Goal: Transaction & Acquisition: Book appointment/travel/reservation

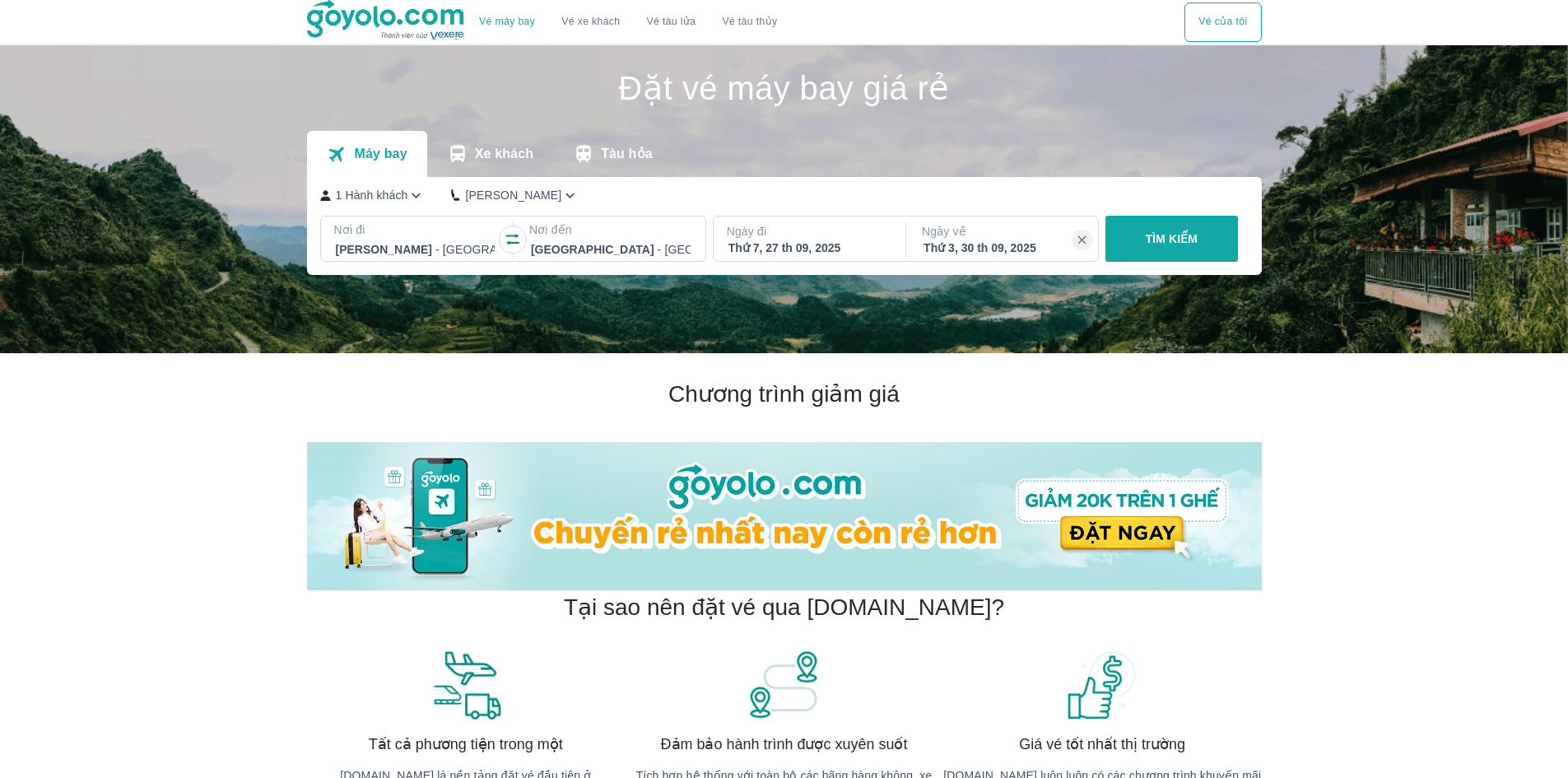
click at [790, 238] on p "Ngày đi" at bounding box center [808, 231] width 163 height 17
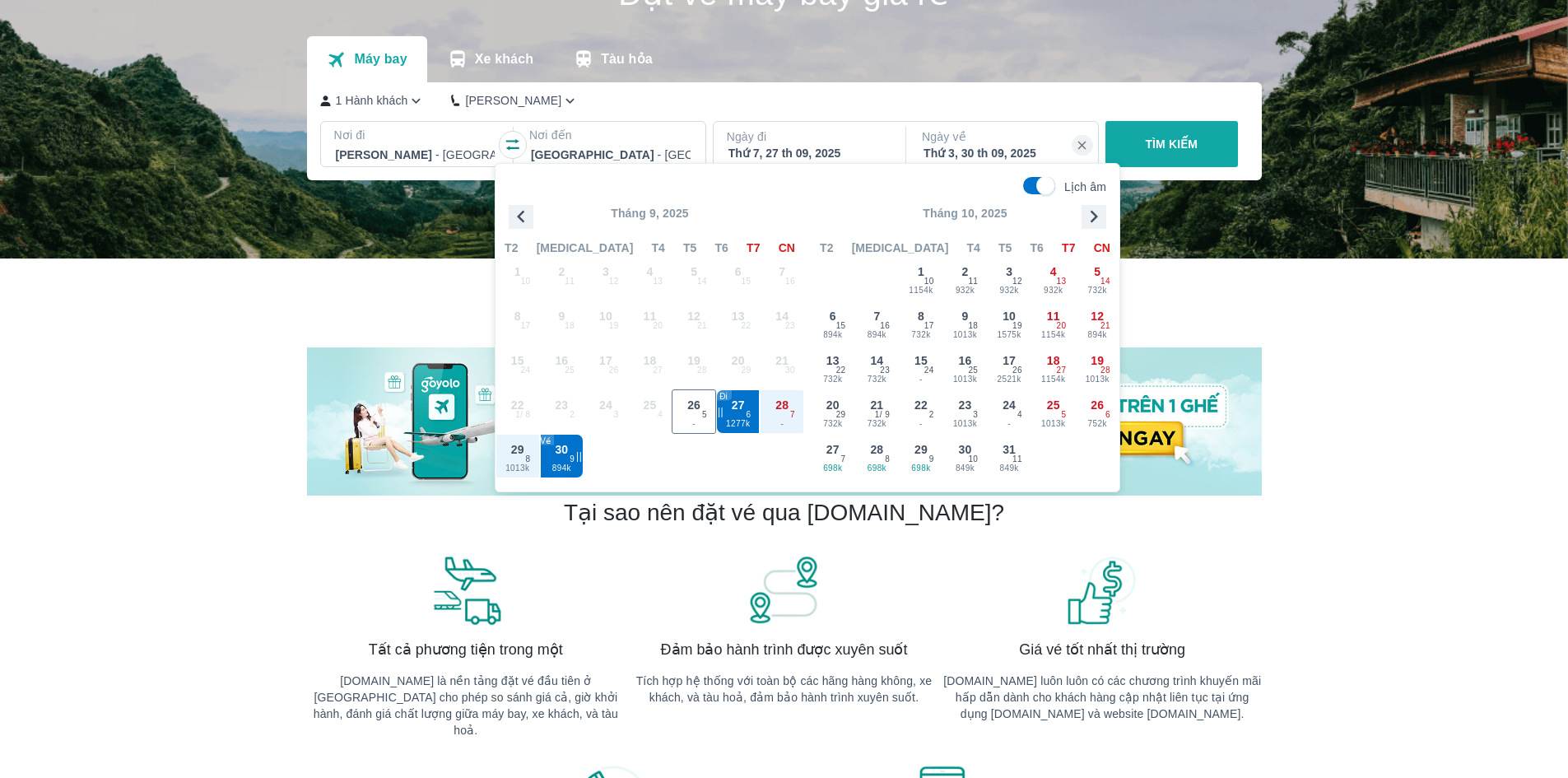
click at [1106, 214] on p "Tháng 10, 2025" at bounding box center [965, 212] width 308 height 17
click at [1098, 214] on icon "button" at bounding box center [1093, 216] width 25 height 25
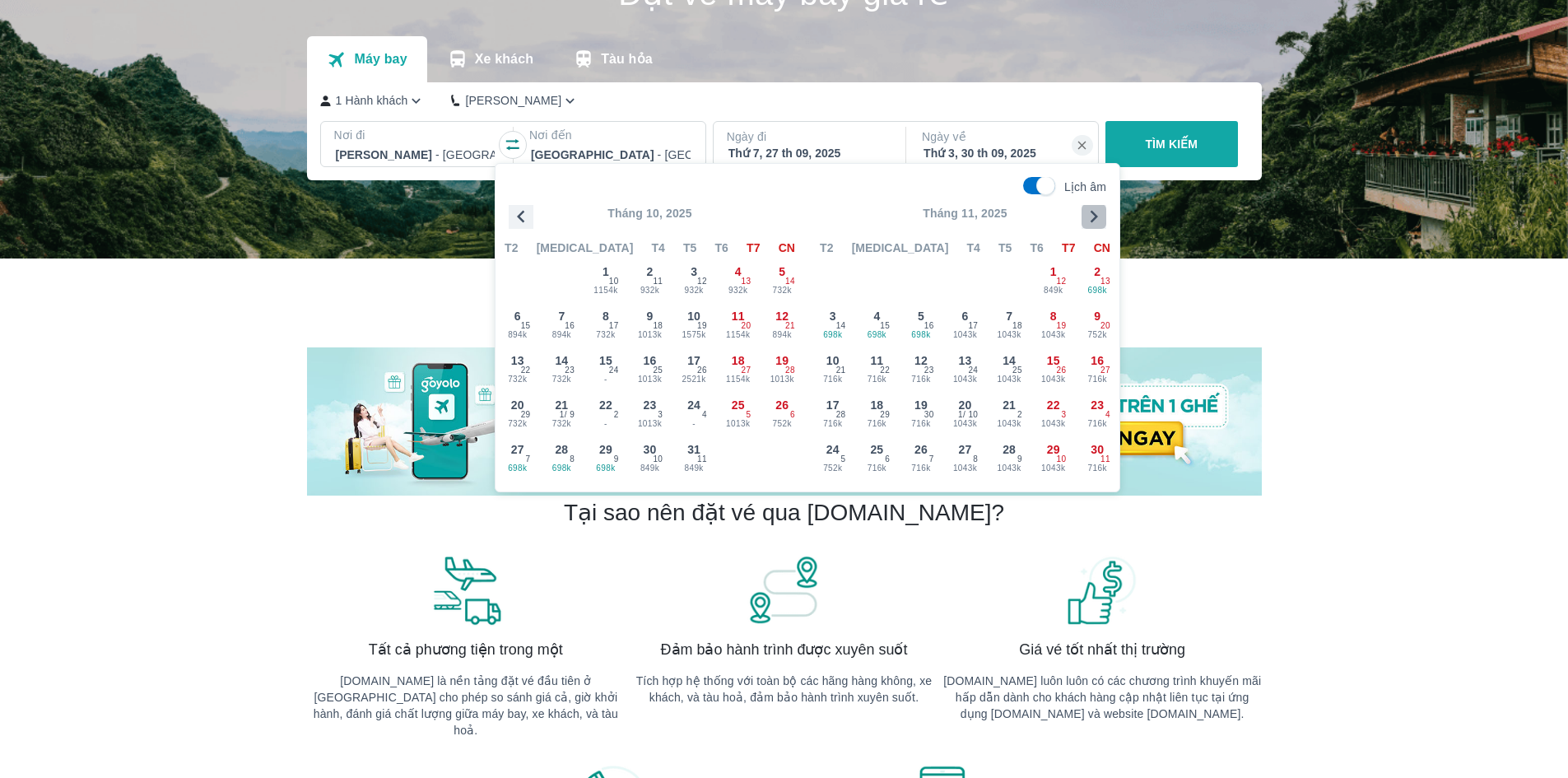
click at [1098, 214] on icon "button" at bounding box center [1093, 216] width 25 height 25
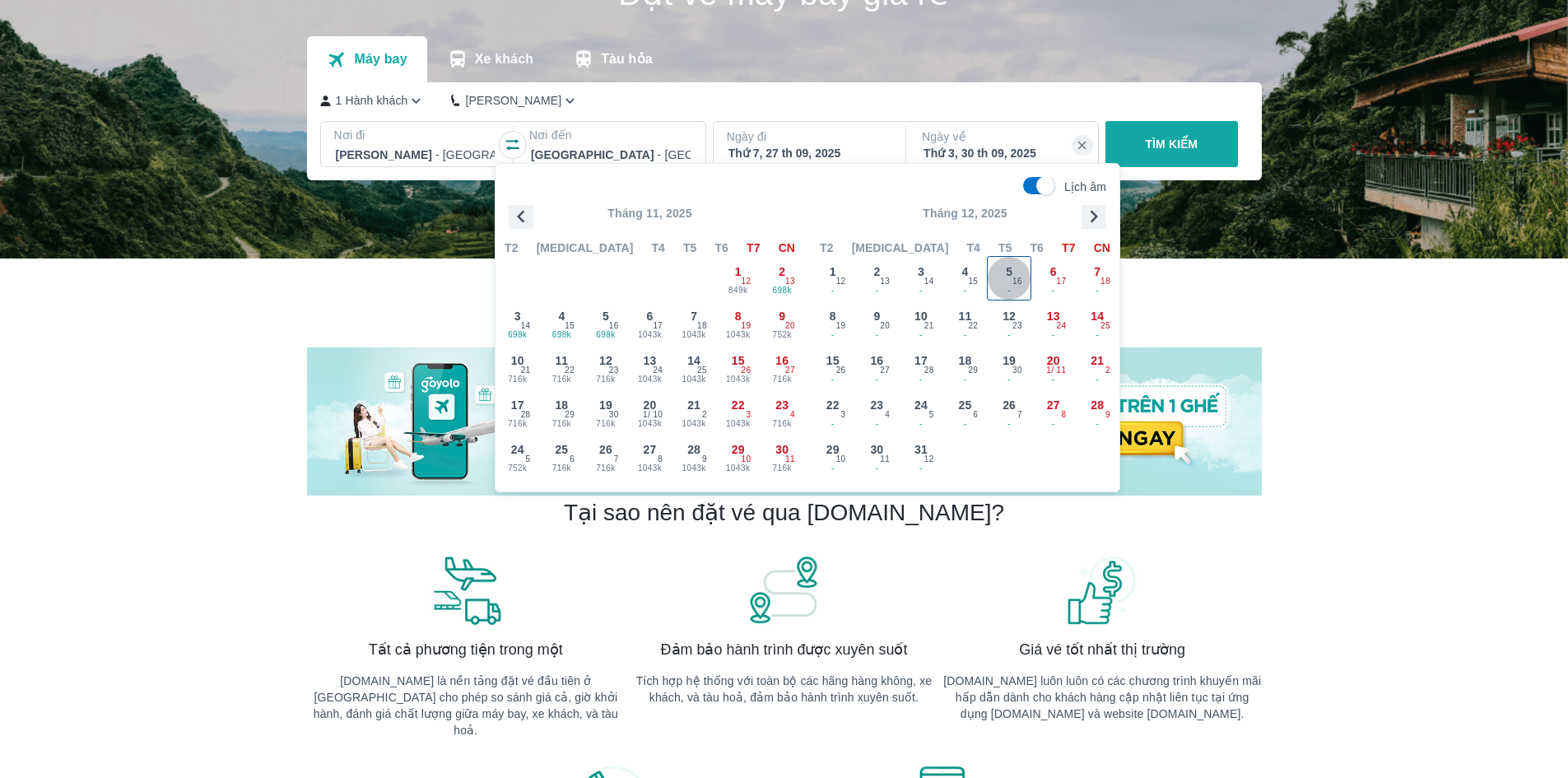
click at [1015, 275] on span "16" at bounding box center [1017, 281] width 10 height 13
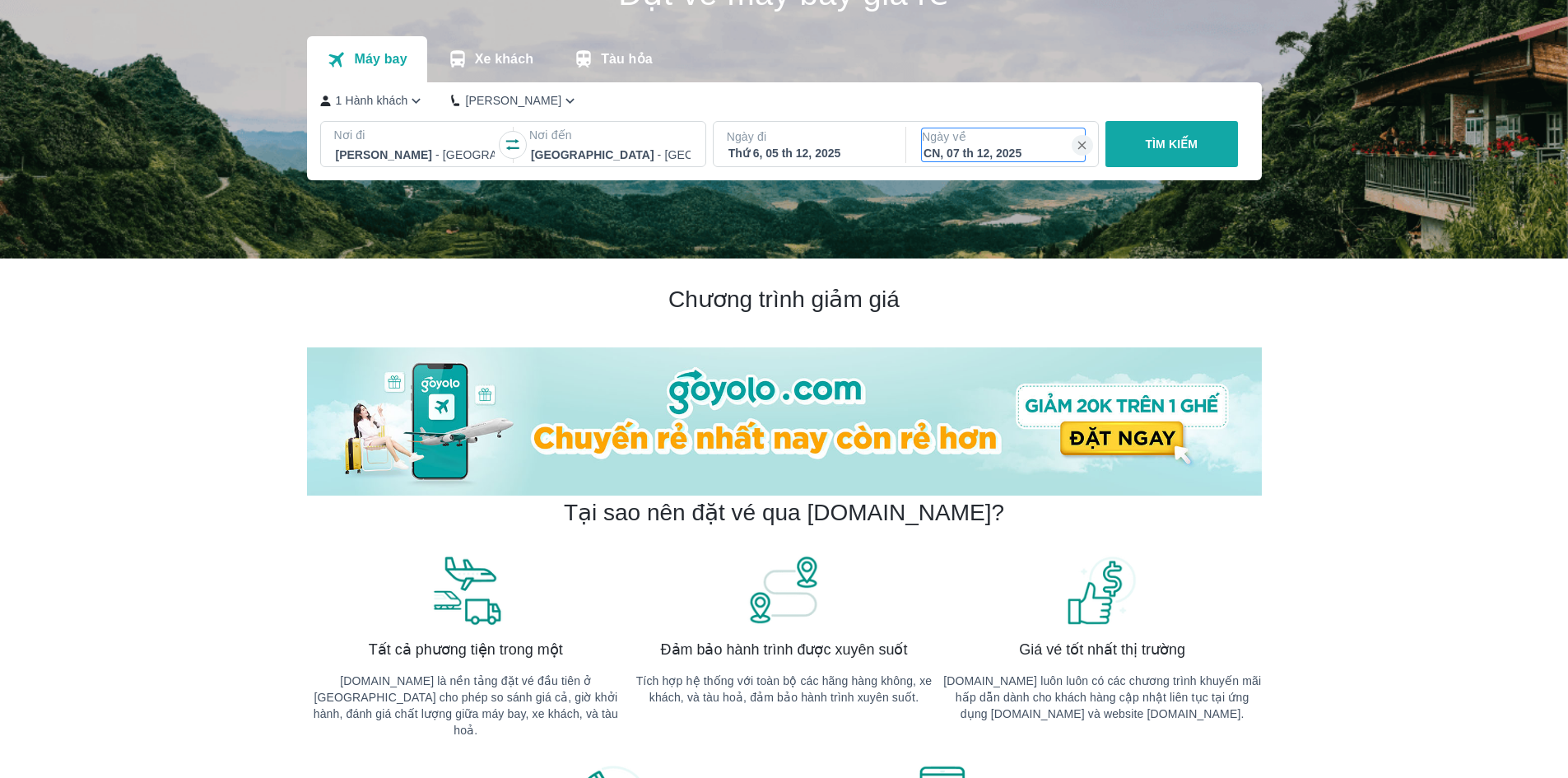
click at [1047, 153] on div "CN, 07 th 12, 2025" at bounding box center [1003, 153] width 160 height 17
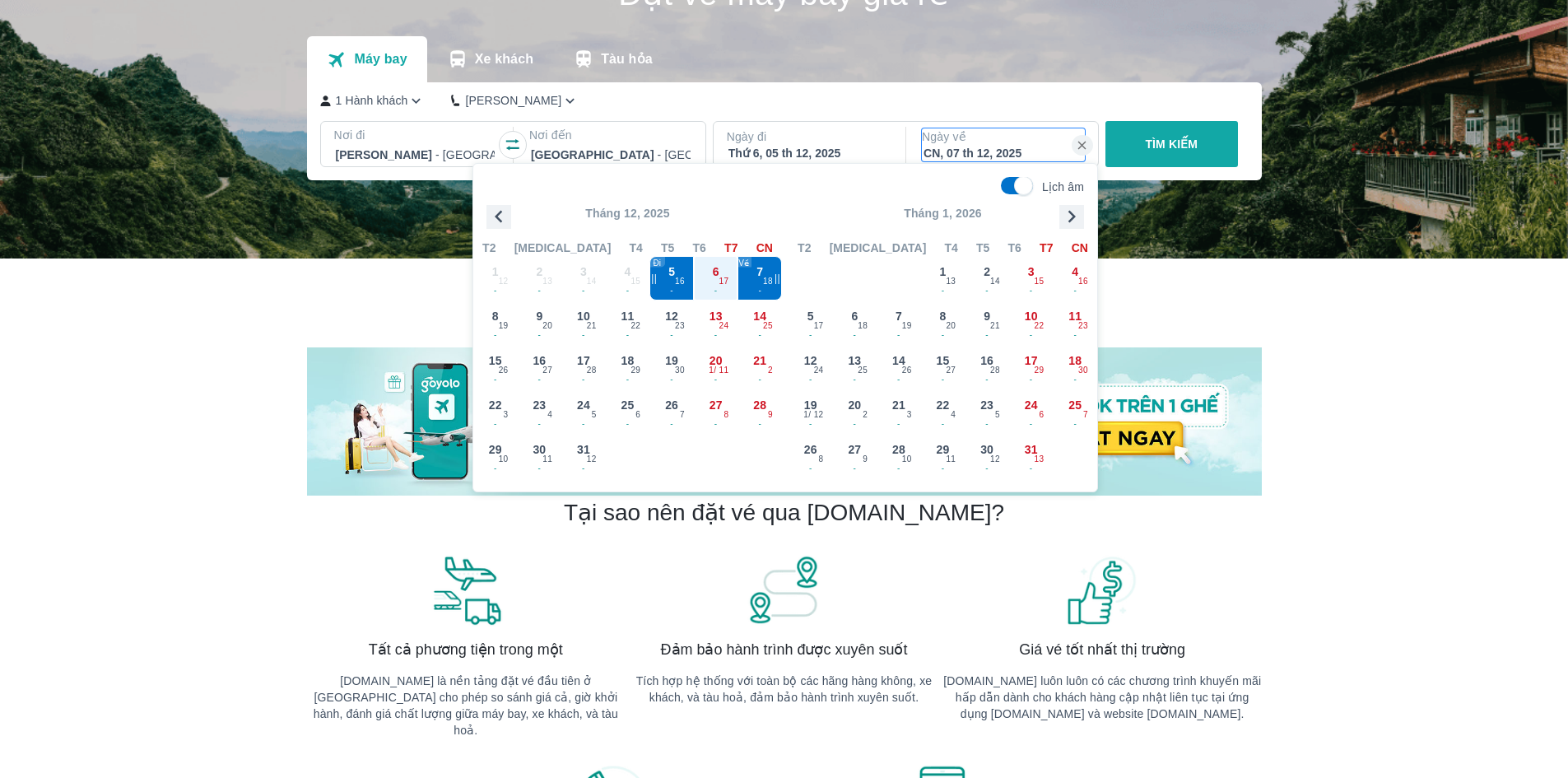
click at [1156, 143] on p "TÌM KIẾM" at bounding box center [1171, 144] width 53 height 17
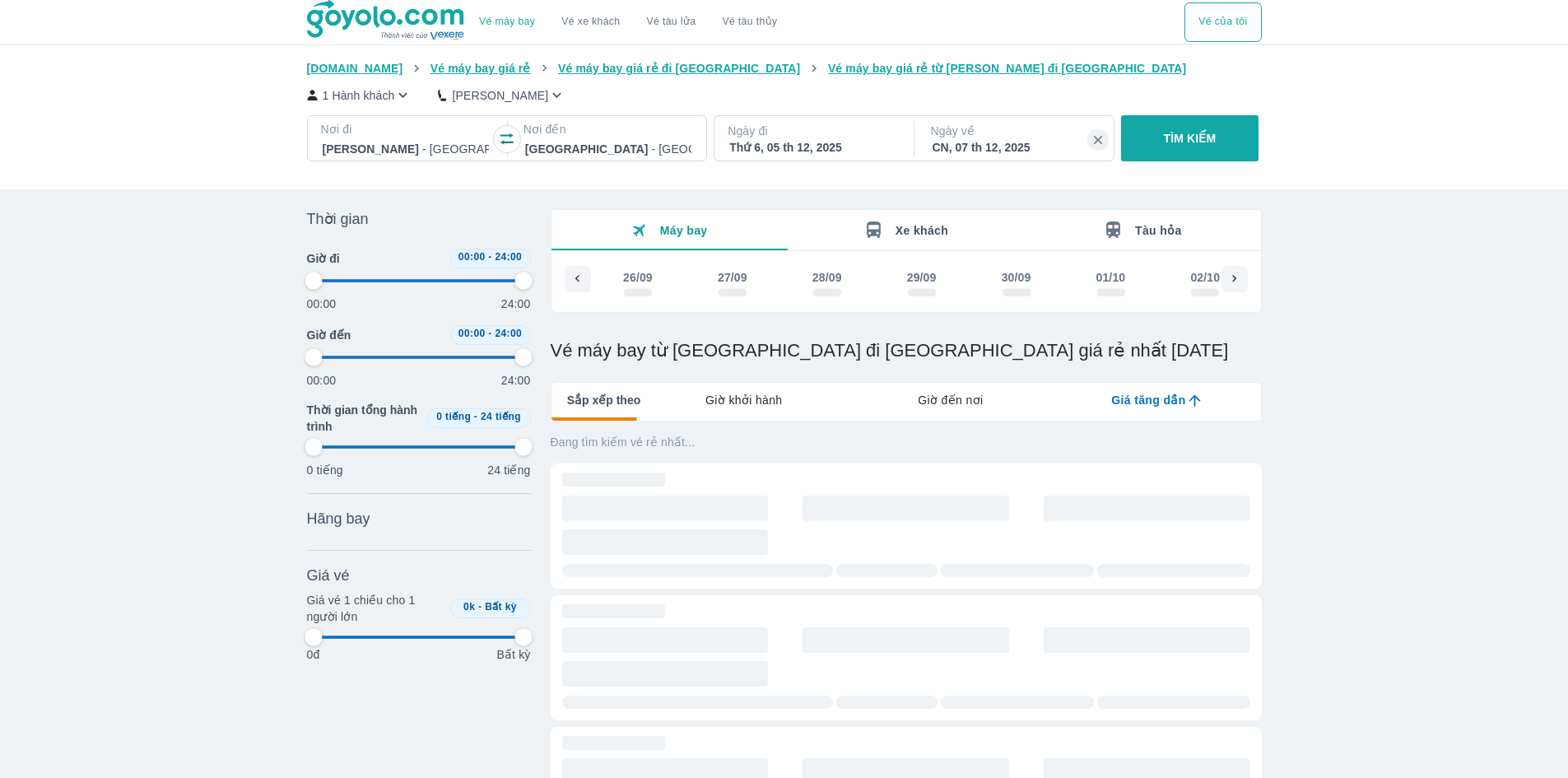
scroll to position [0, 6593]
type input "97.9166666666667"
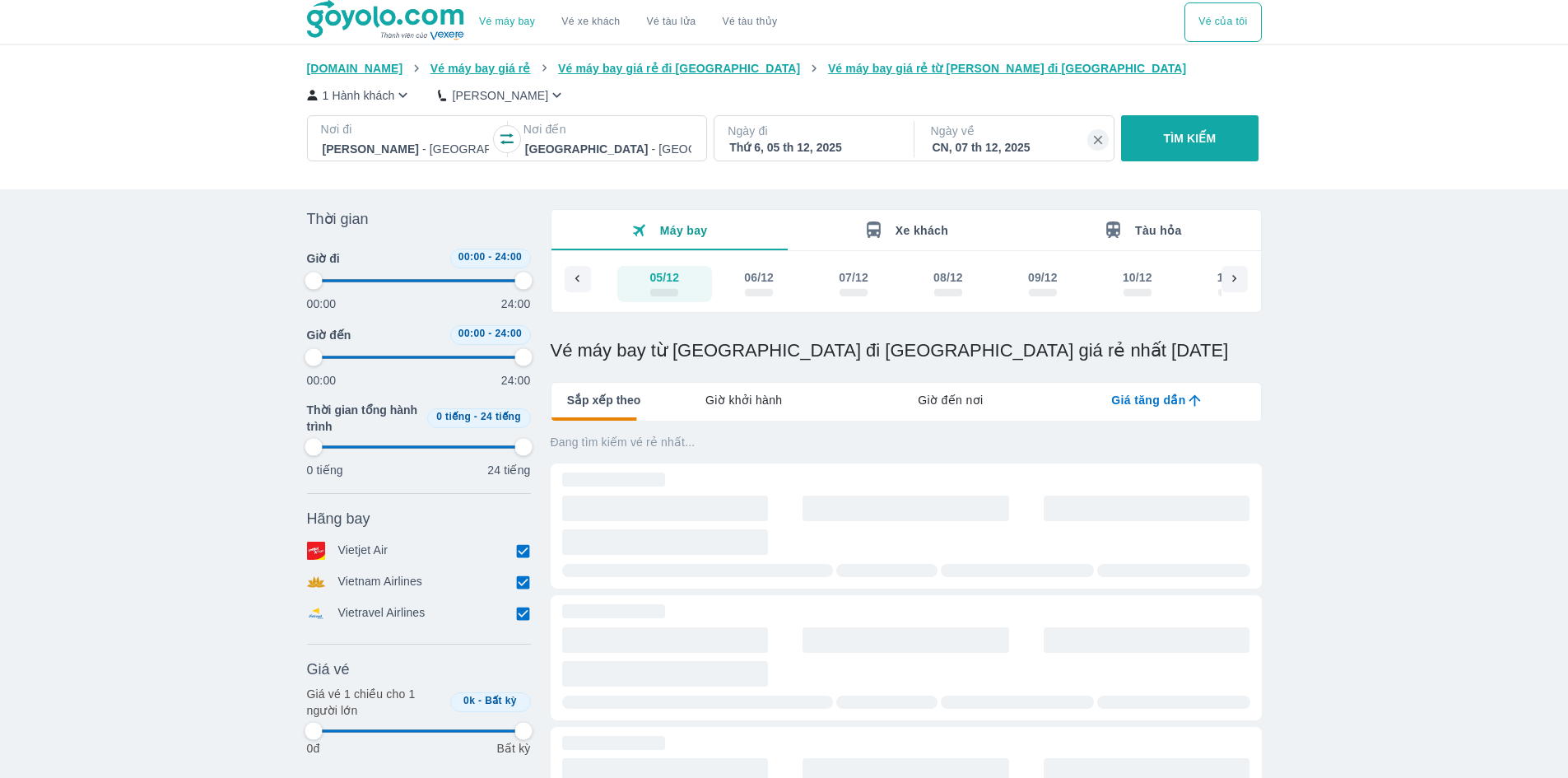
type input "97.9166666666667"
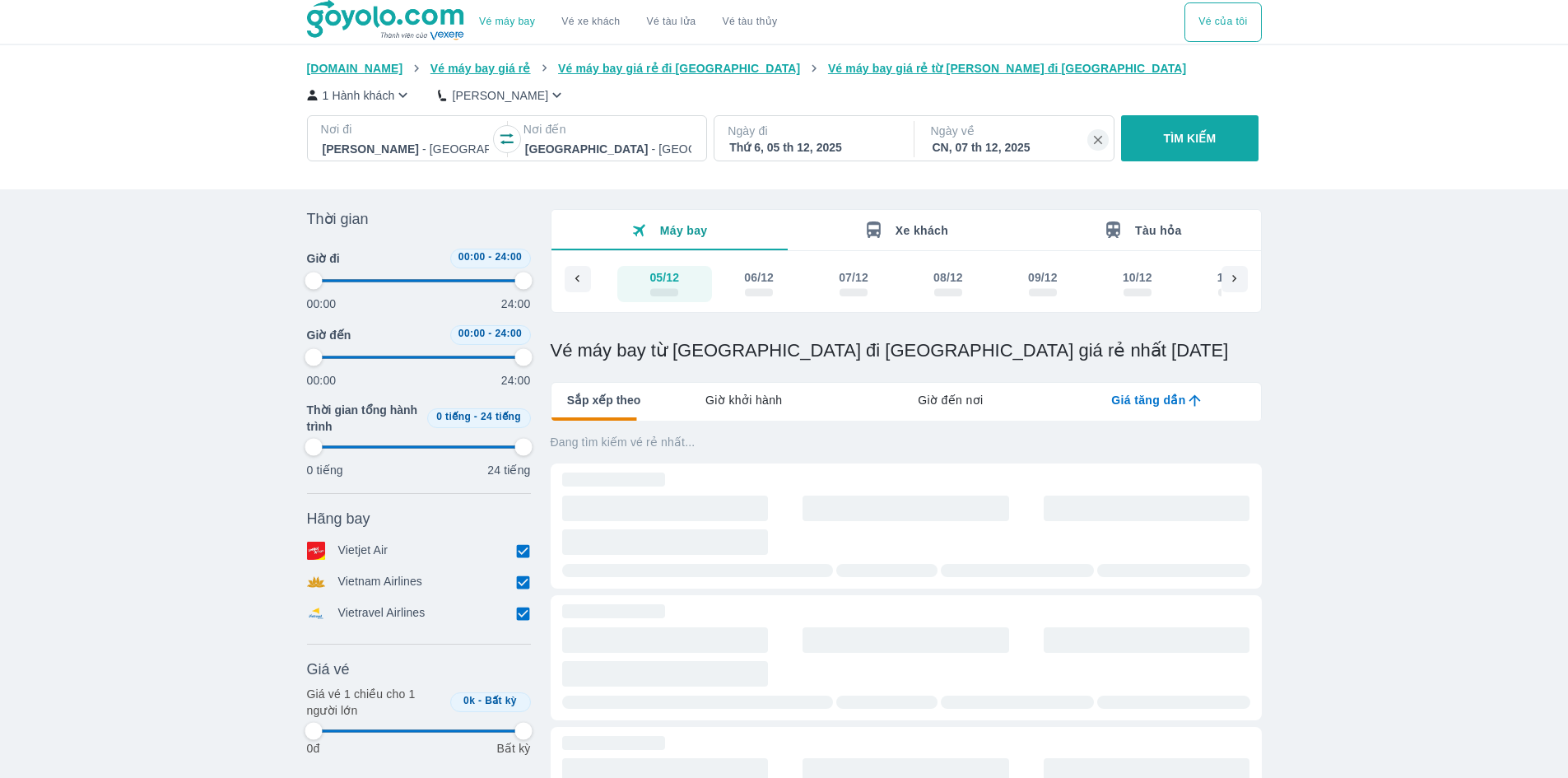
type input "97.9166666666667"
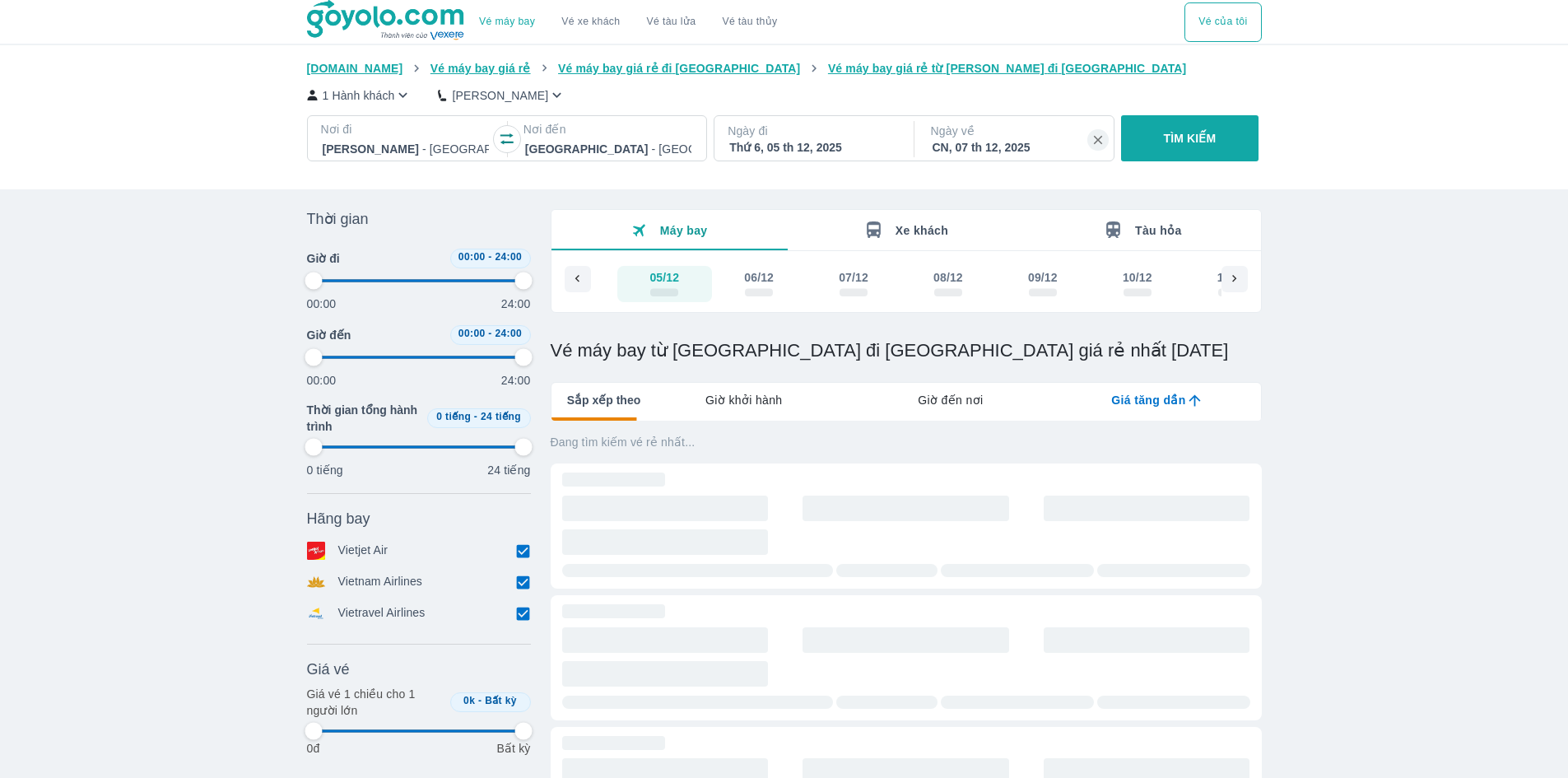
type input "97.9166666666667"
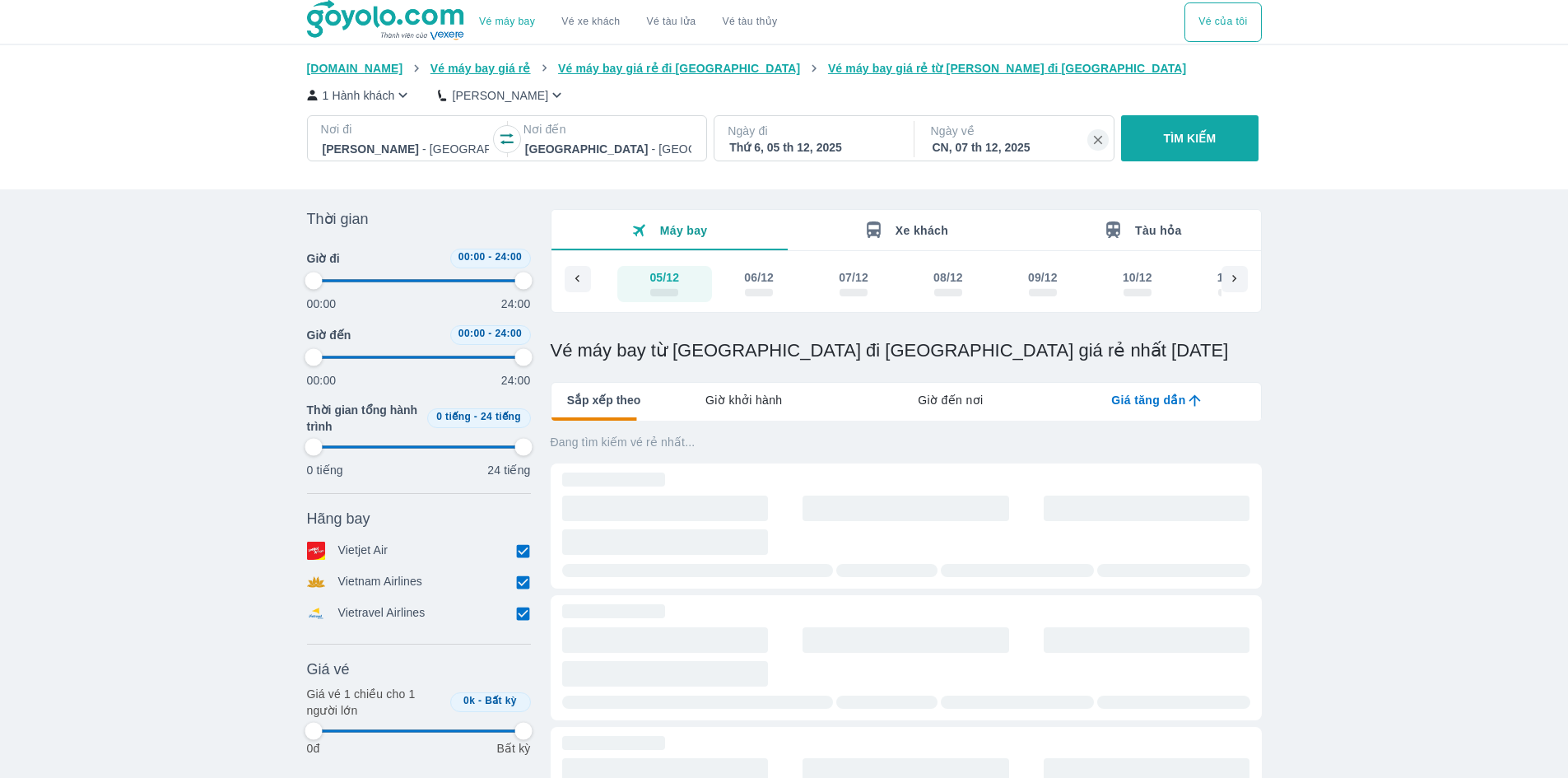
type input "97.9166666666667"
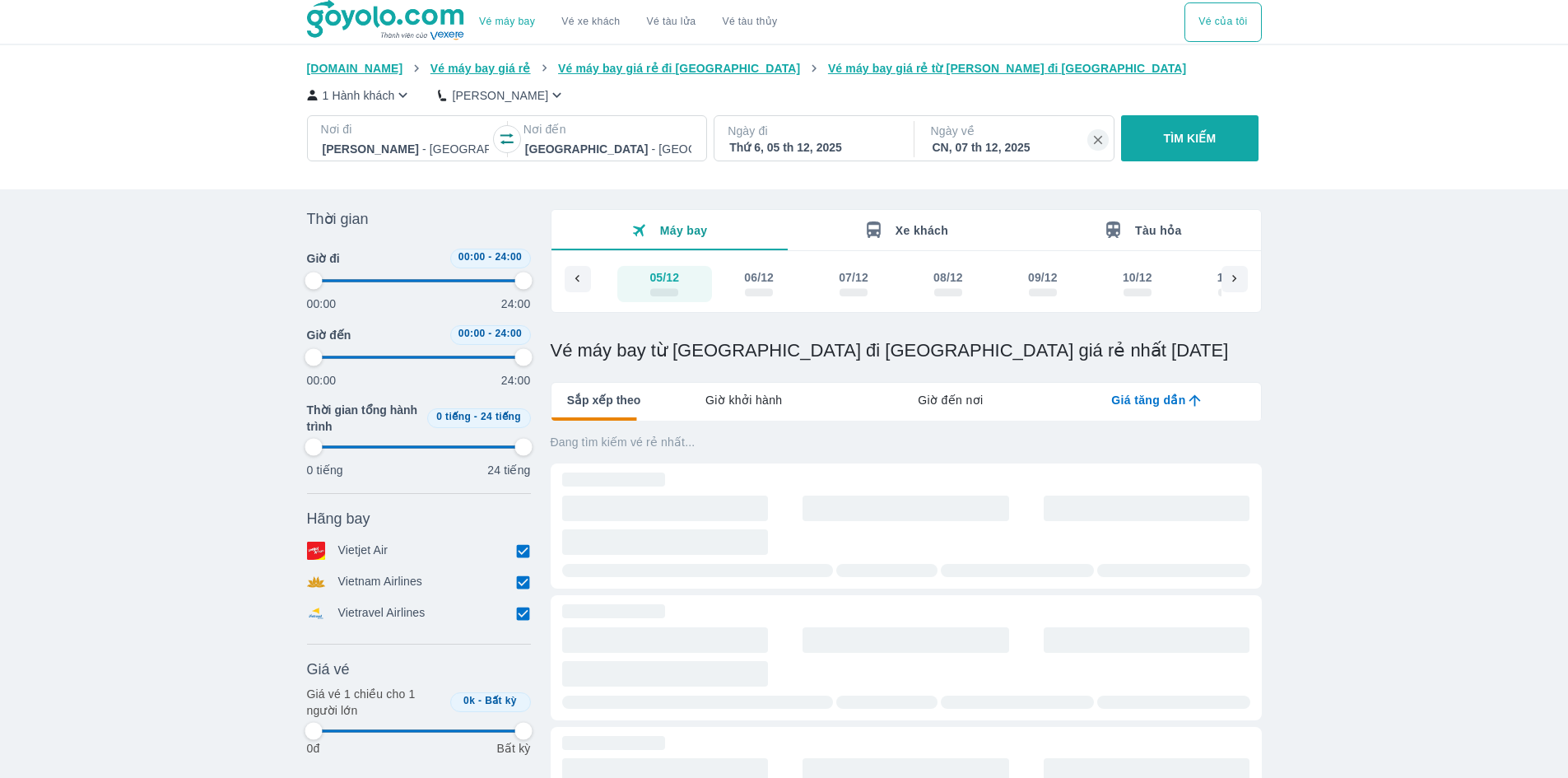
type input "97.9166666666667"
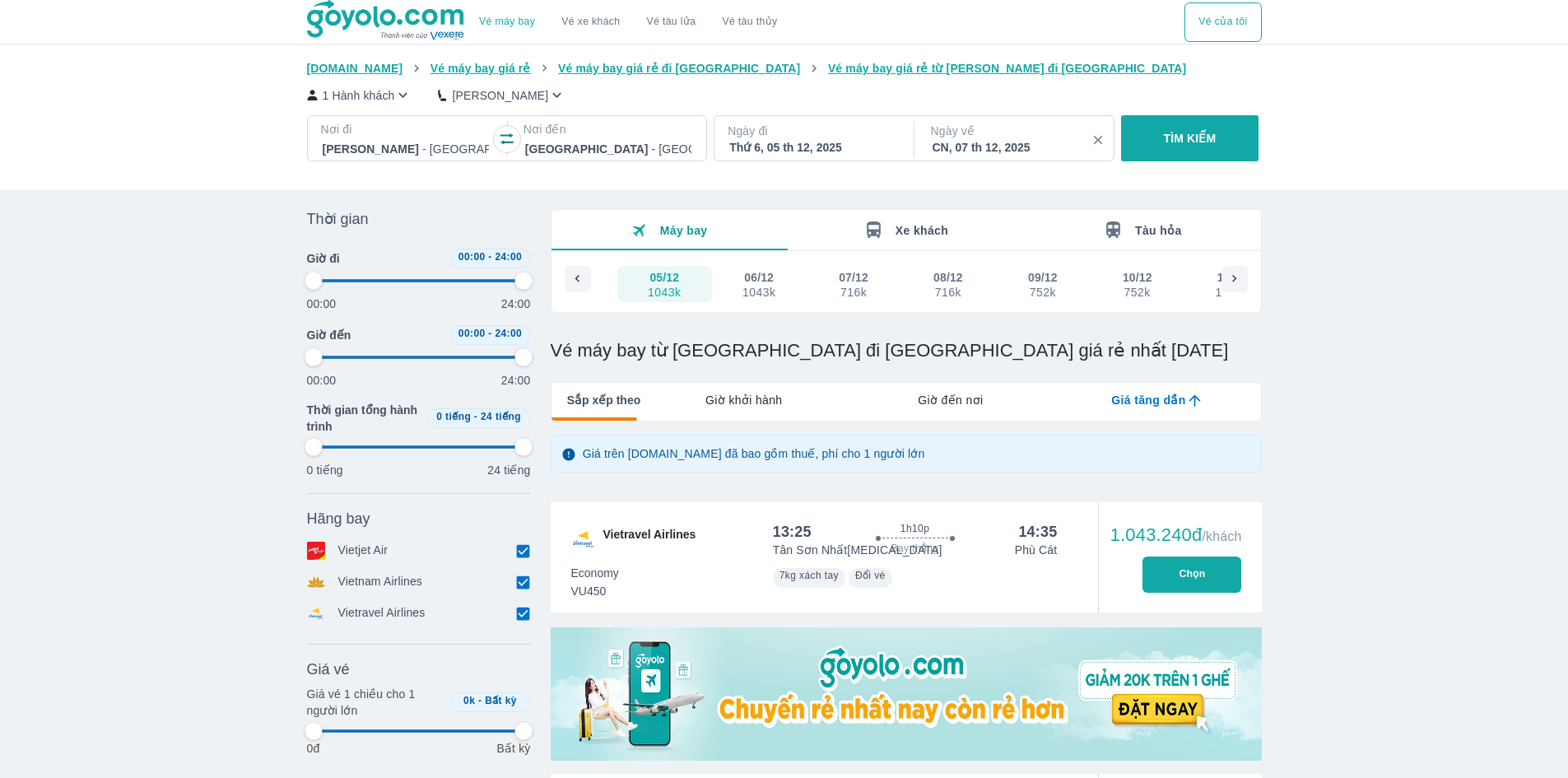
type input "97.9166666666667"
click at [1093, 141] on icon "button" at bounding box center [1097, 140] width 15 height 15
type input "97.9166666666667"
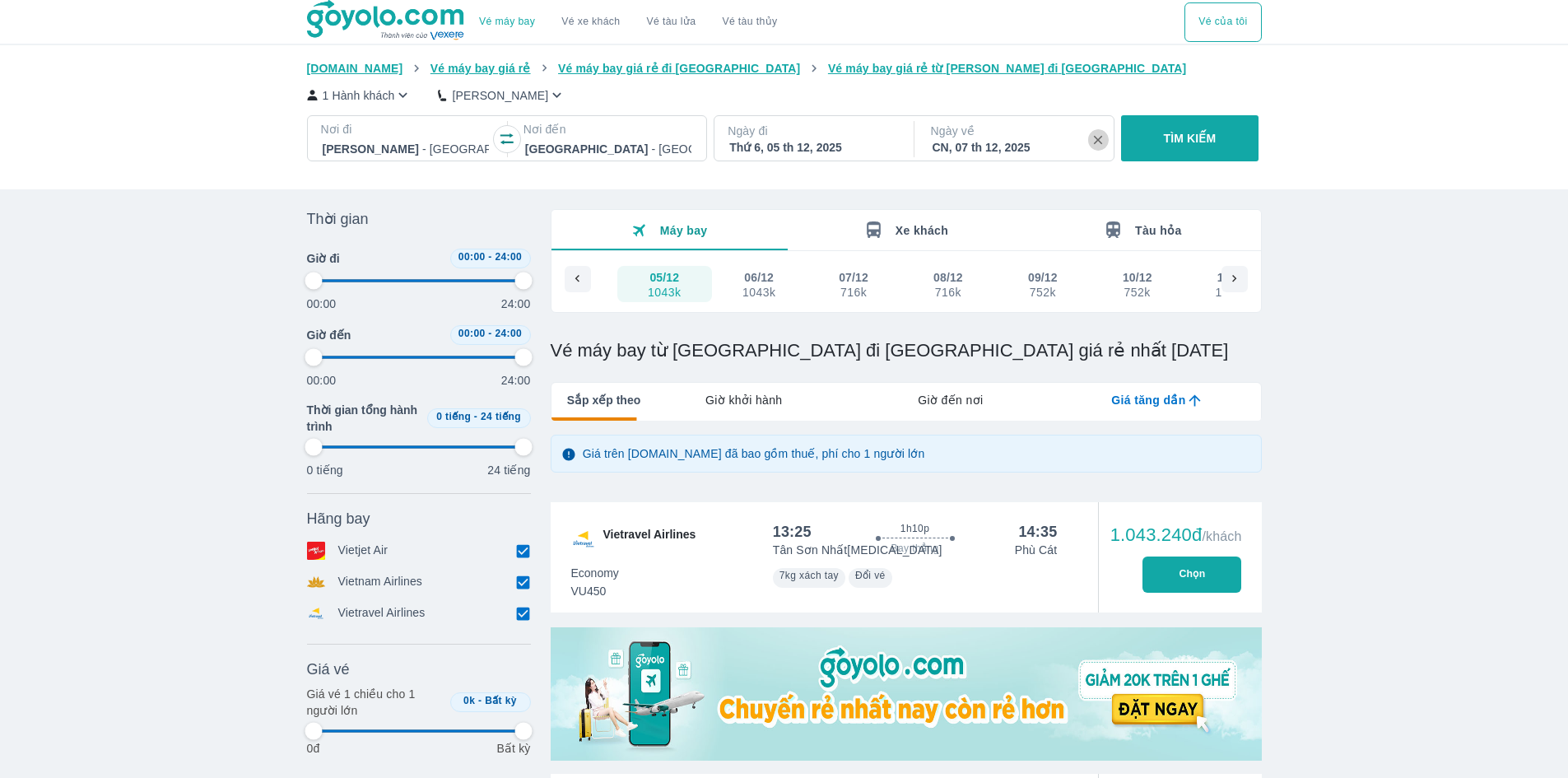
type input "97.9166666666667"
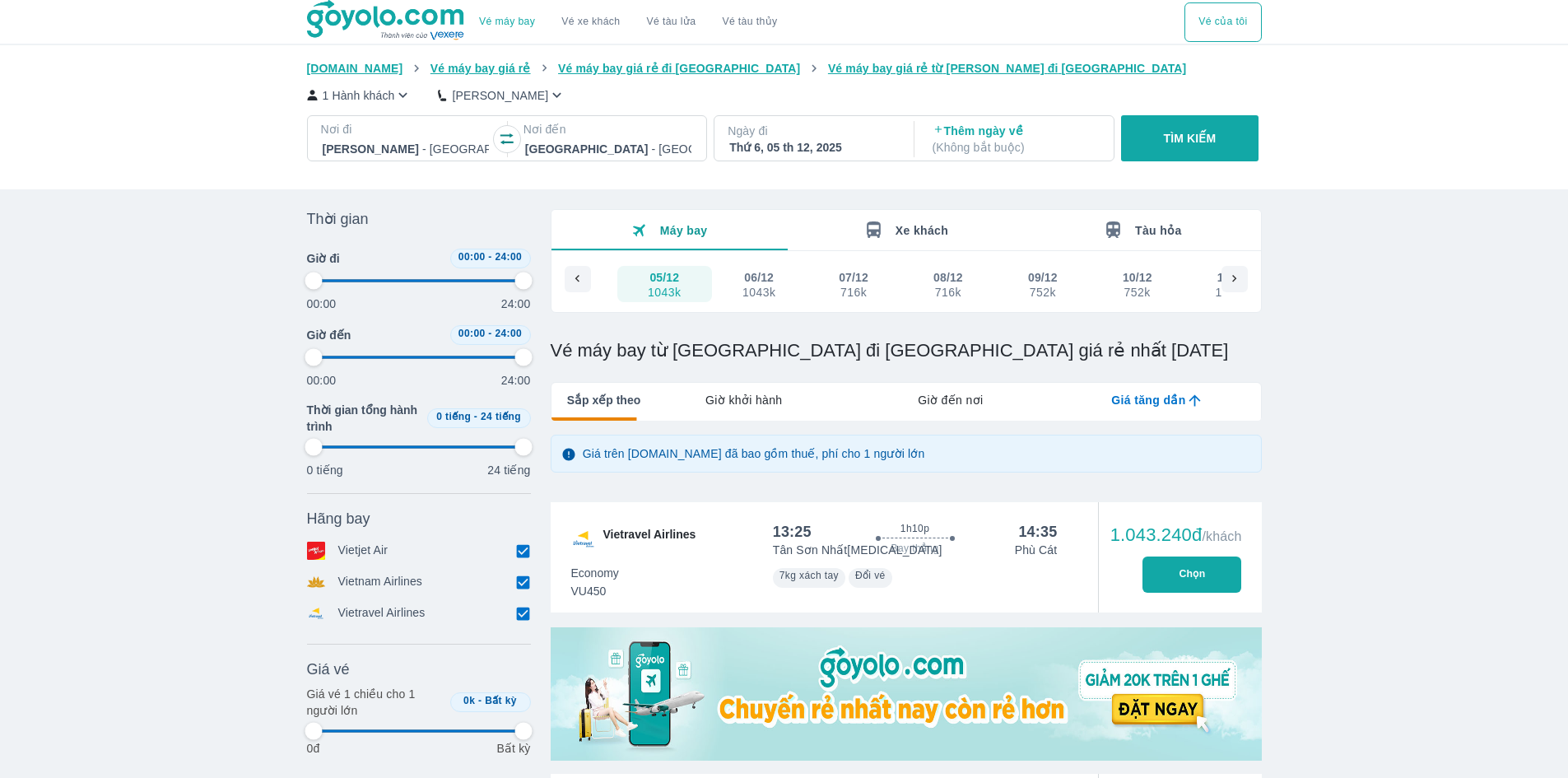
type input "97.9166666666667"
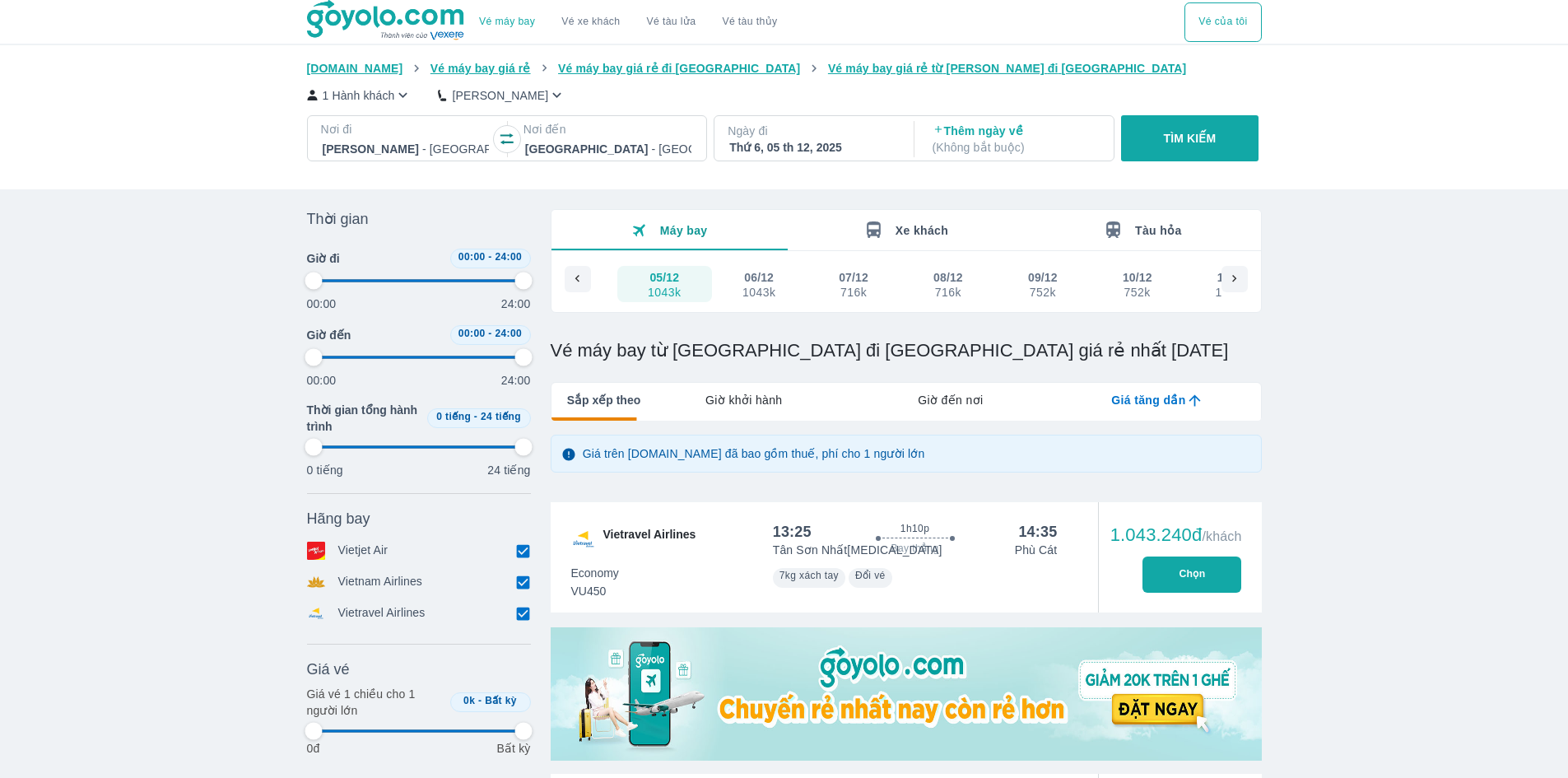
type input "97.9166666666667"
click at [1153, 148] on button "TÌM KIẾM" at bounding box center [1190, 139] width 138 height 46
type input "97.9166666666667"
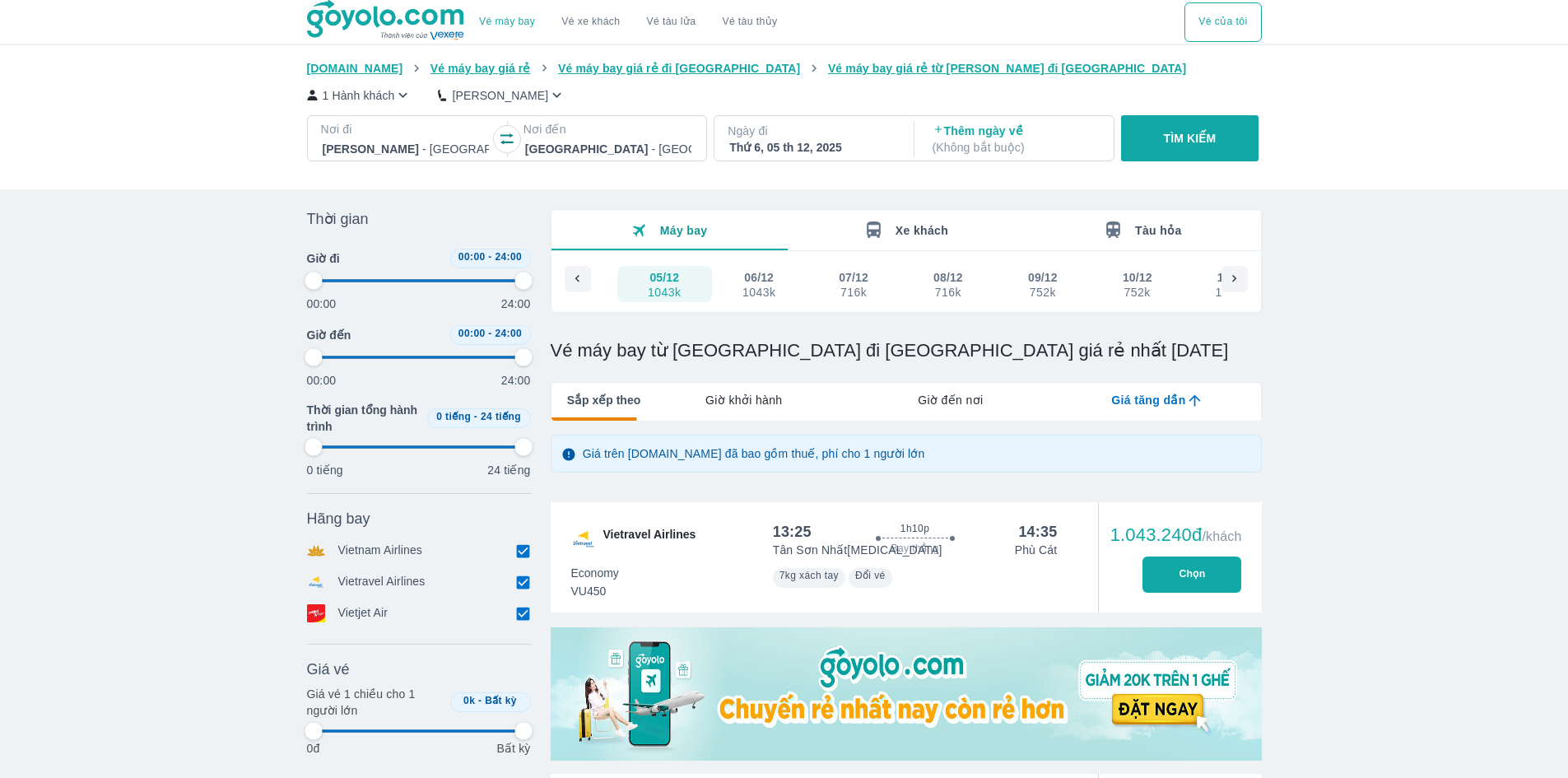
type input "97.9166666666667"
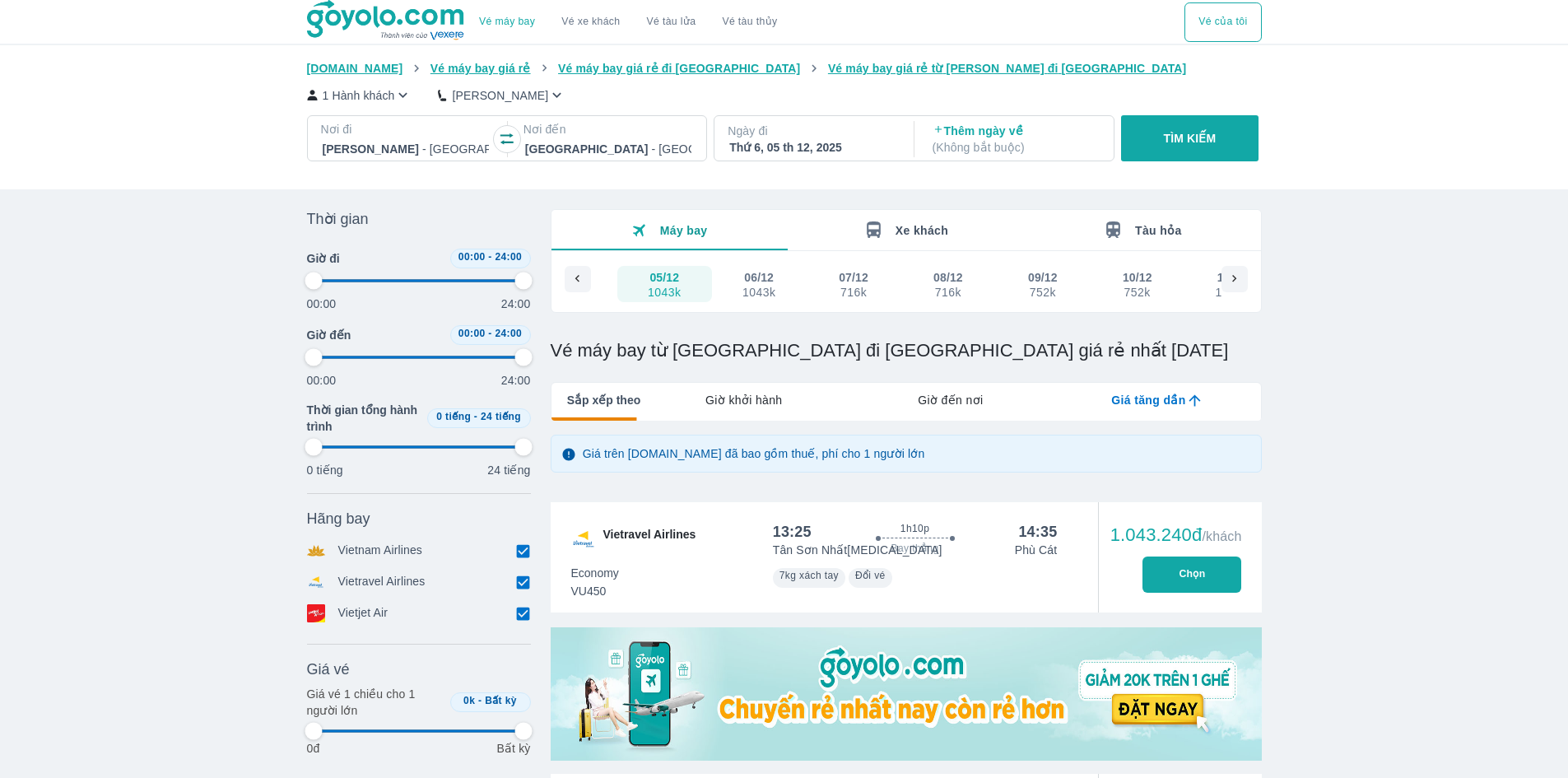
type input "97.9166666666667"
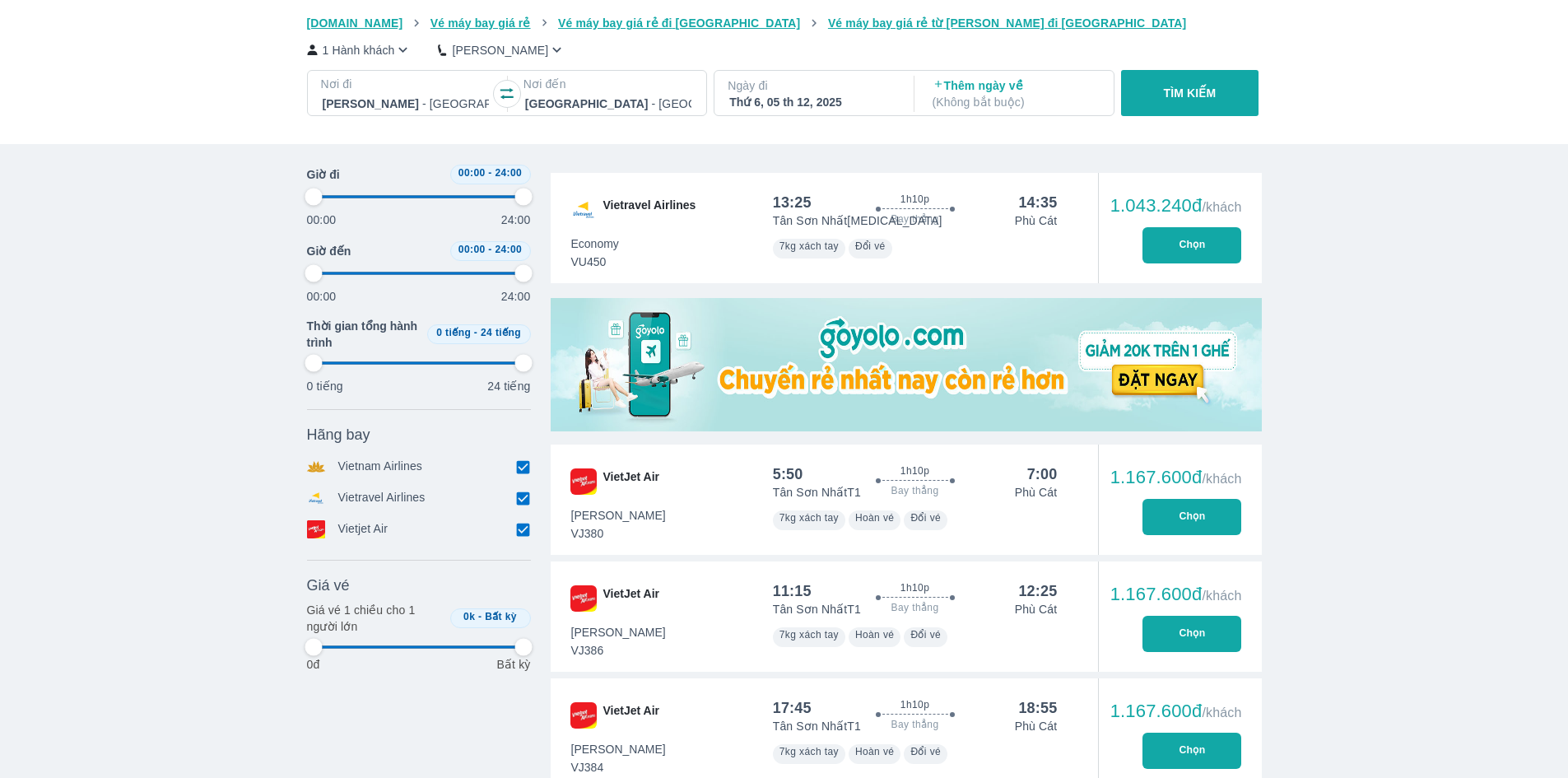
type input "97.9166666666667"
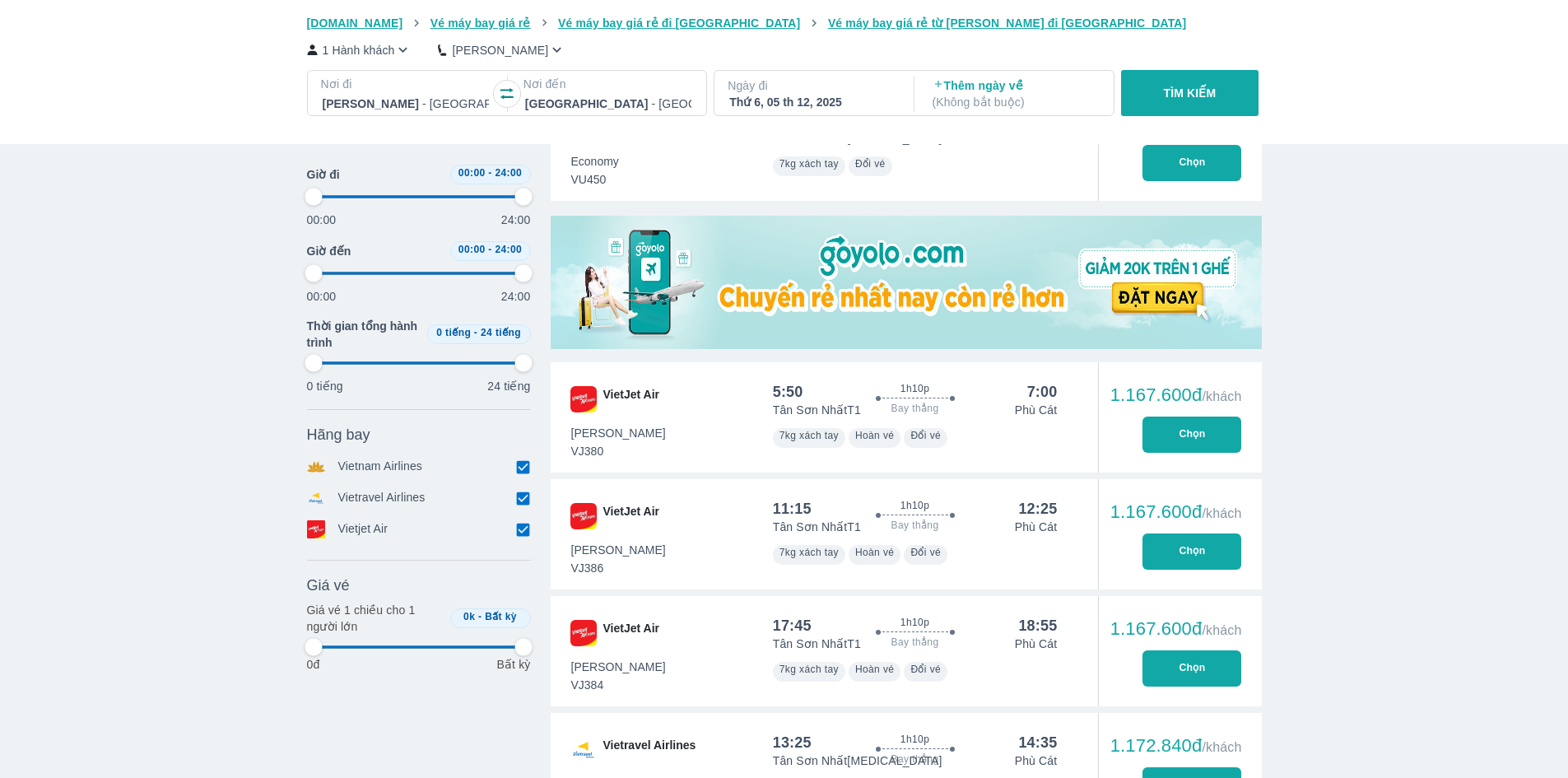
type input "97.9166666666667"
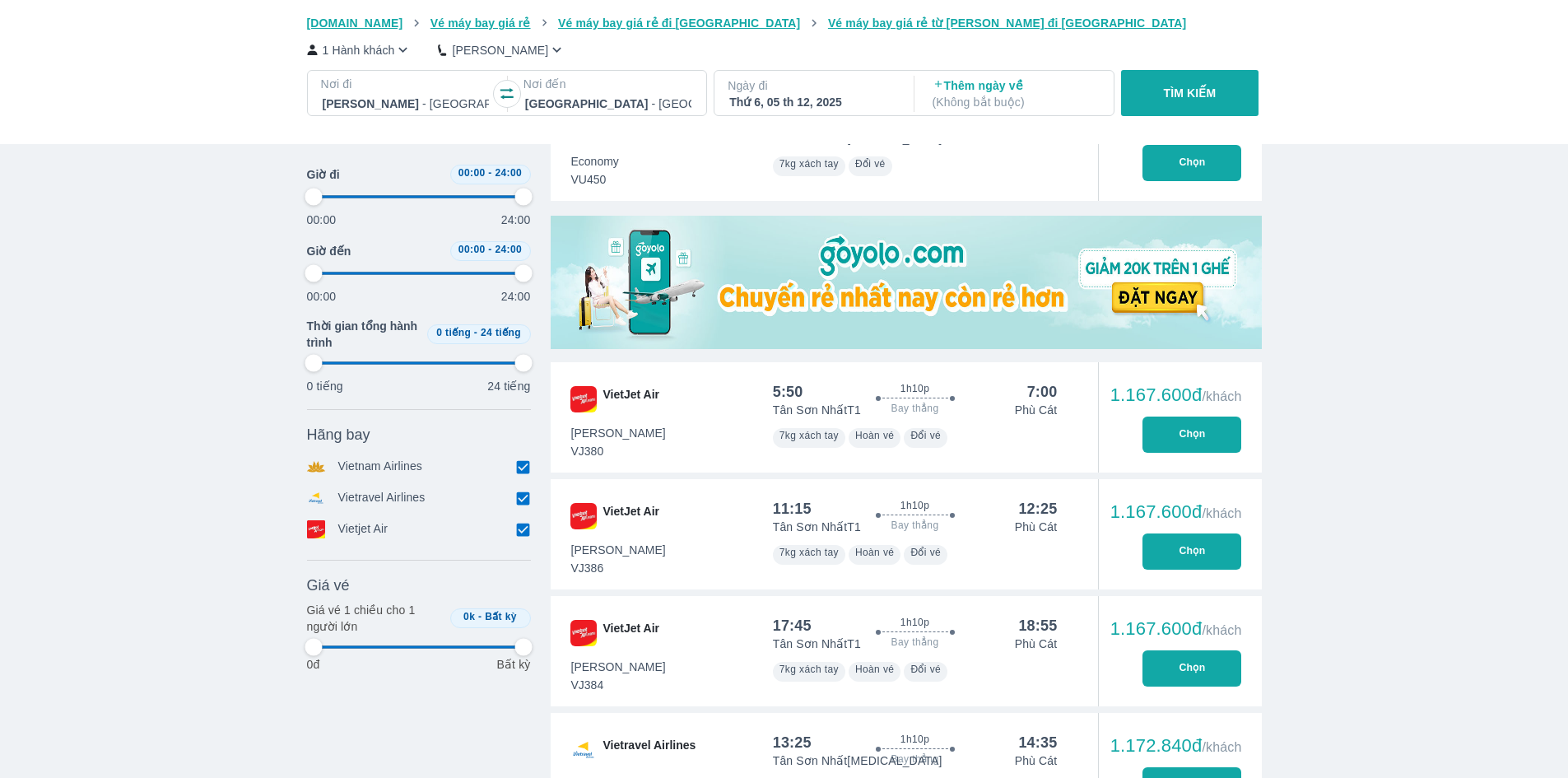
type input "97.9166666666667"
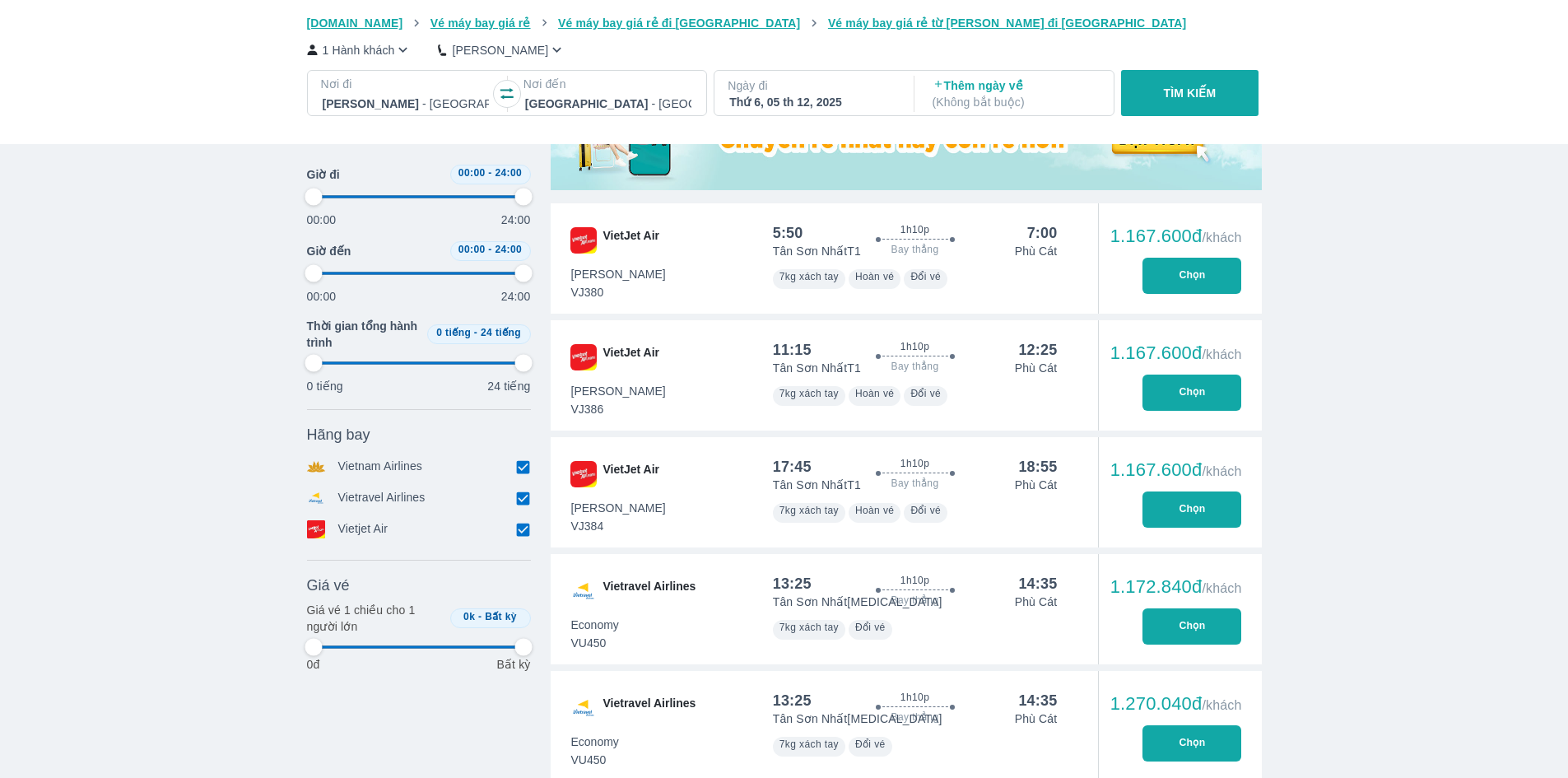
type input "97.9166666666667"
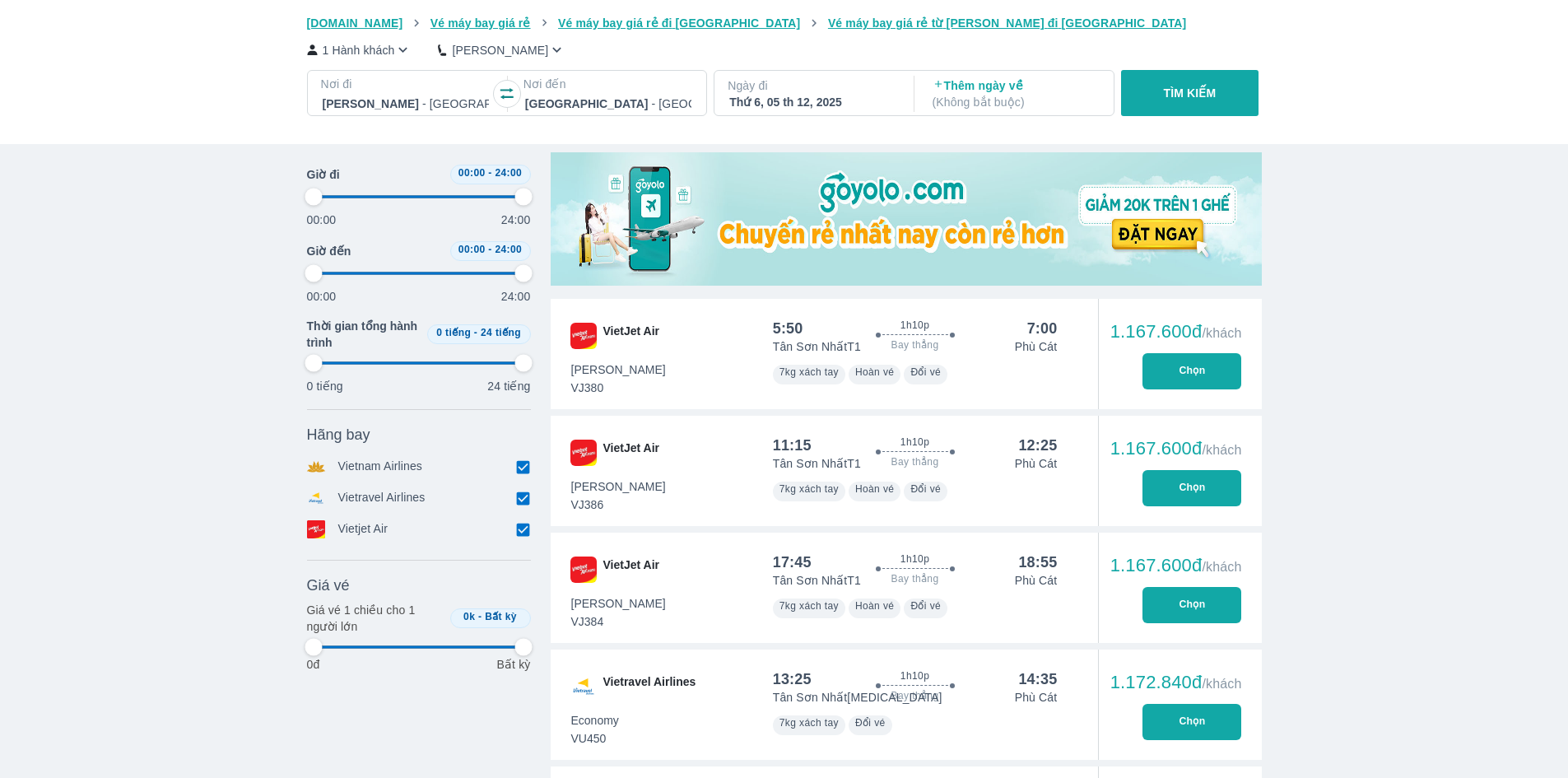
scroll to position [247, 0]
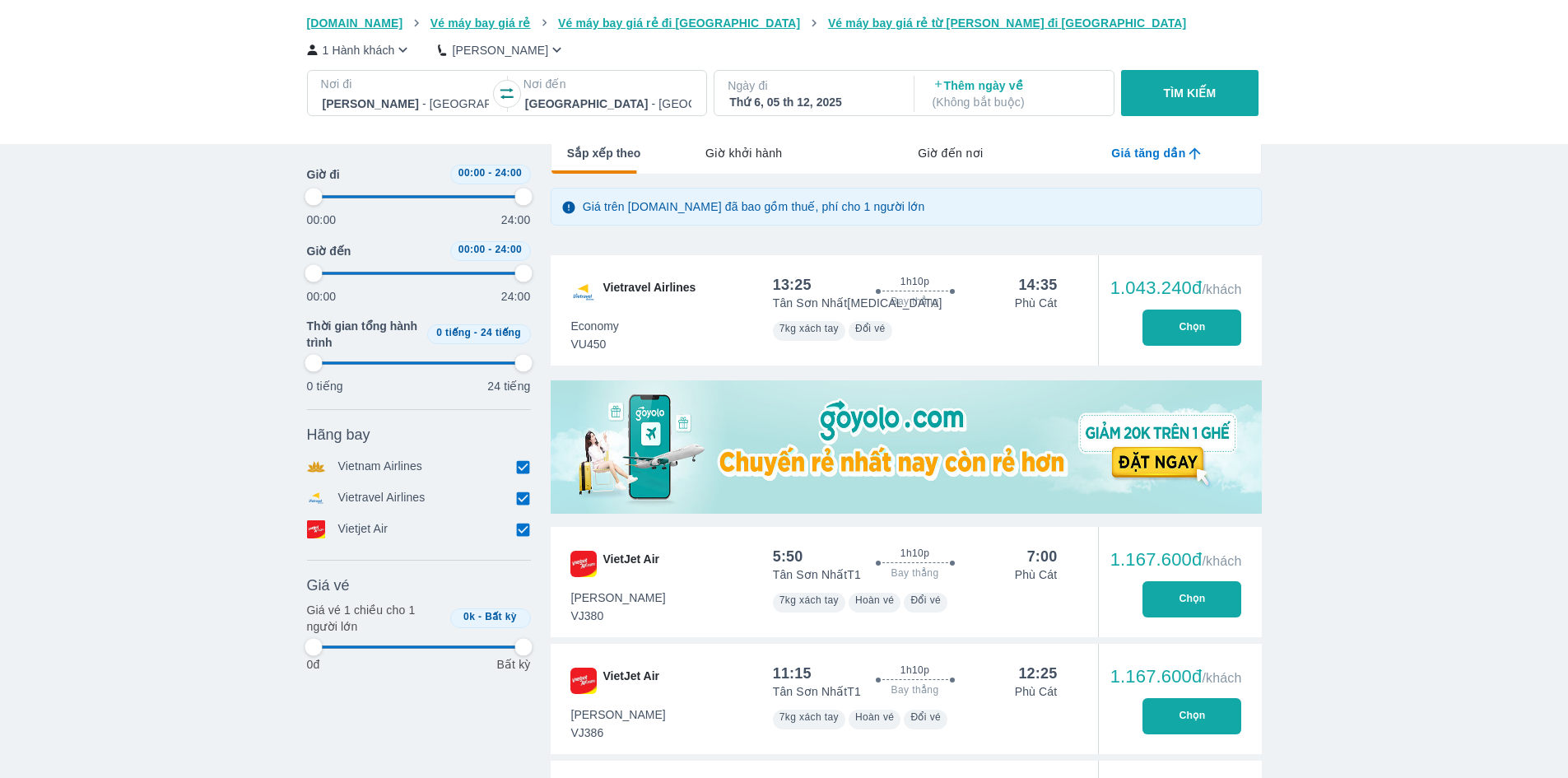
click at [797, 99] on div "Thứ 6, 05 th 12, 2025" at bounding box center [812, 102] width 167 height 17
type input "97.9166666666667"
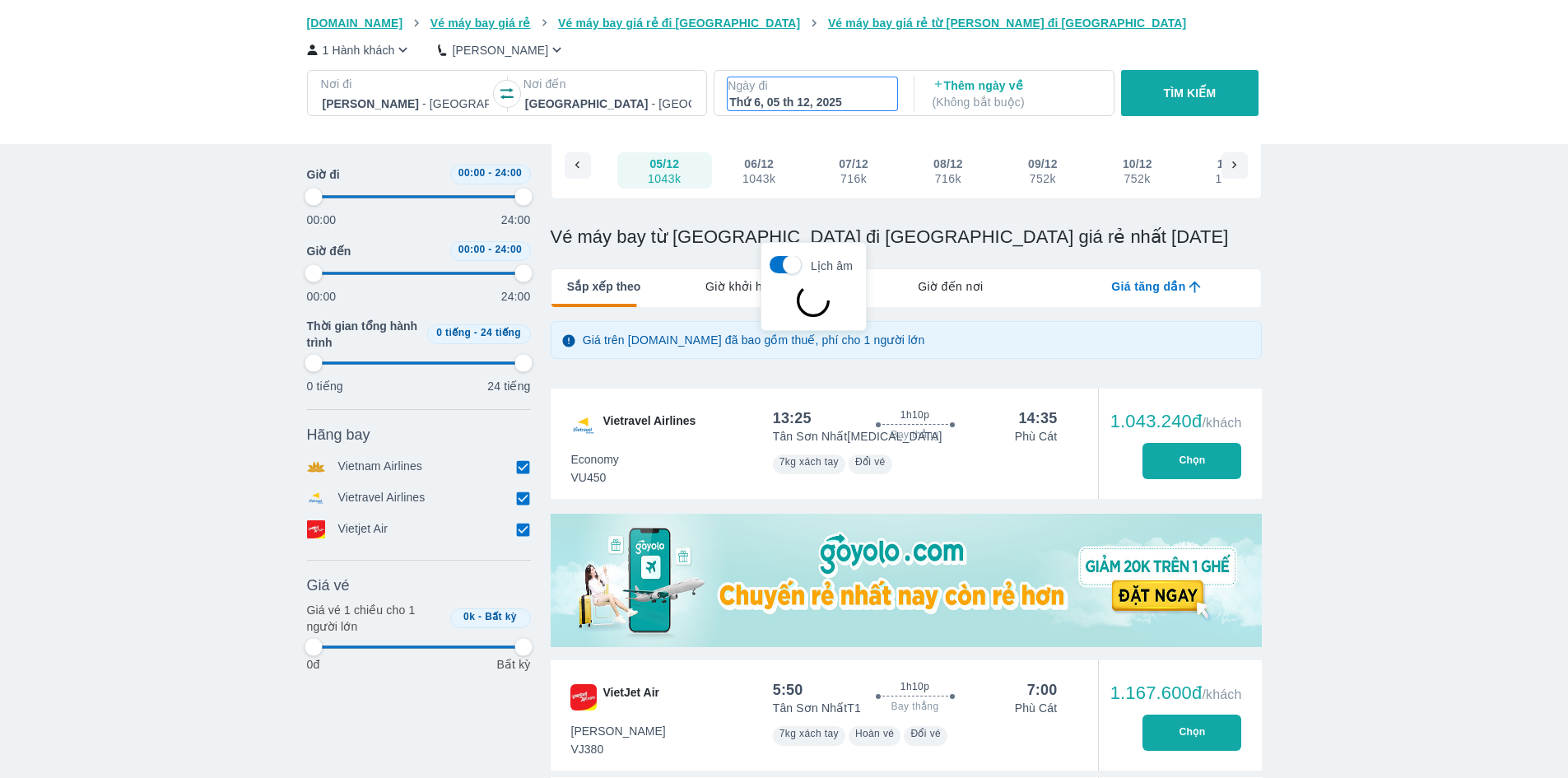
scroll to position [95, 0]
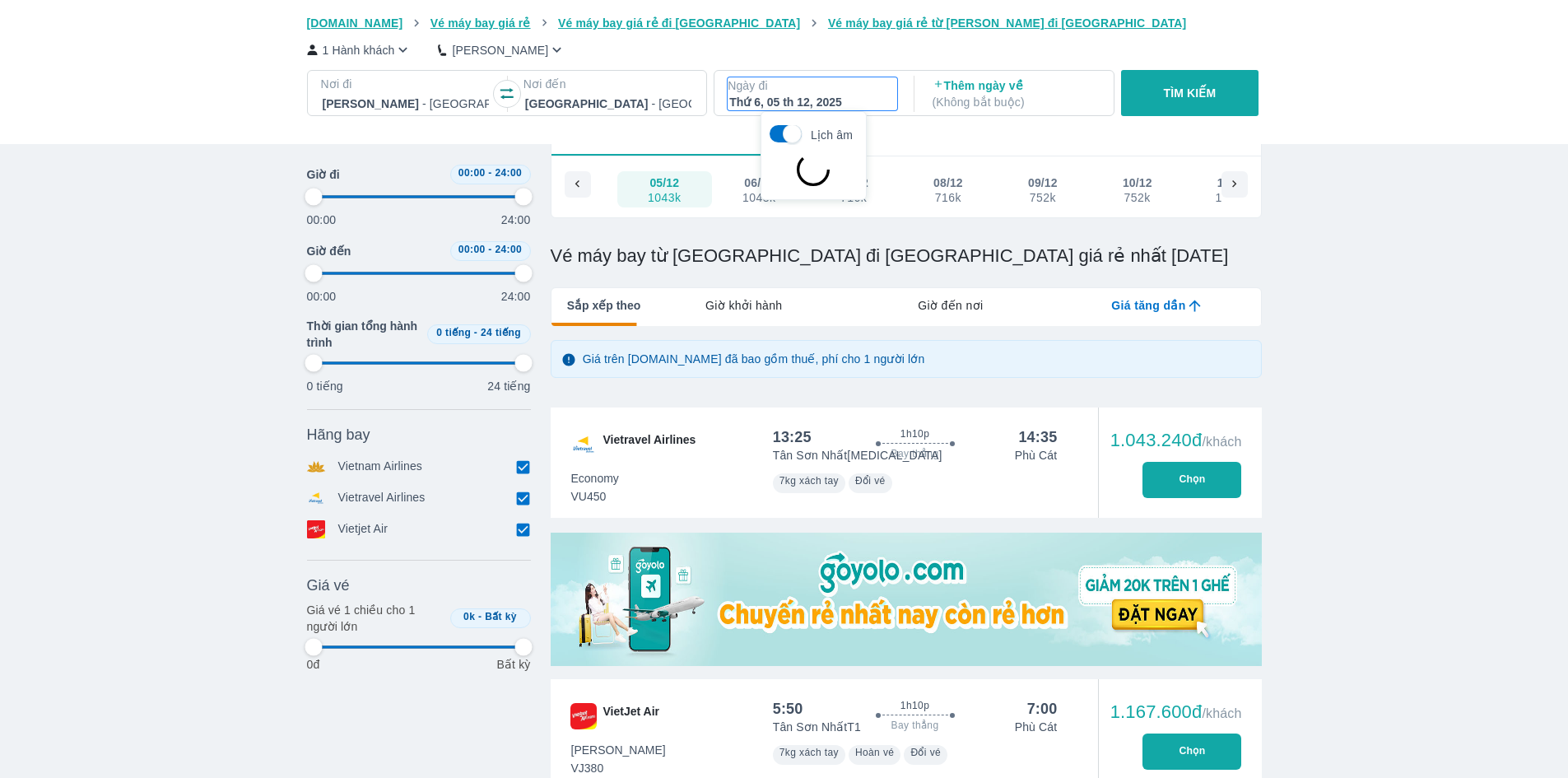
type input "97.9166666666667"
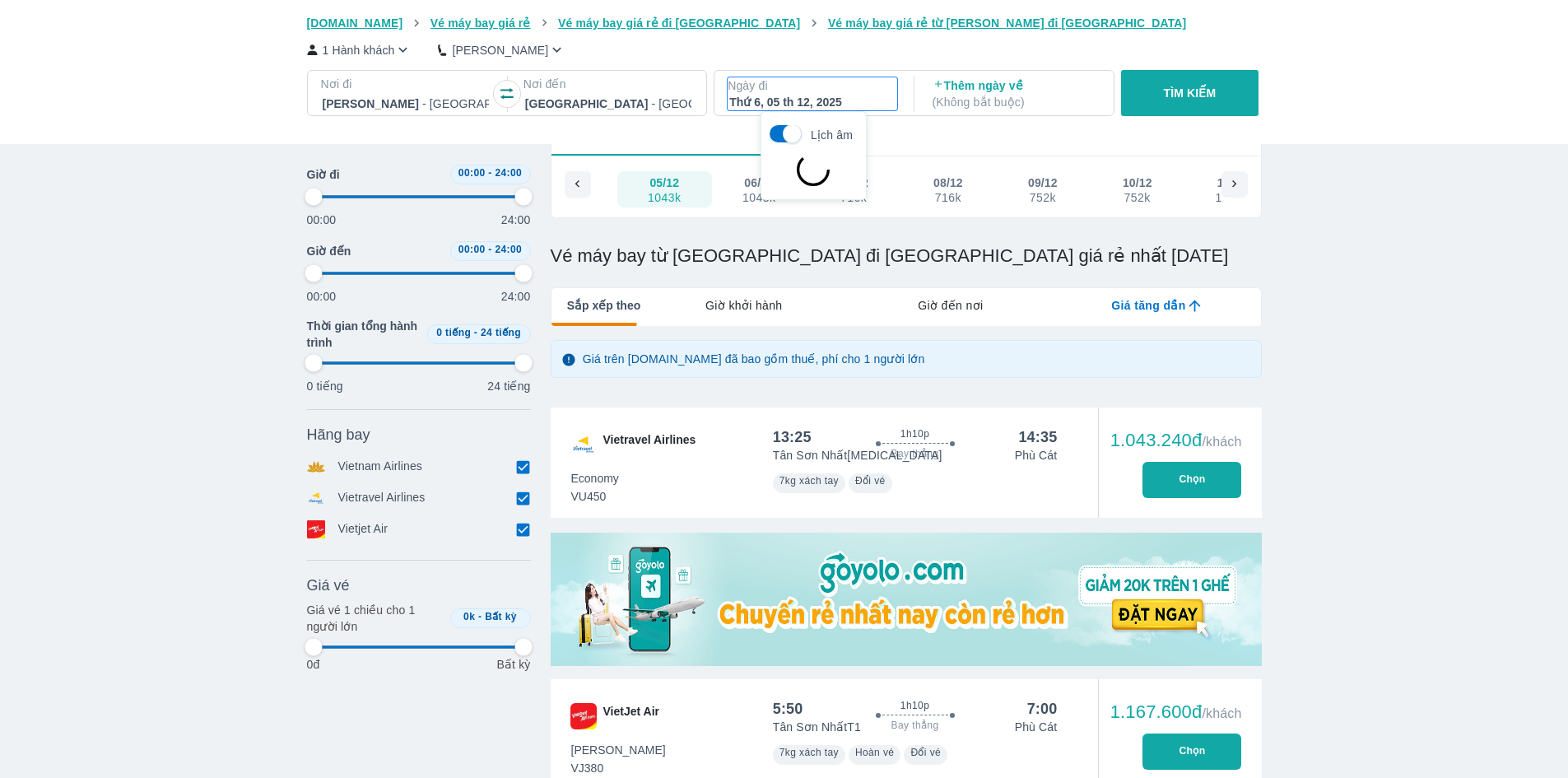
type input "97.9166666666667"
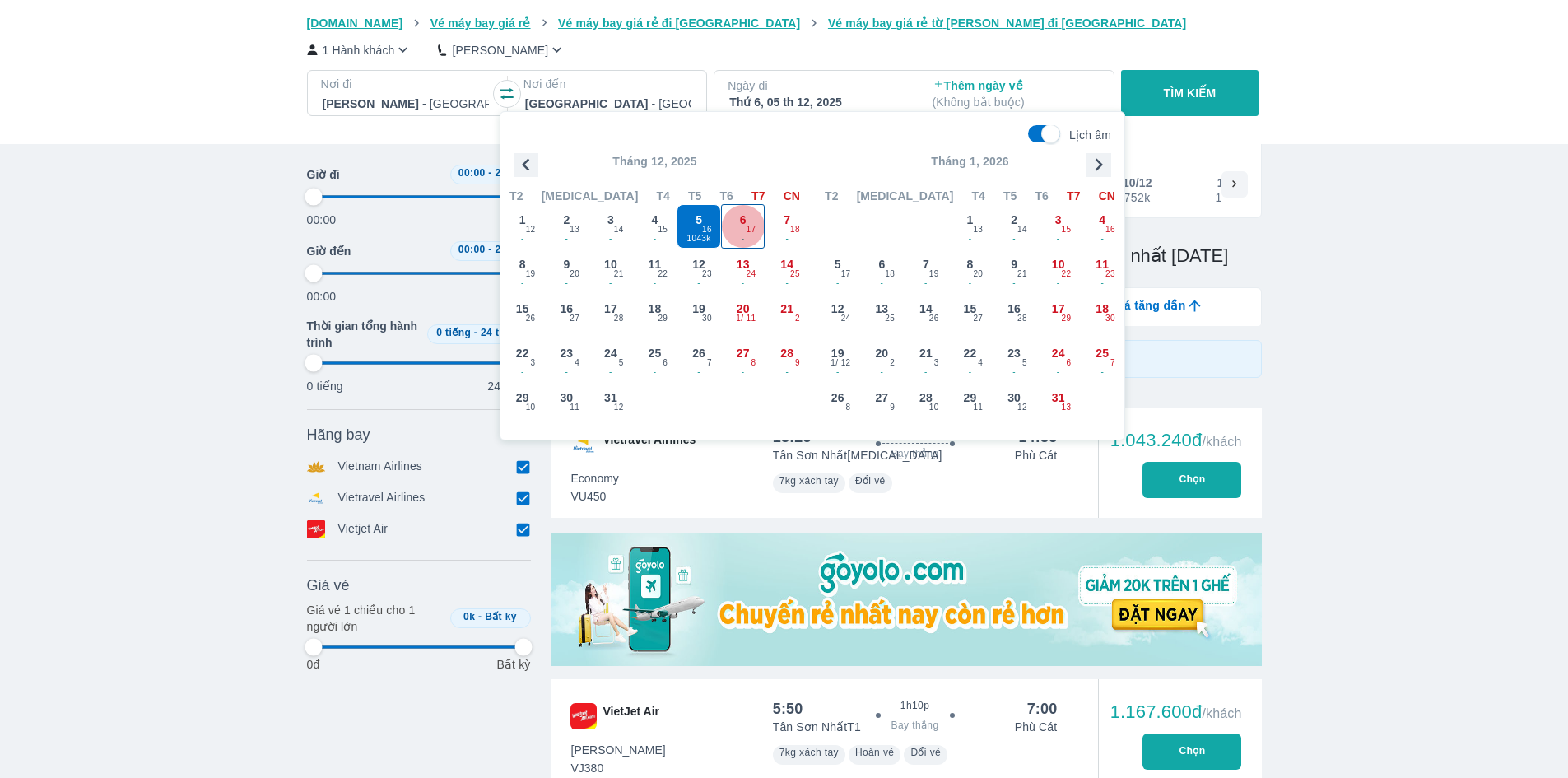
click at [742, 230] on div "6 - 17" at bounding box center [743, 225] width 43 height 43
type input "97.9166666666667"
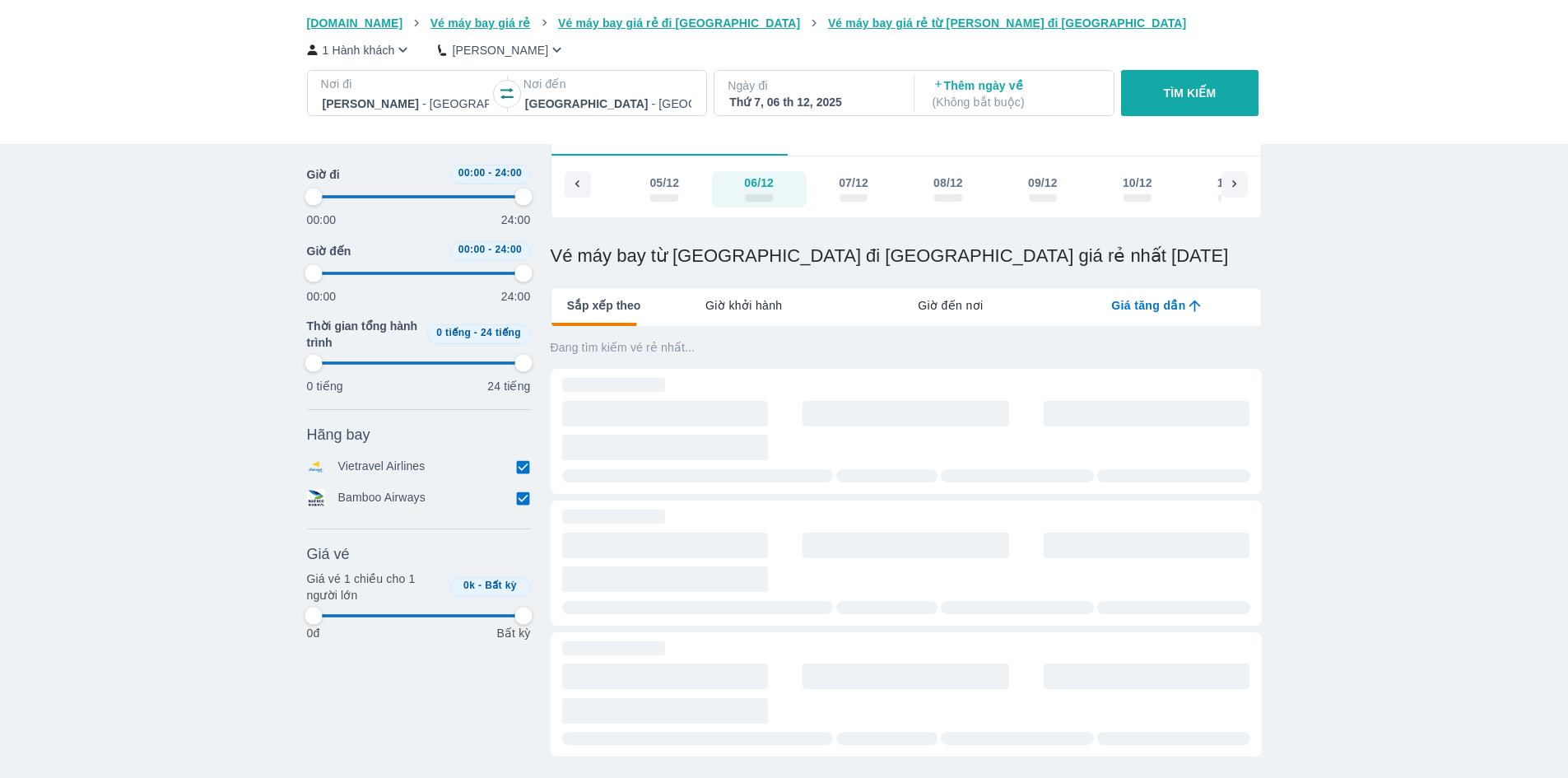
type input "97.9166666666667"
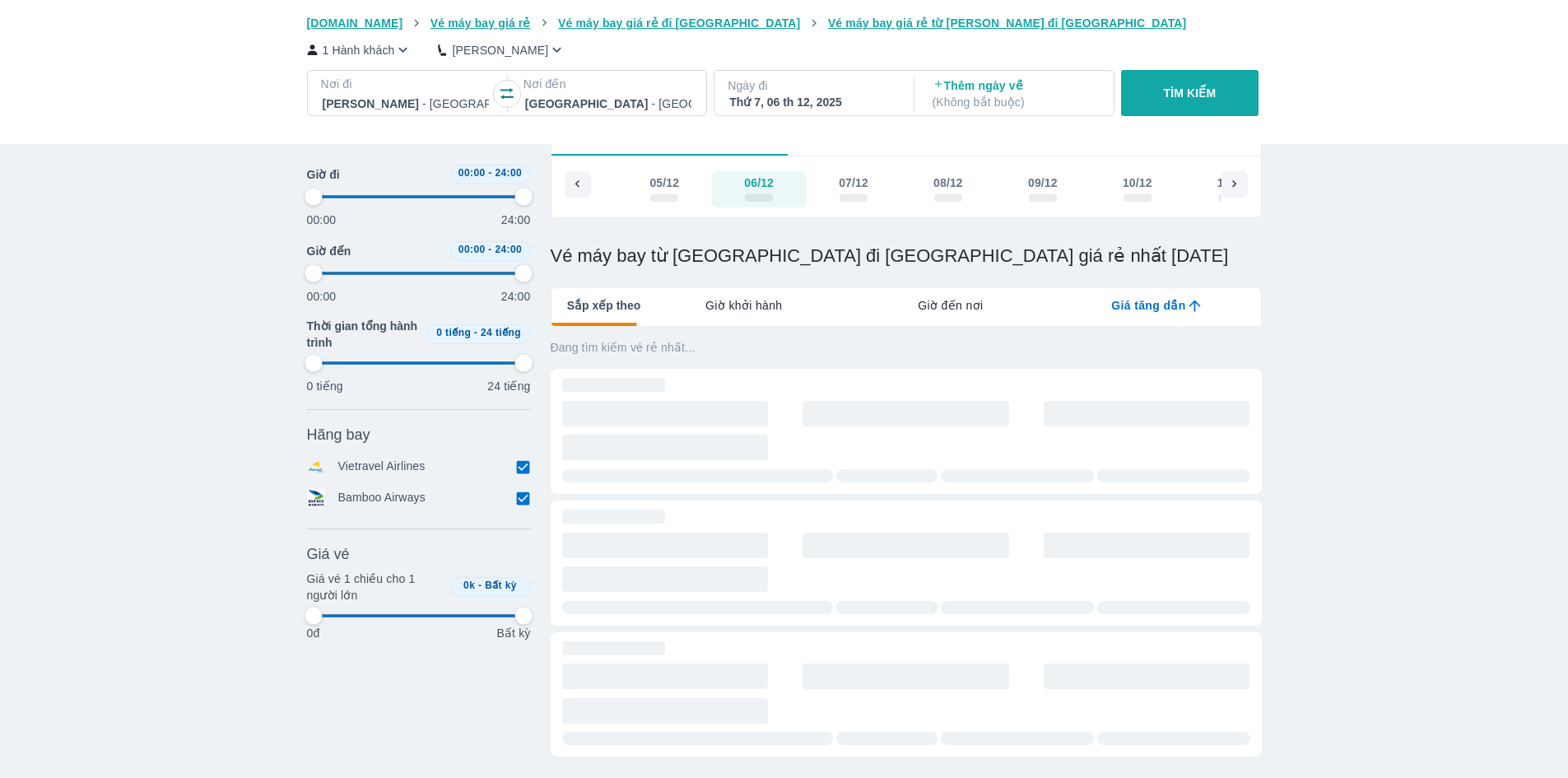
type input "97.9166666666667"
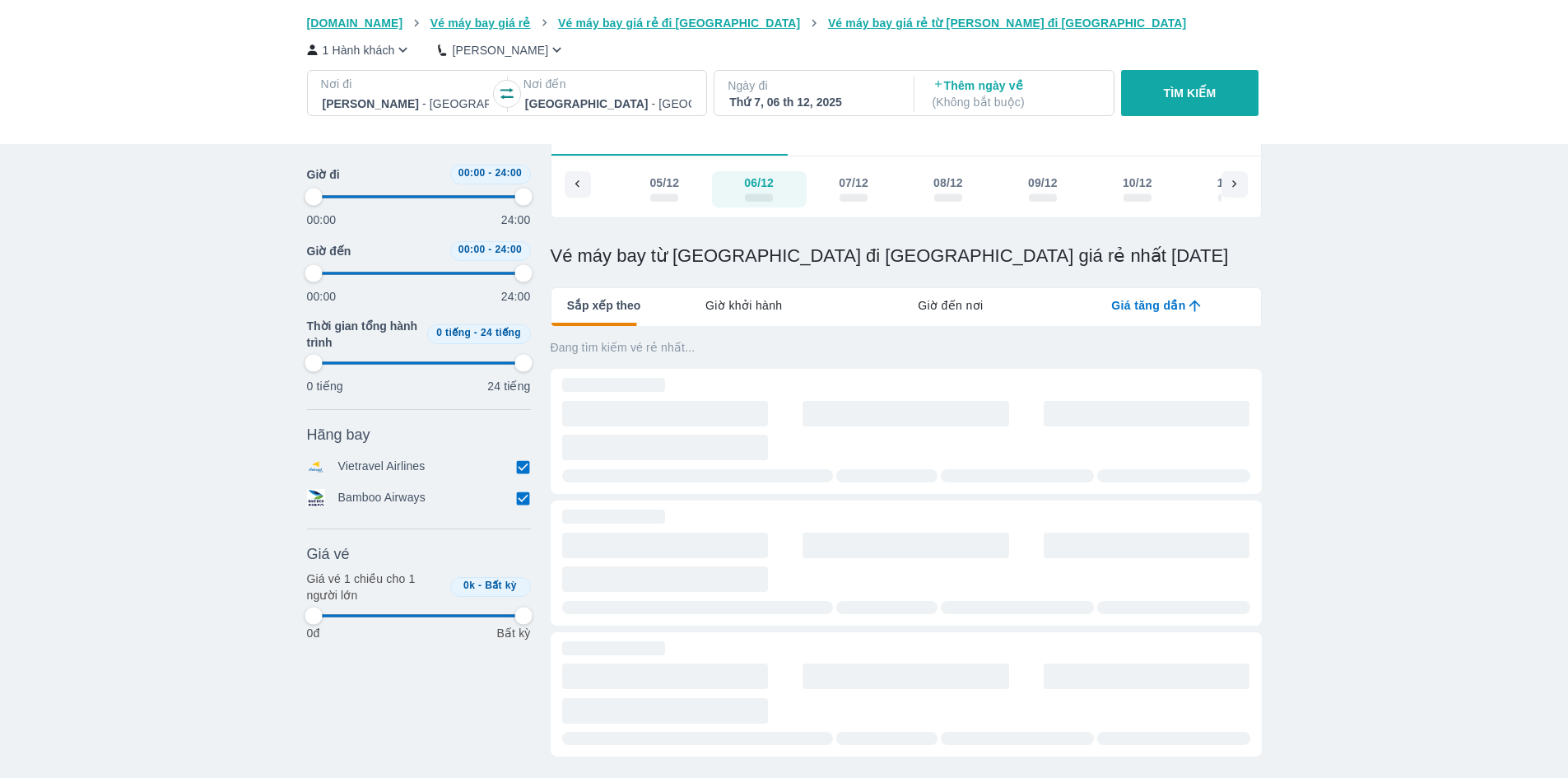
type input "97.9166666666667"
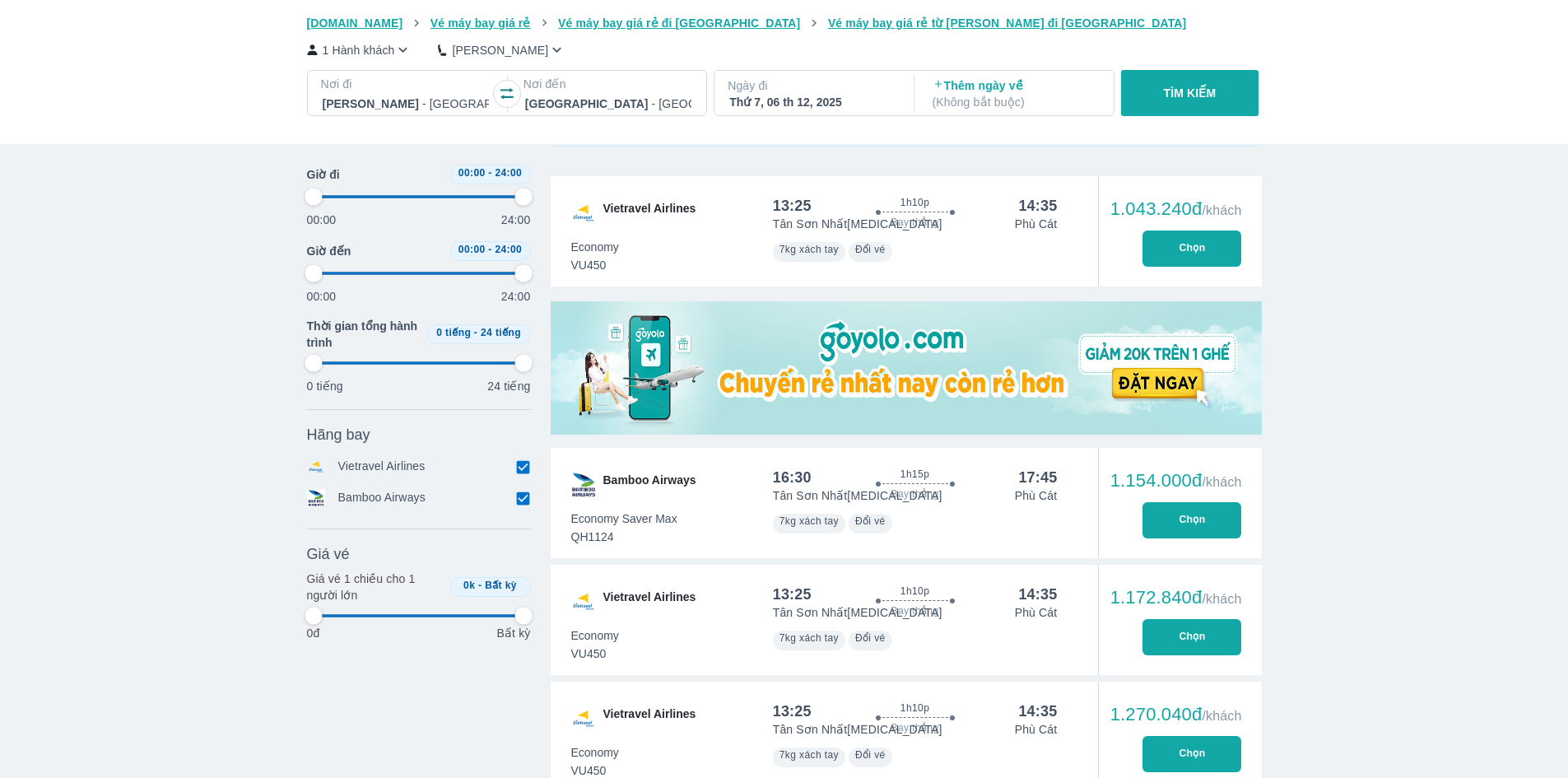
type input "97.9166666666667"
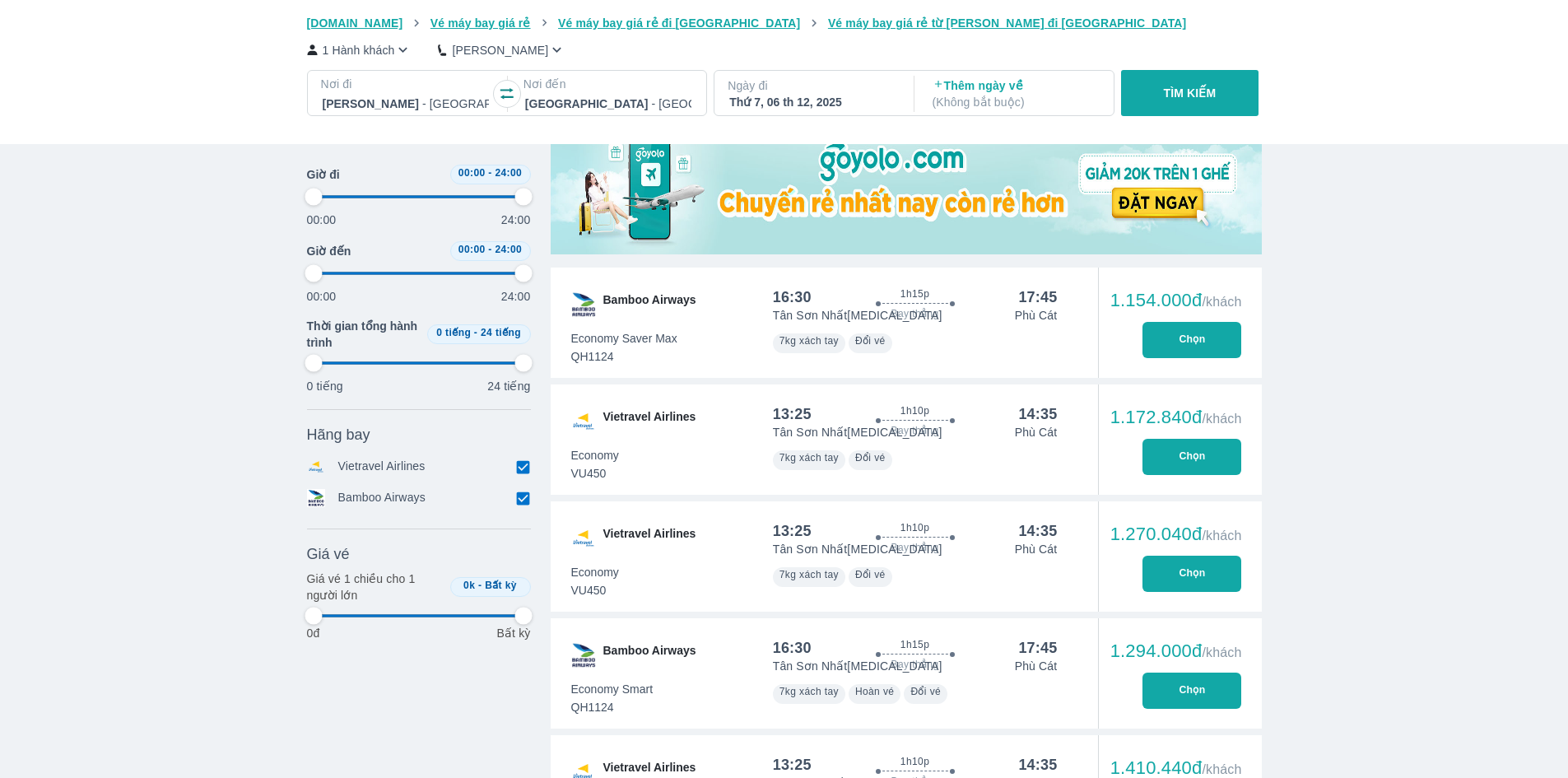
type input "97.9166666666667"
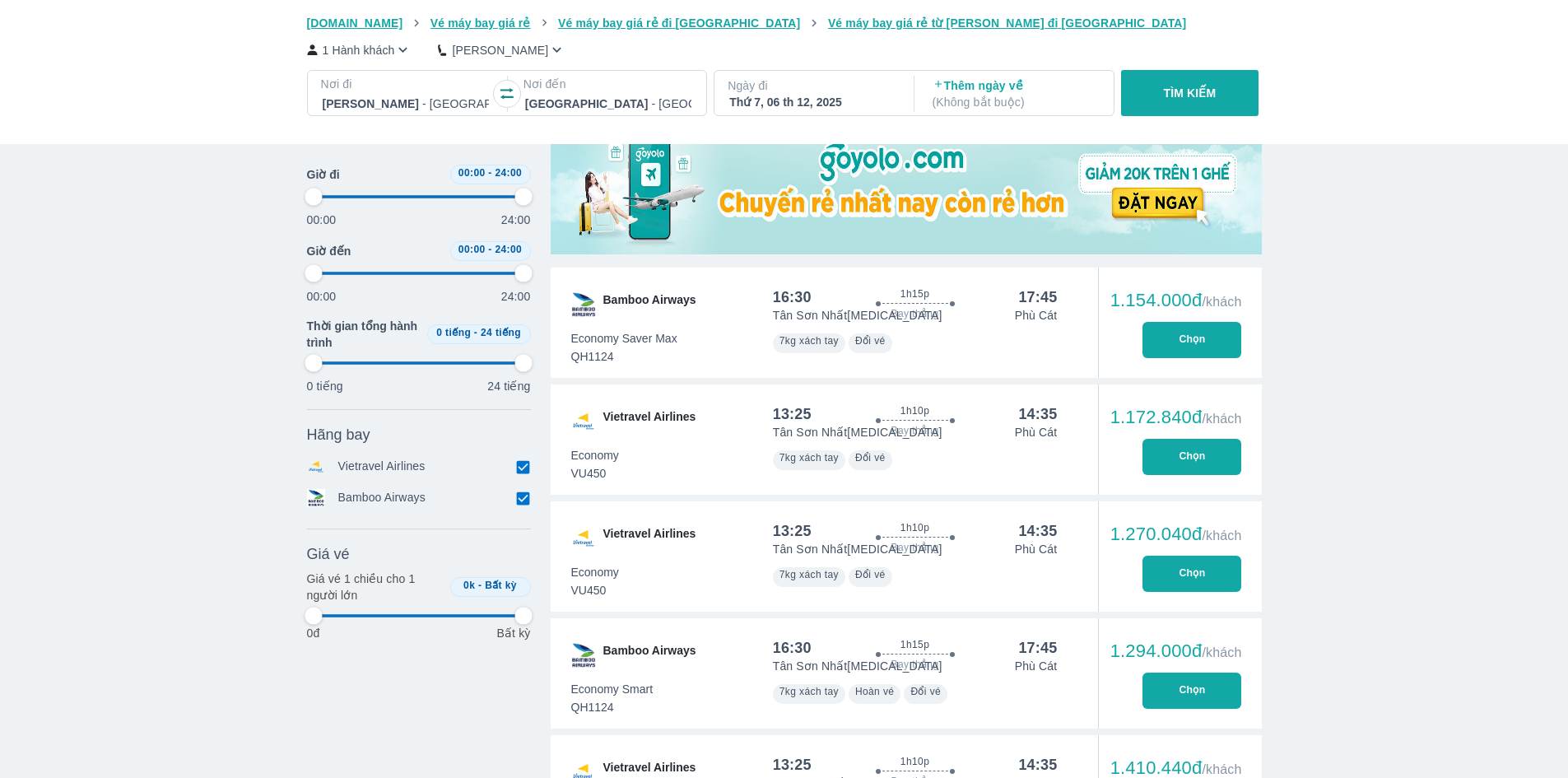
type input "97.9166666666667"
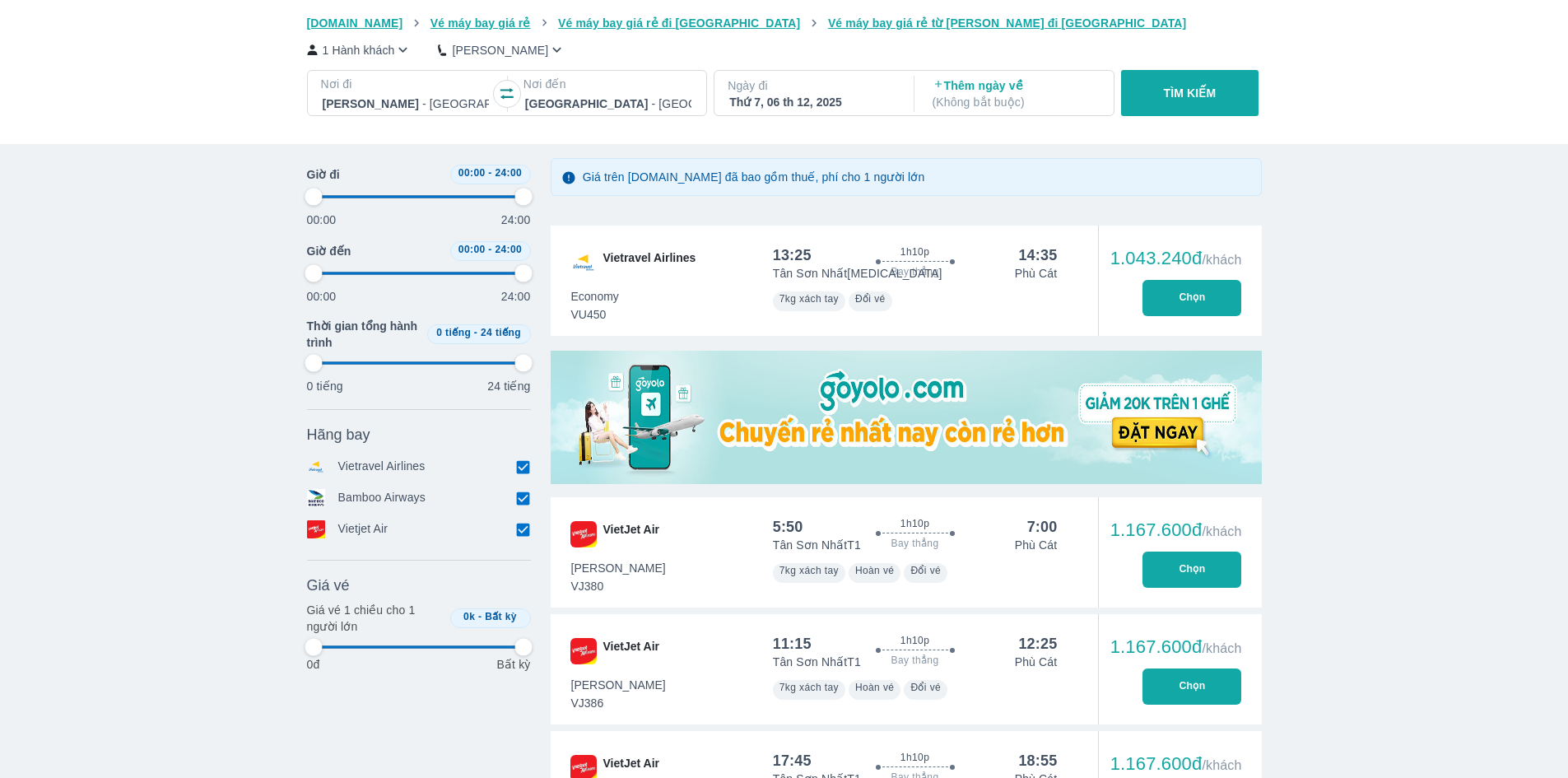
type input "97.9166666666667"
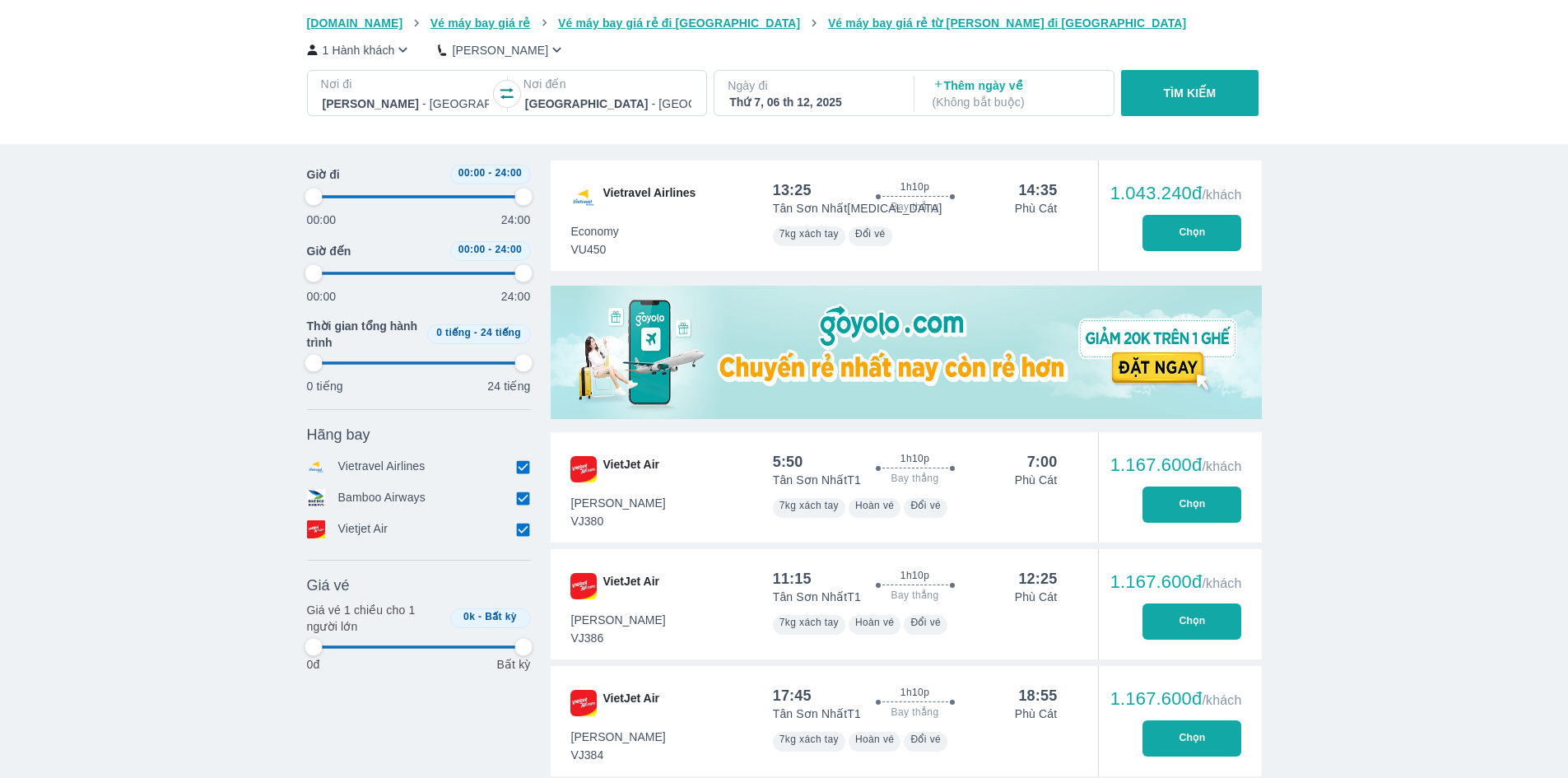
type input "97.9166666666667"
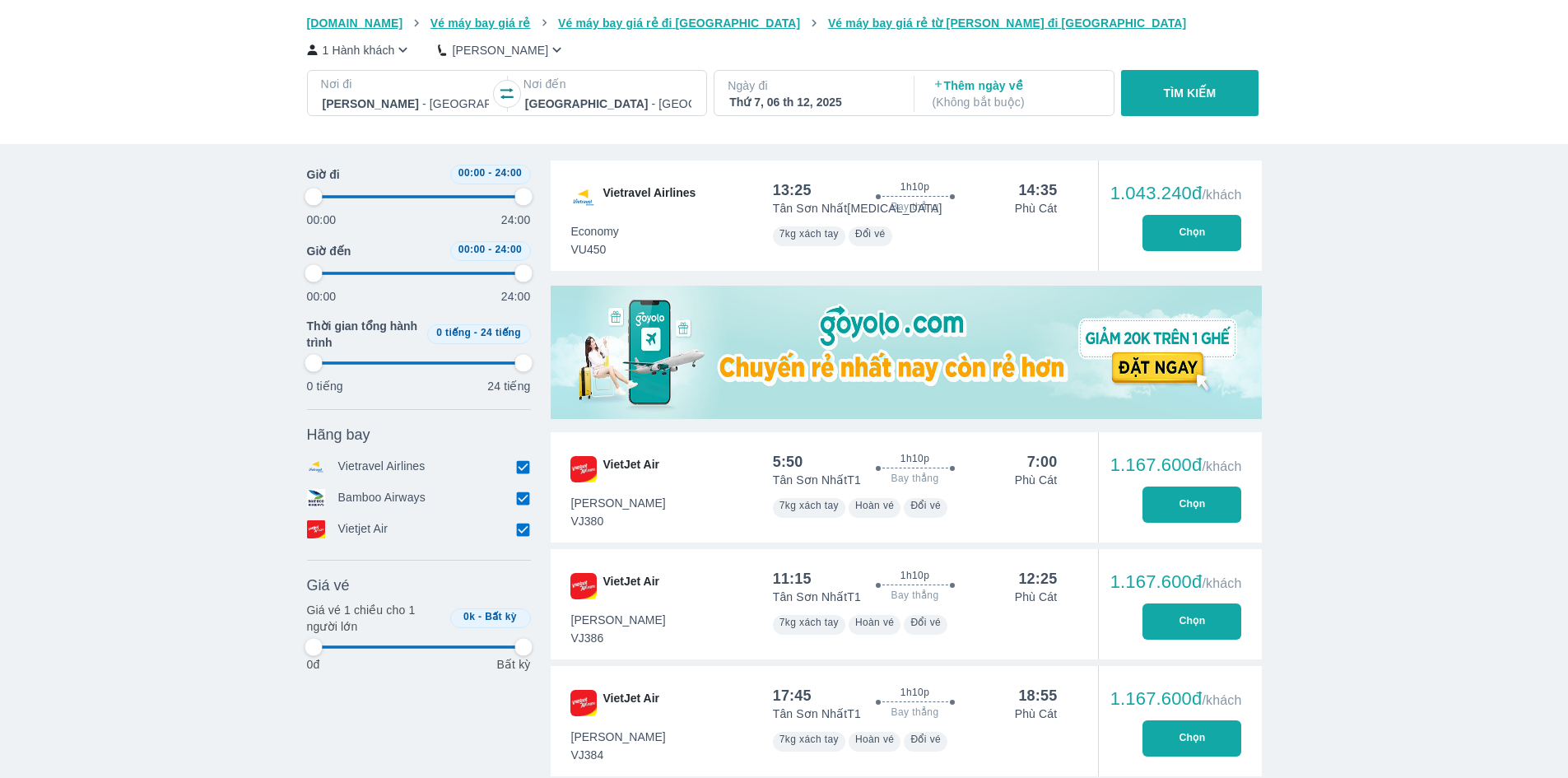
type input "97.9166666666667"
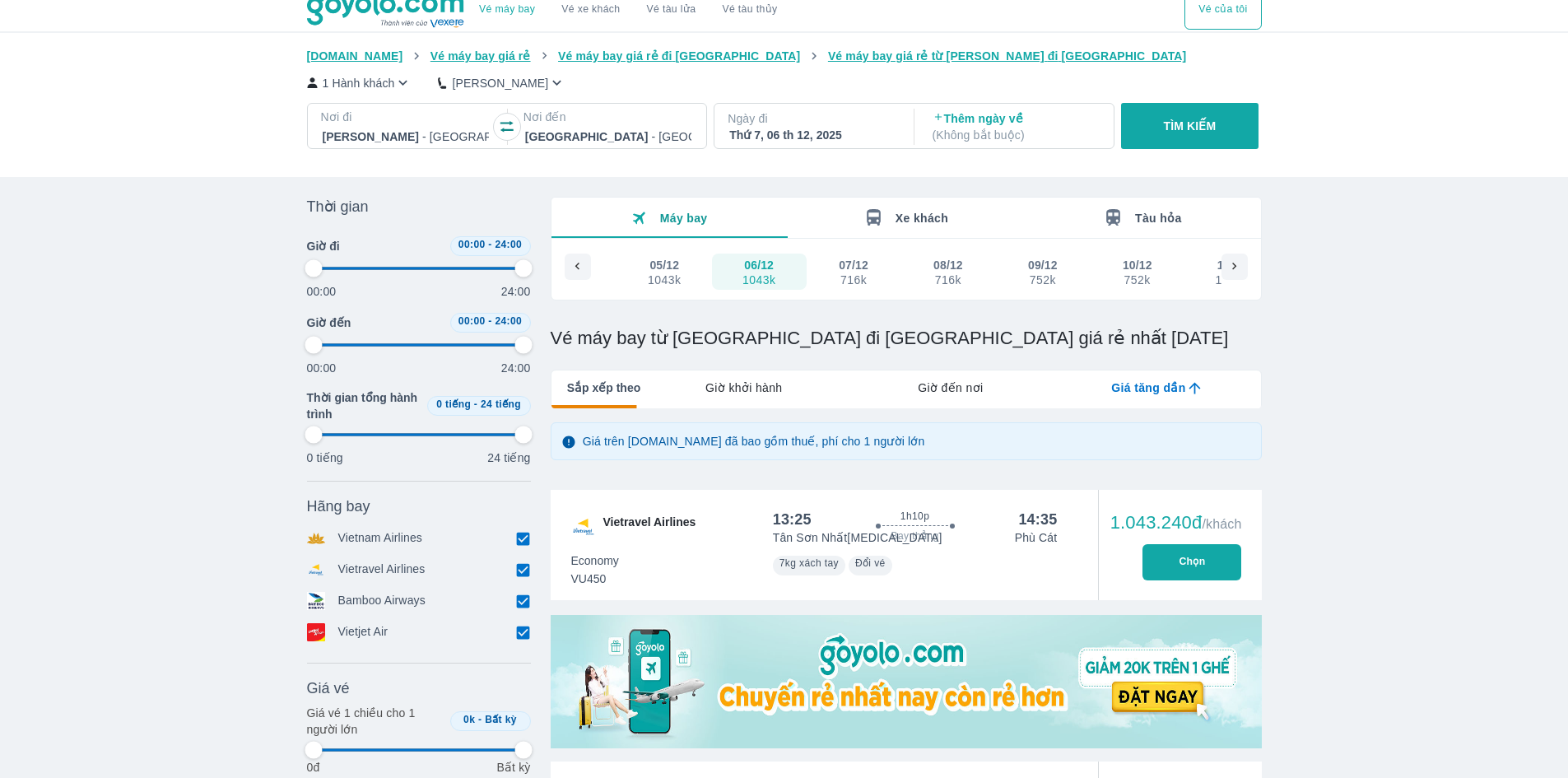
type input "97.9166666666667"
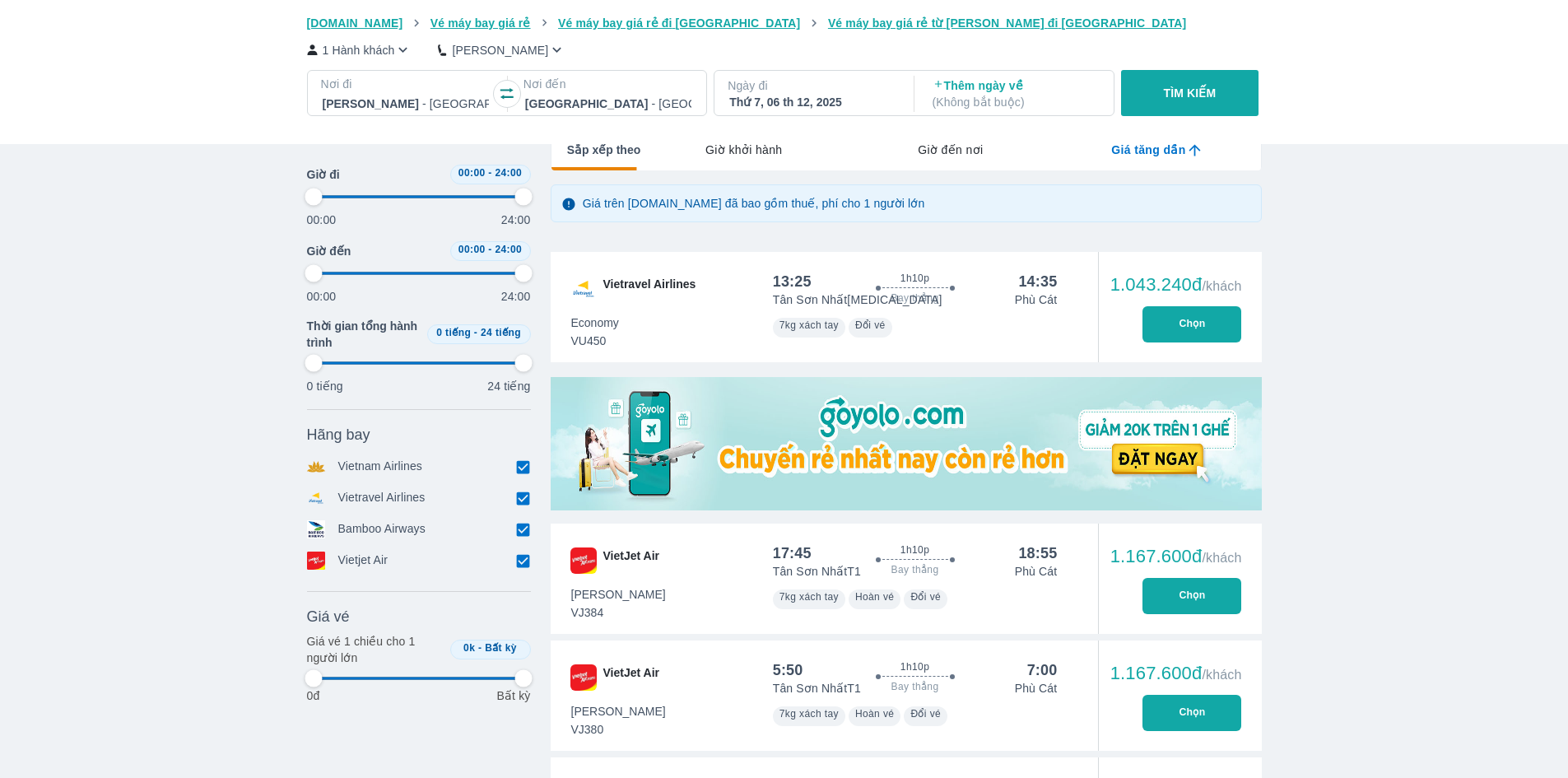
type input "97.9166666666667"
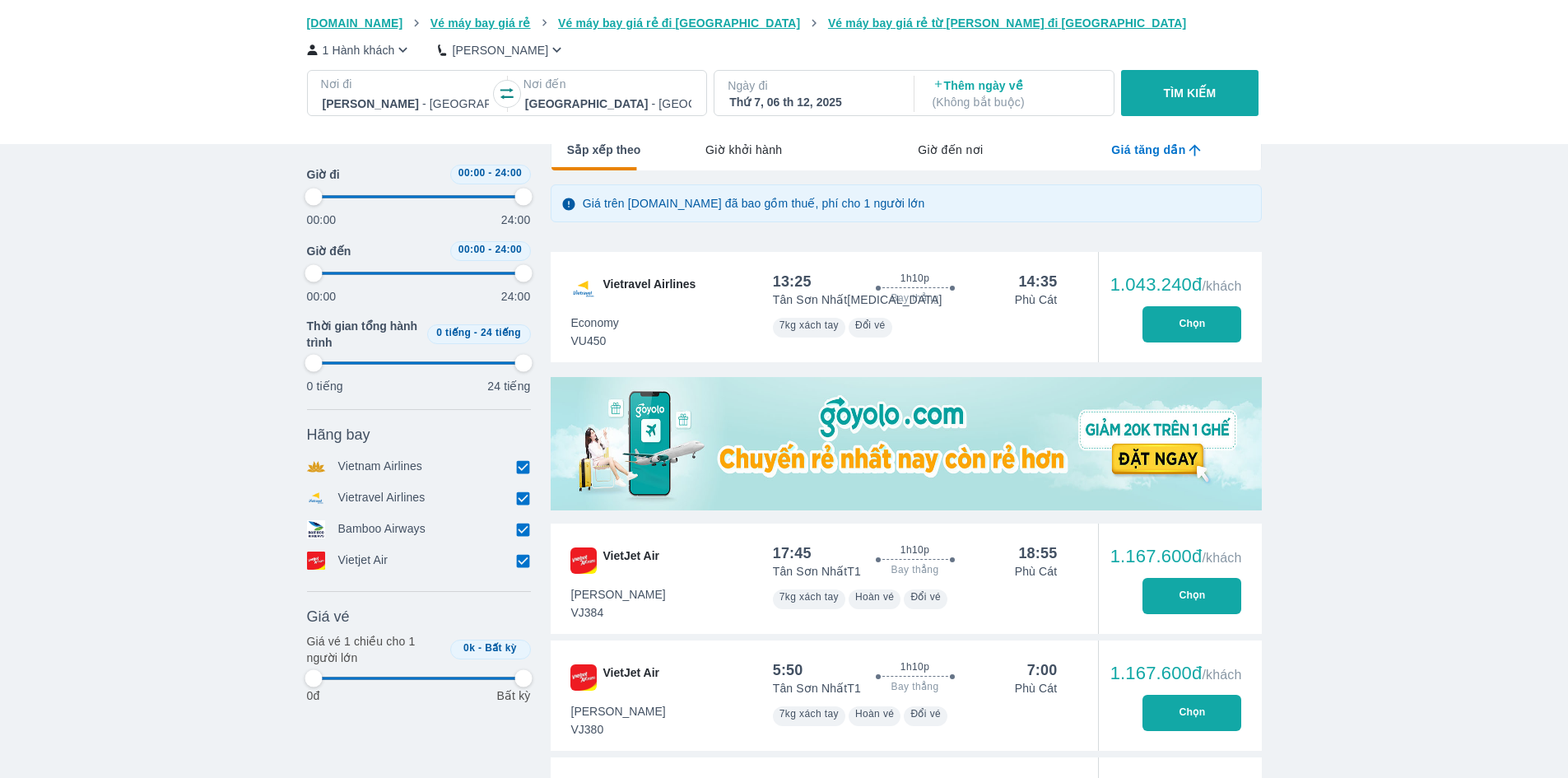
type input "97.9166666666667"
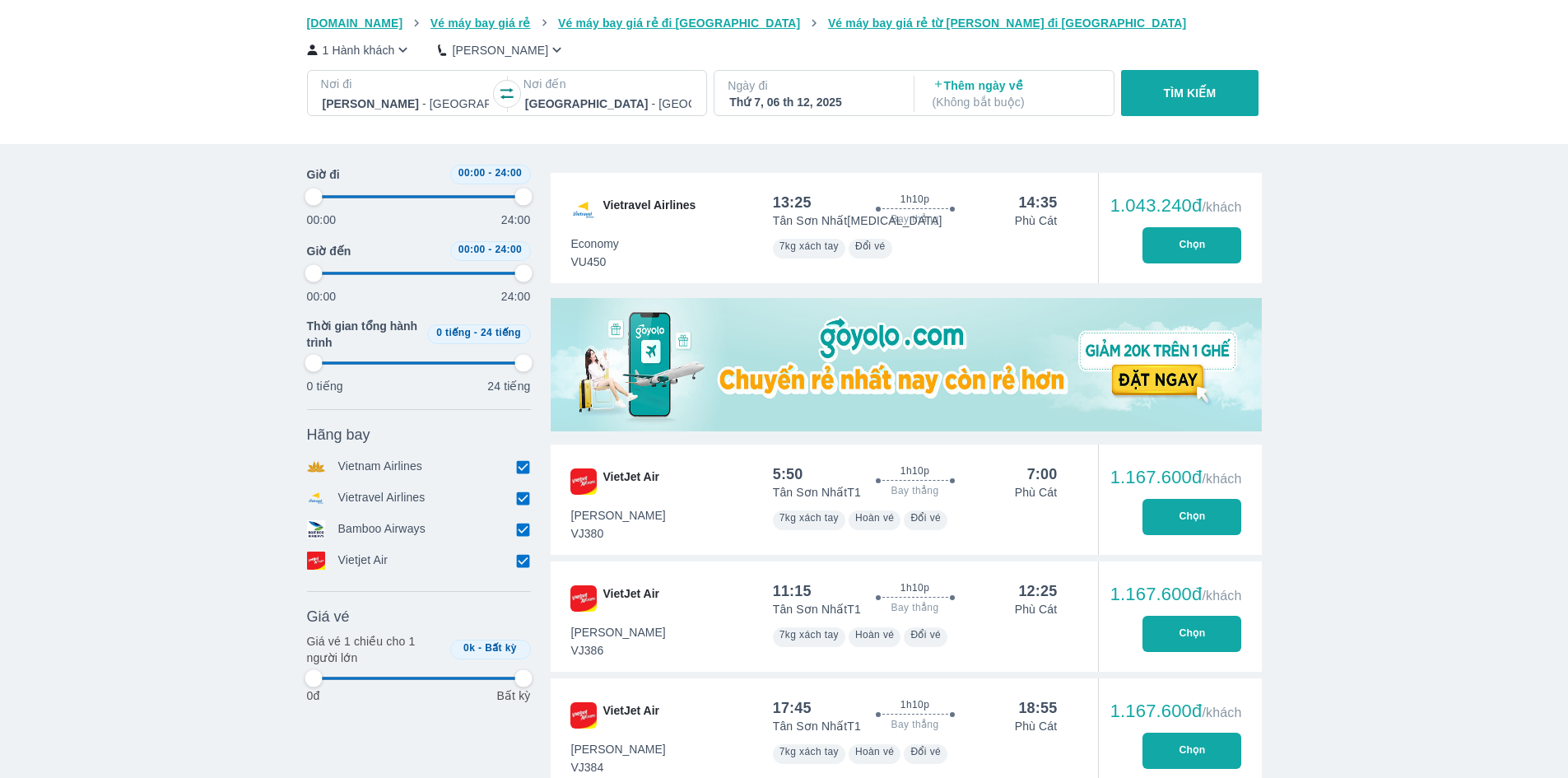
type input "97.9166666666667"
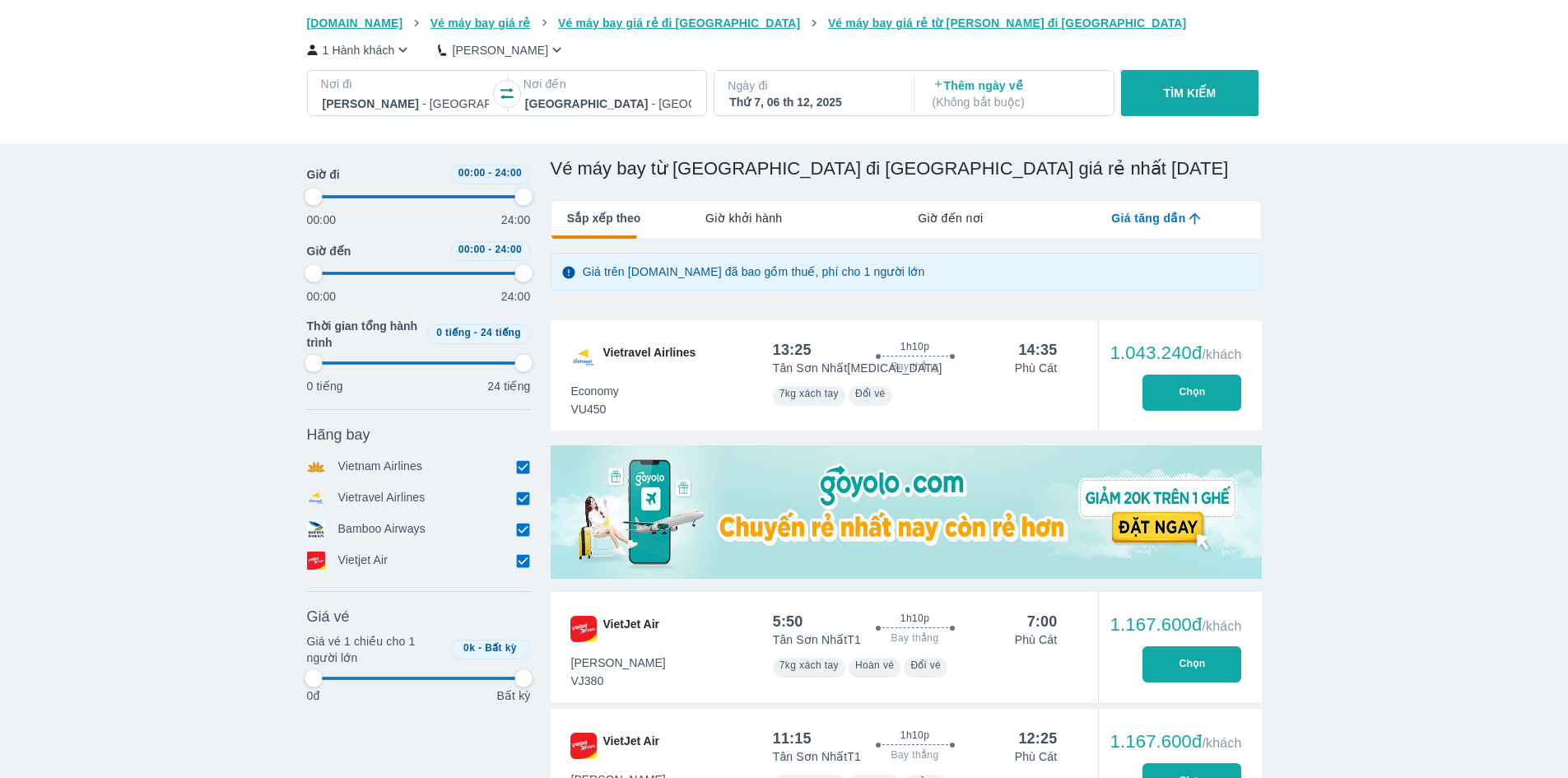
scroll to position [5, 0]
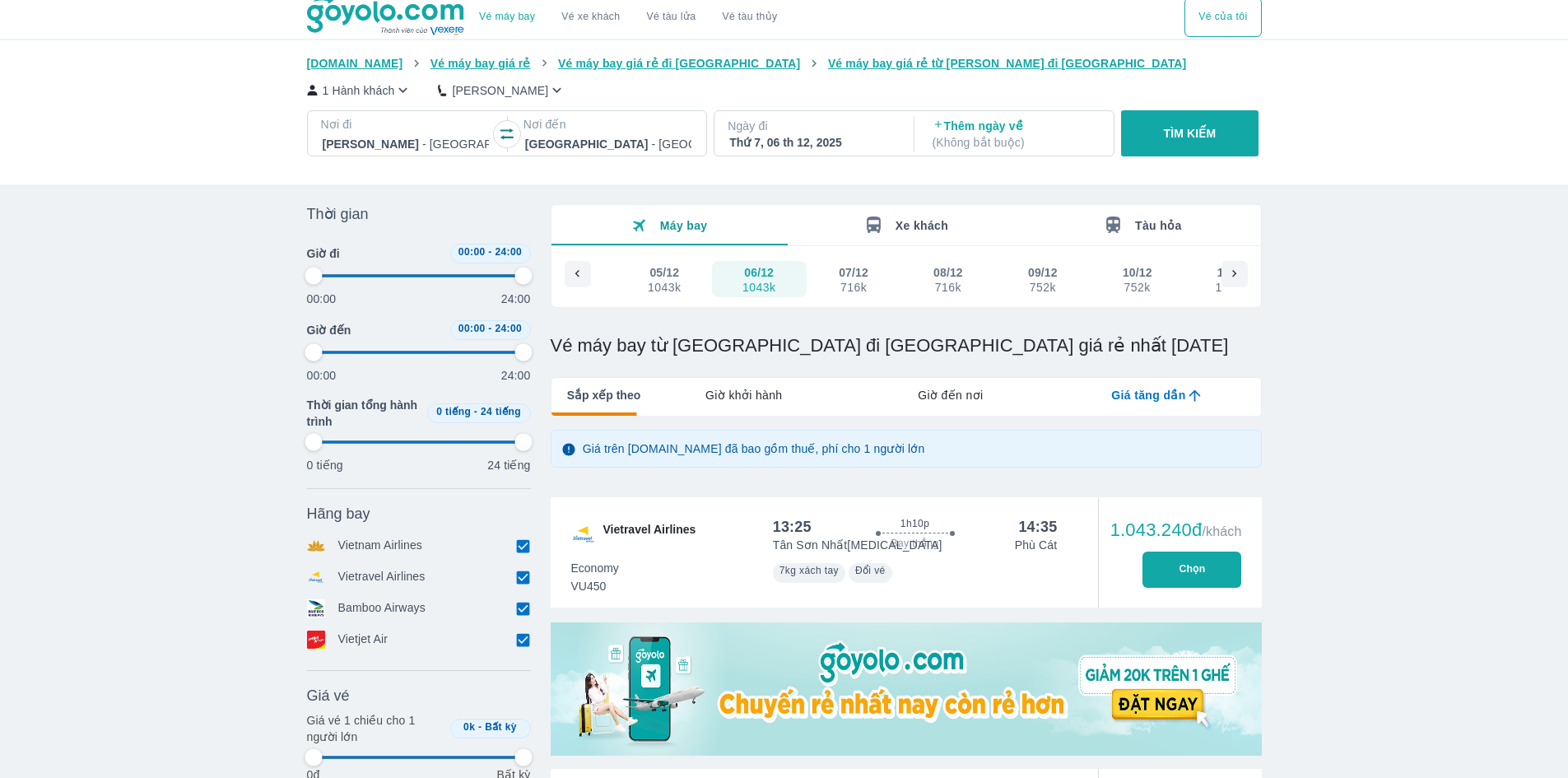
type input "97.9166666666667"
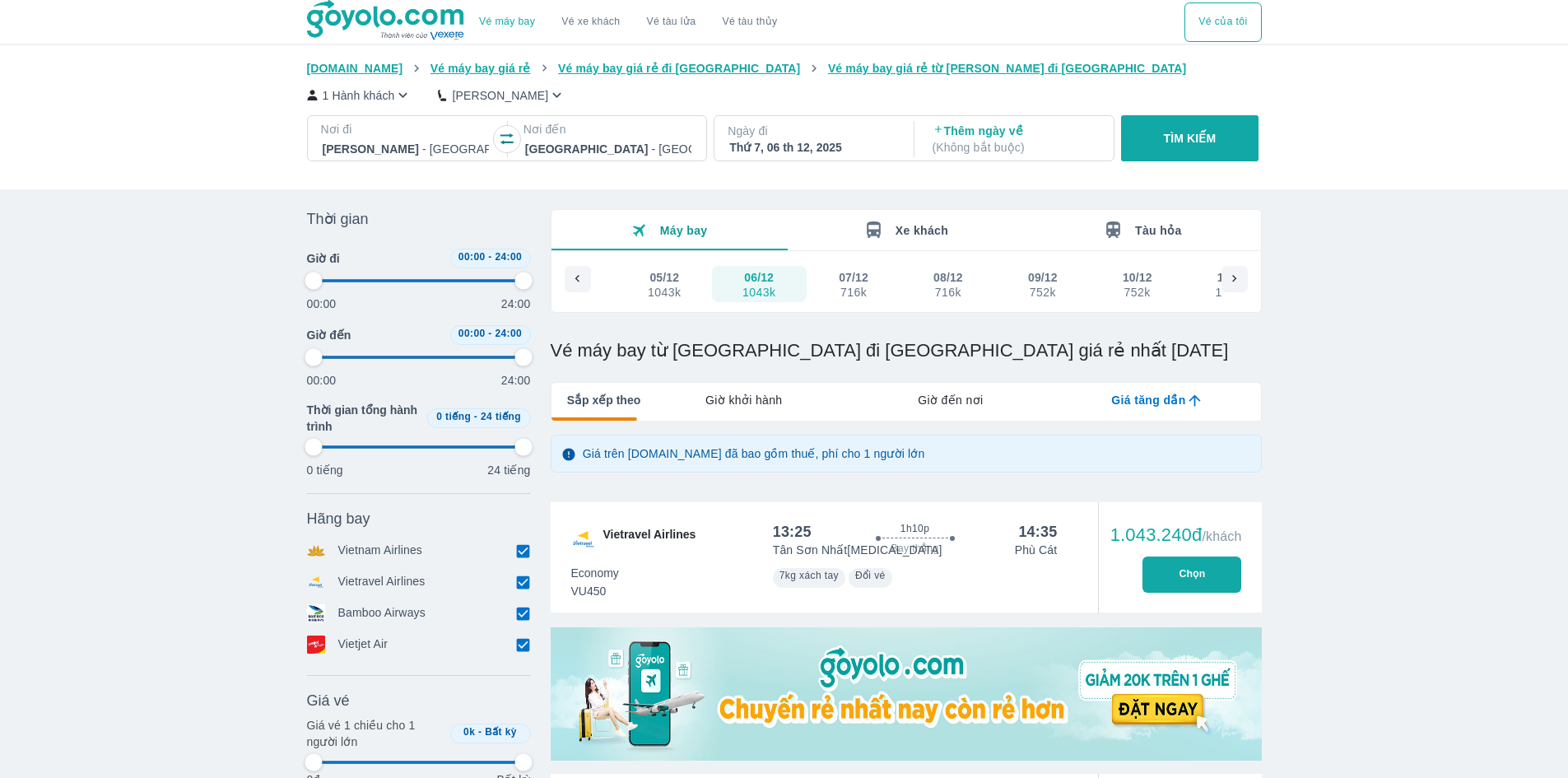
type input "97.9166666666667"
click at [803, 133] on p "Ngày đi" at bounding box center [813, 131] width 170 height 17
type input "97.9166666666667"
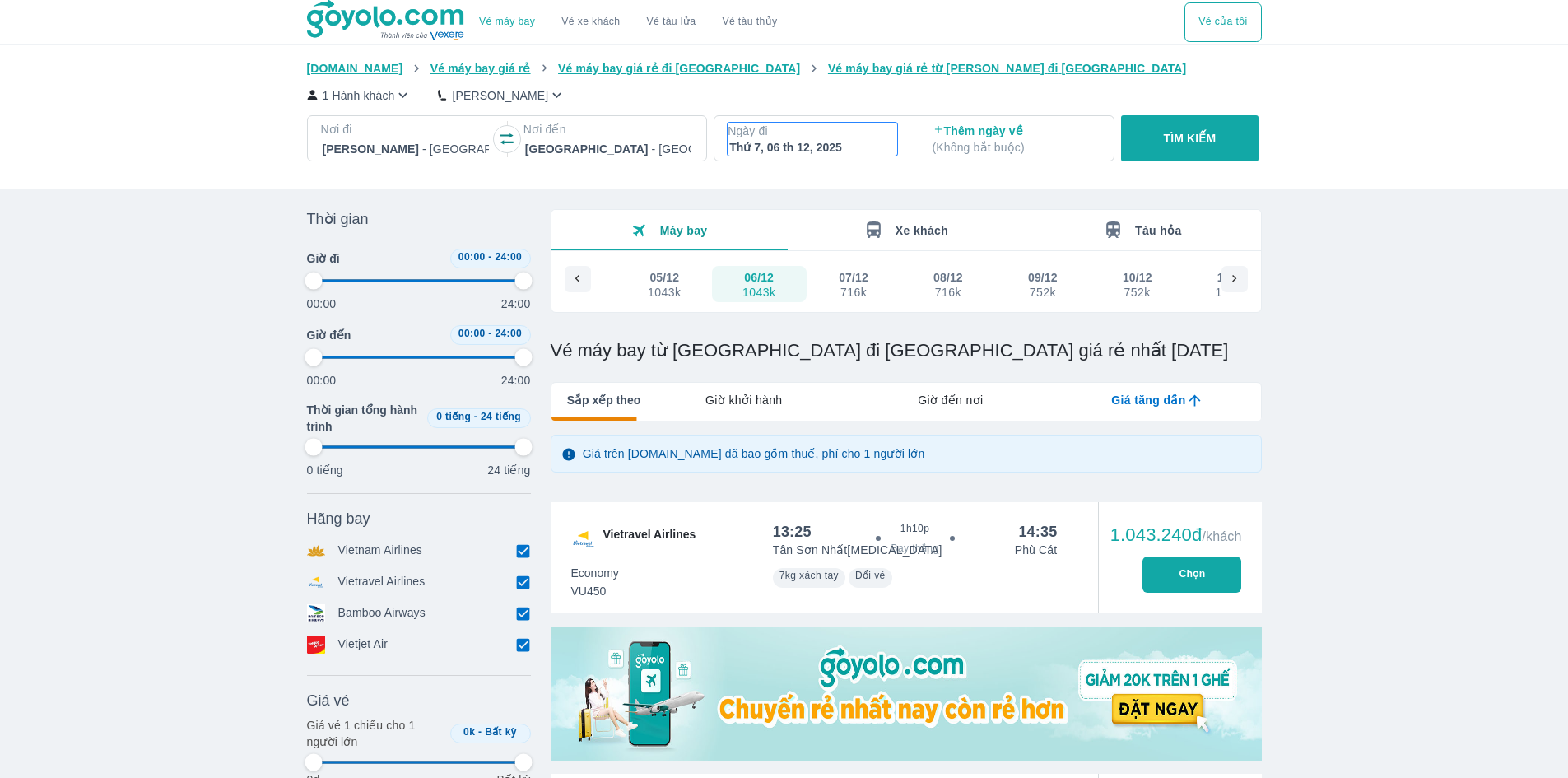
type input "97.9166666666667"
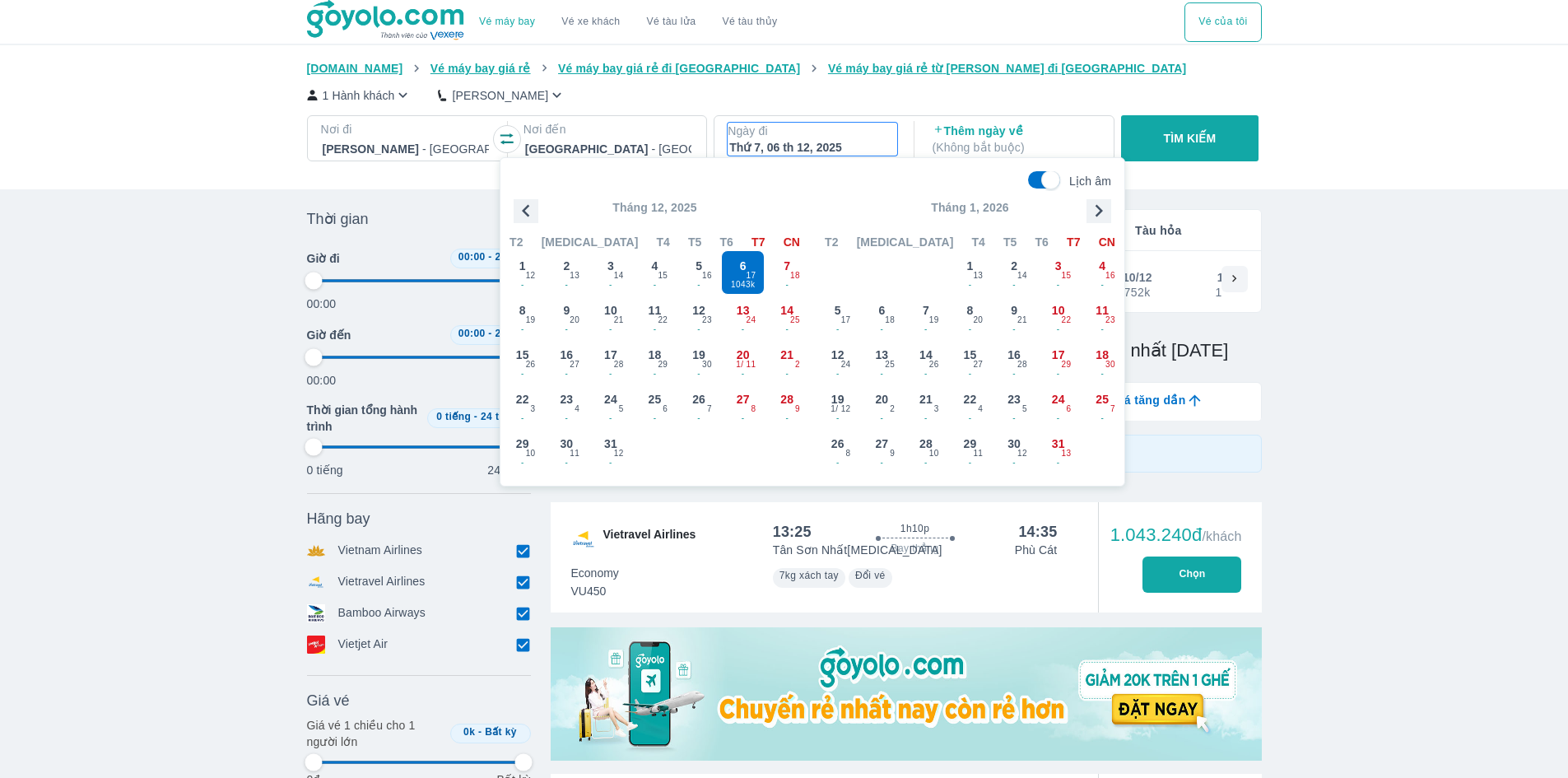
scroll to position [95, 0]
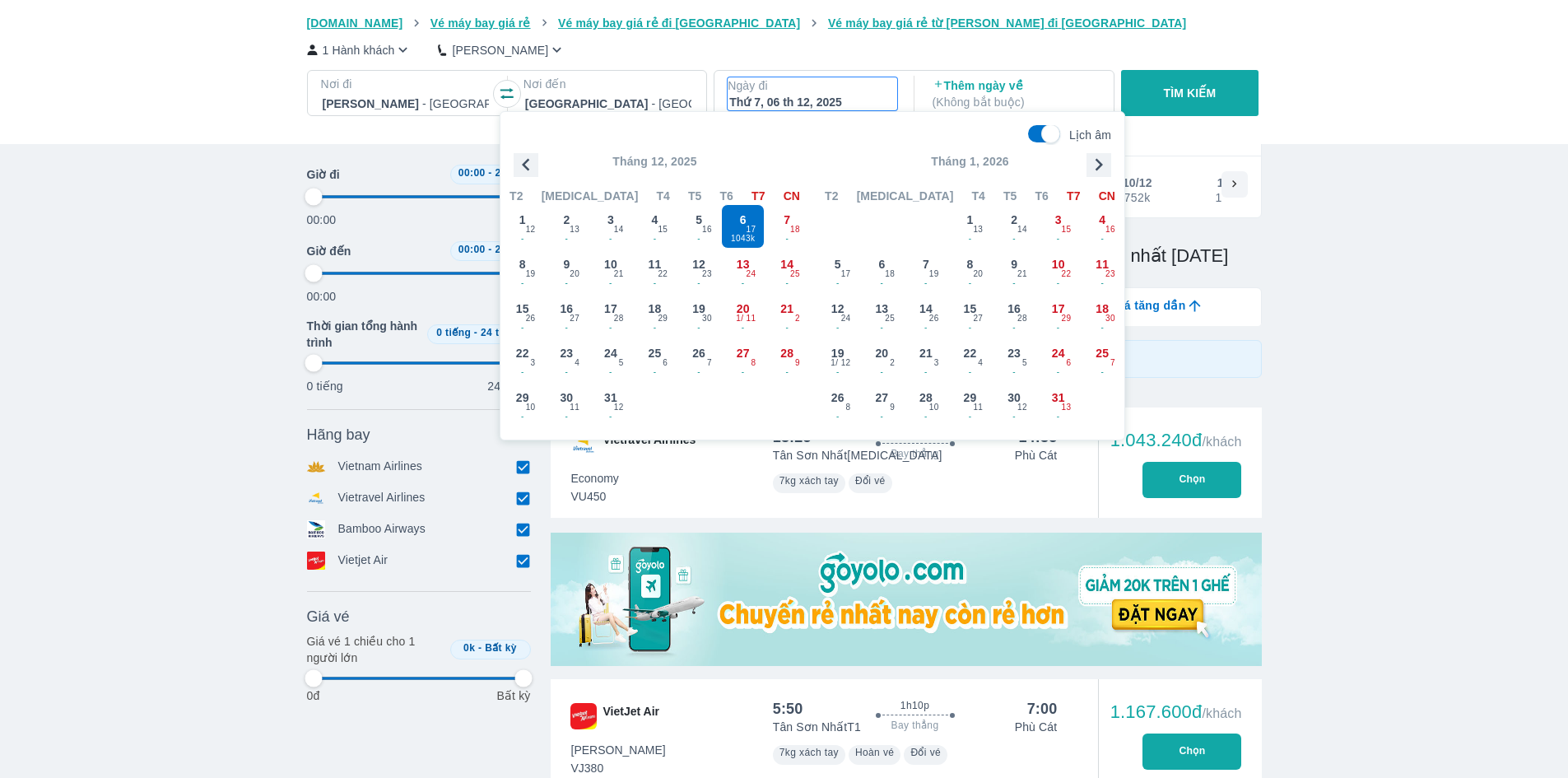
type input "97.9166666666667"
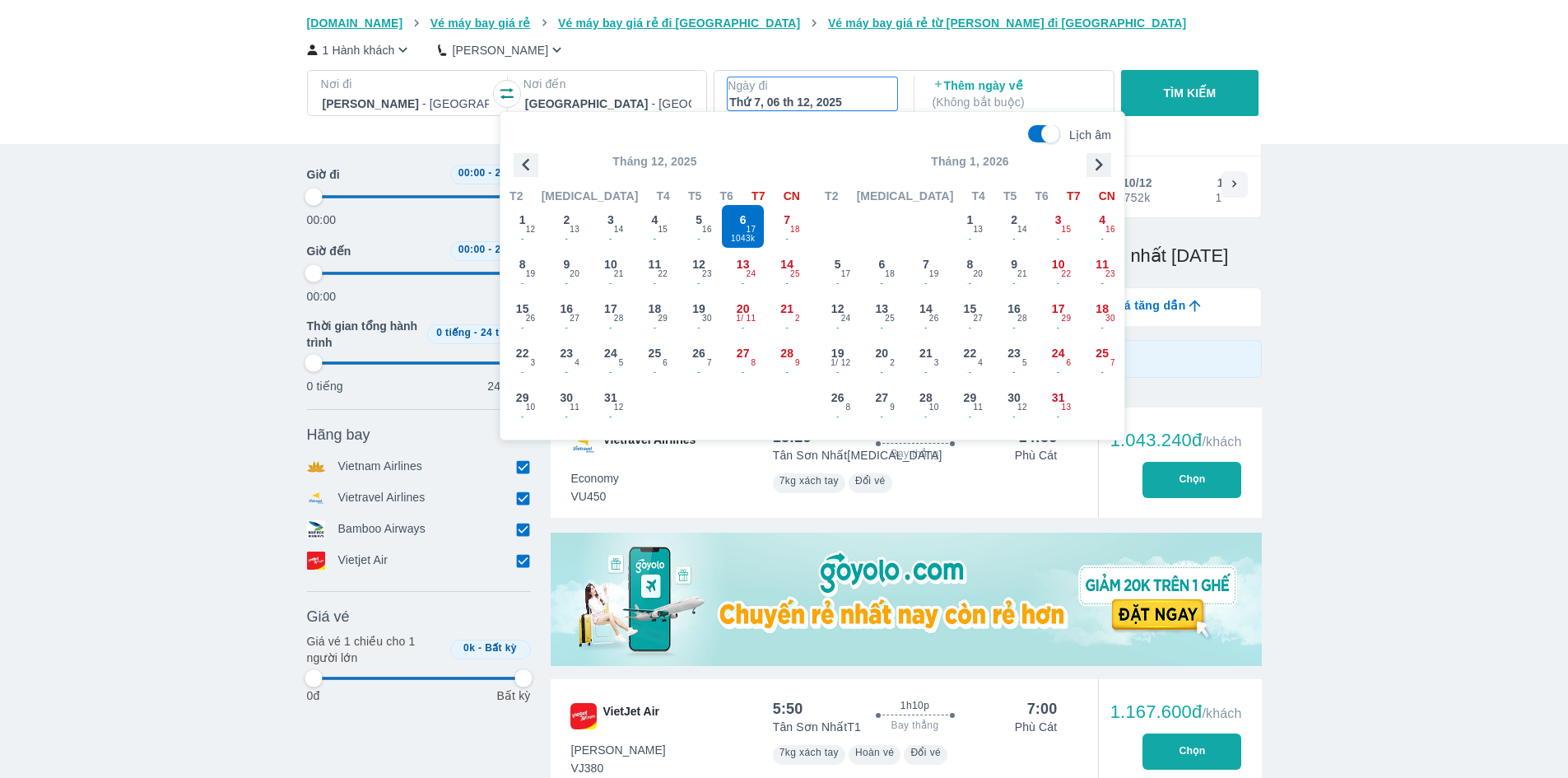
type input "97.9166666666667"
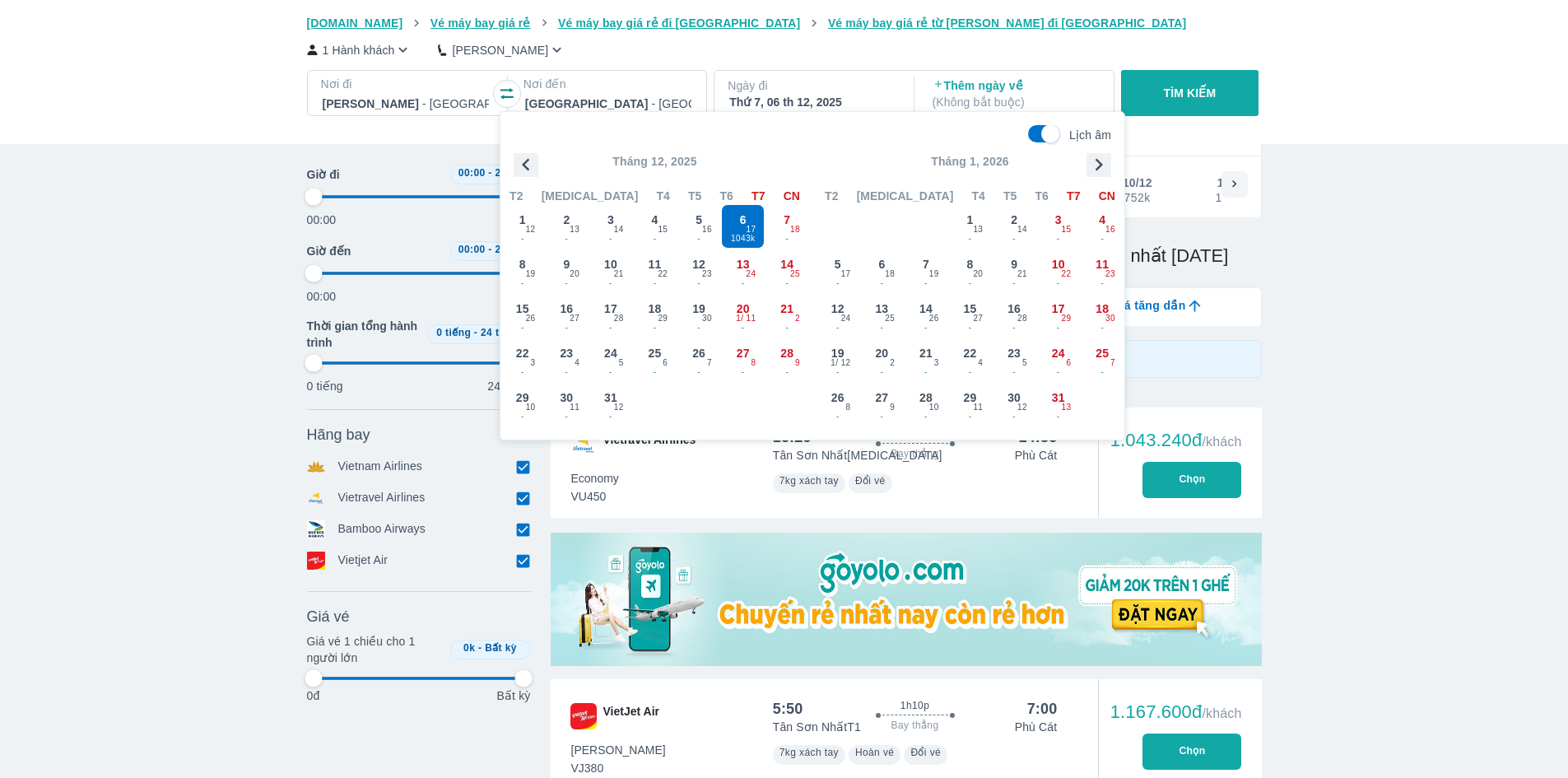
type input "97.9166666666667"
click at [751, 228] on span "17" at bounding box center [752, 229] width 10 height 13
type input "97.9166666666667"
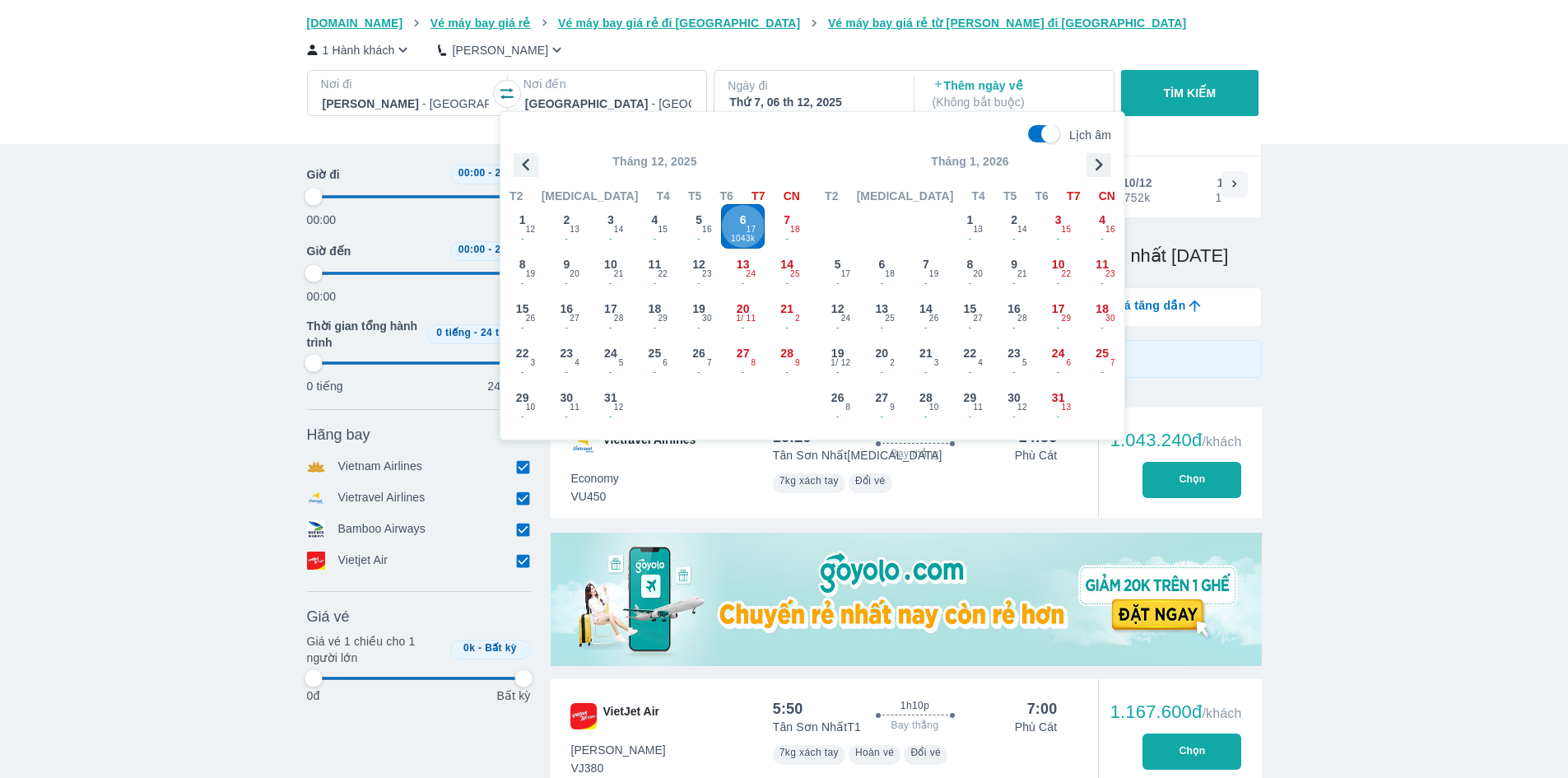
type input "97.9166666666667"
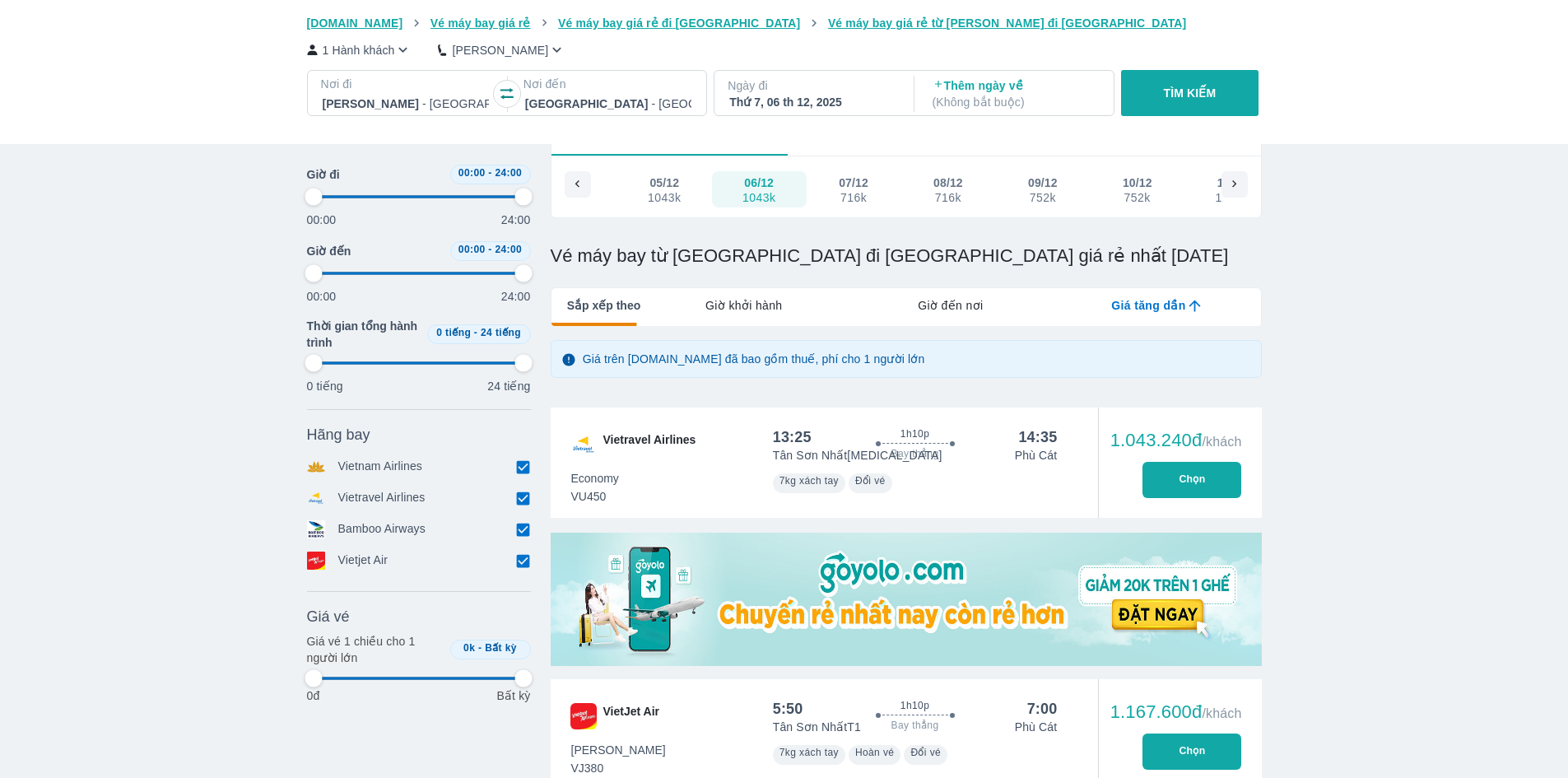
type input "97.9166666666667"
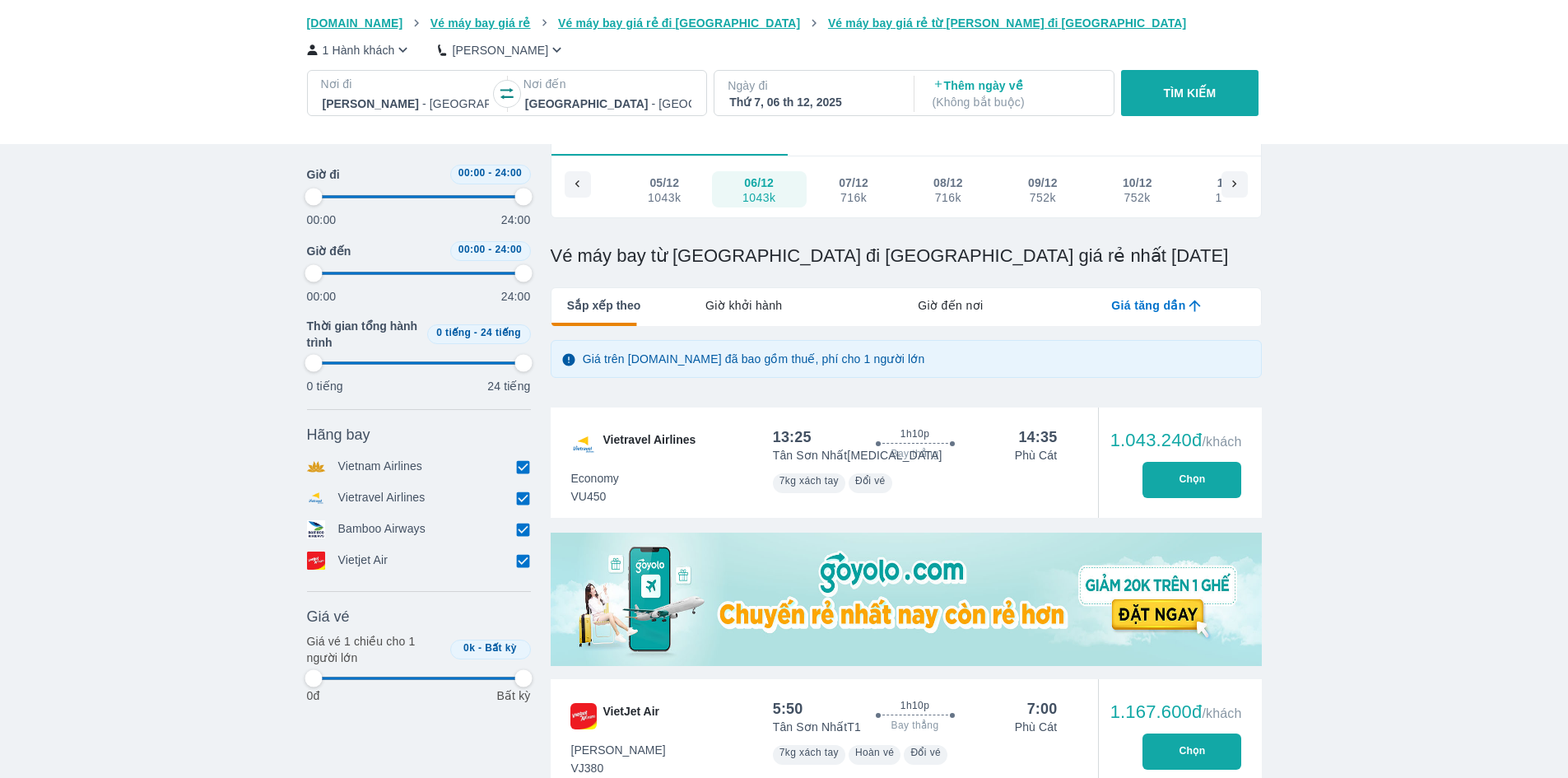
type input "97.9166666666667"
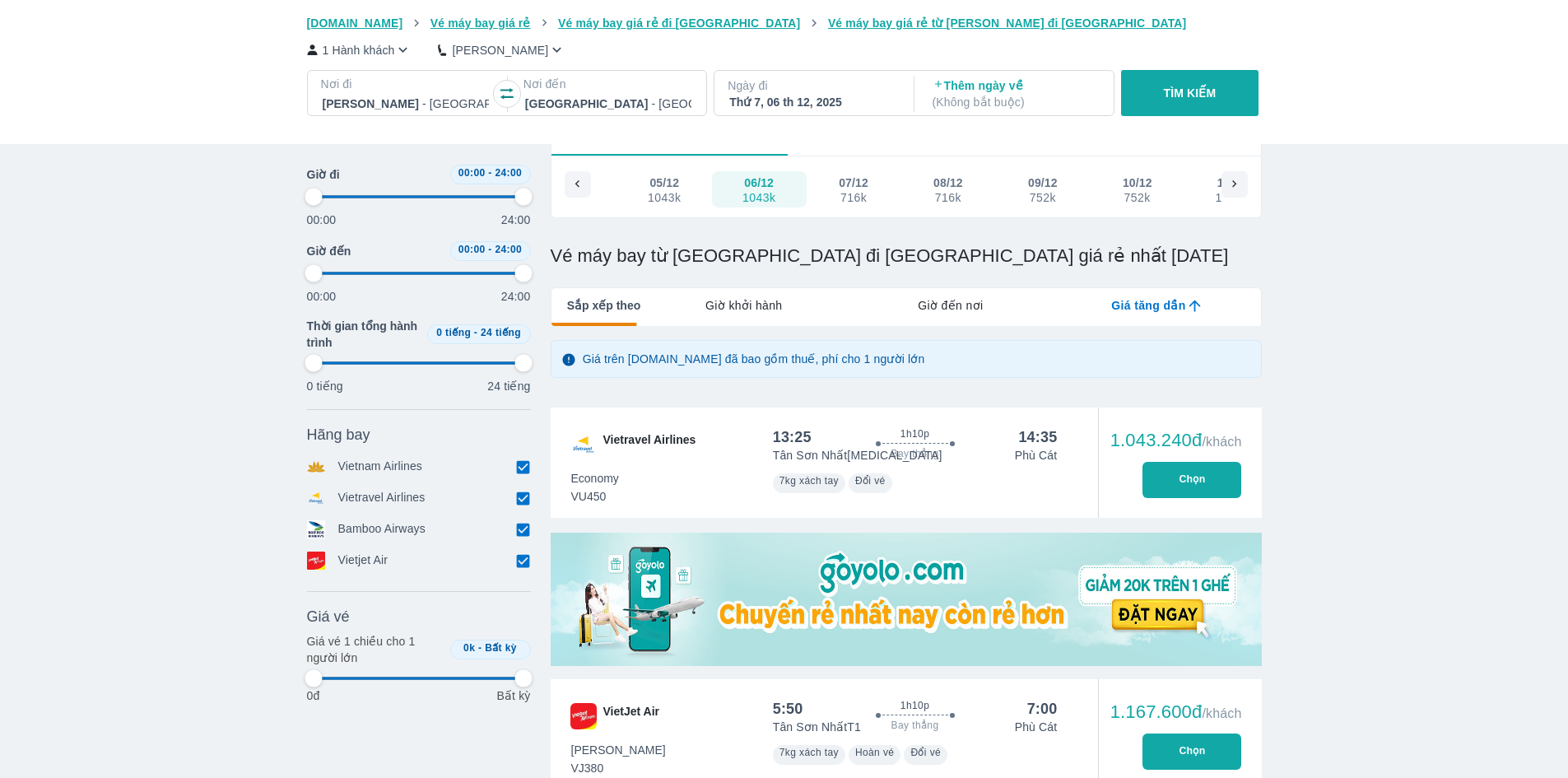
type input "97.9166666666667"
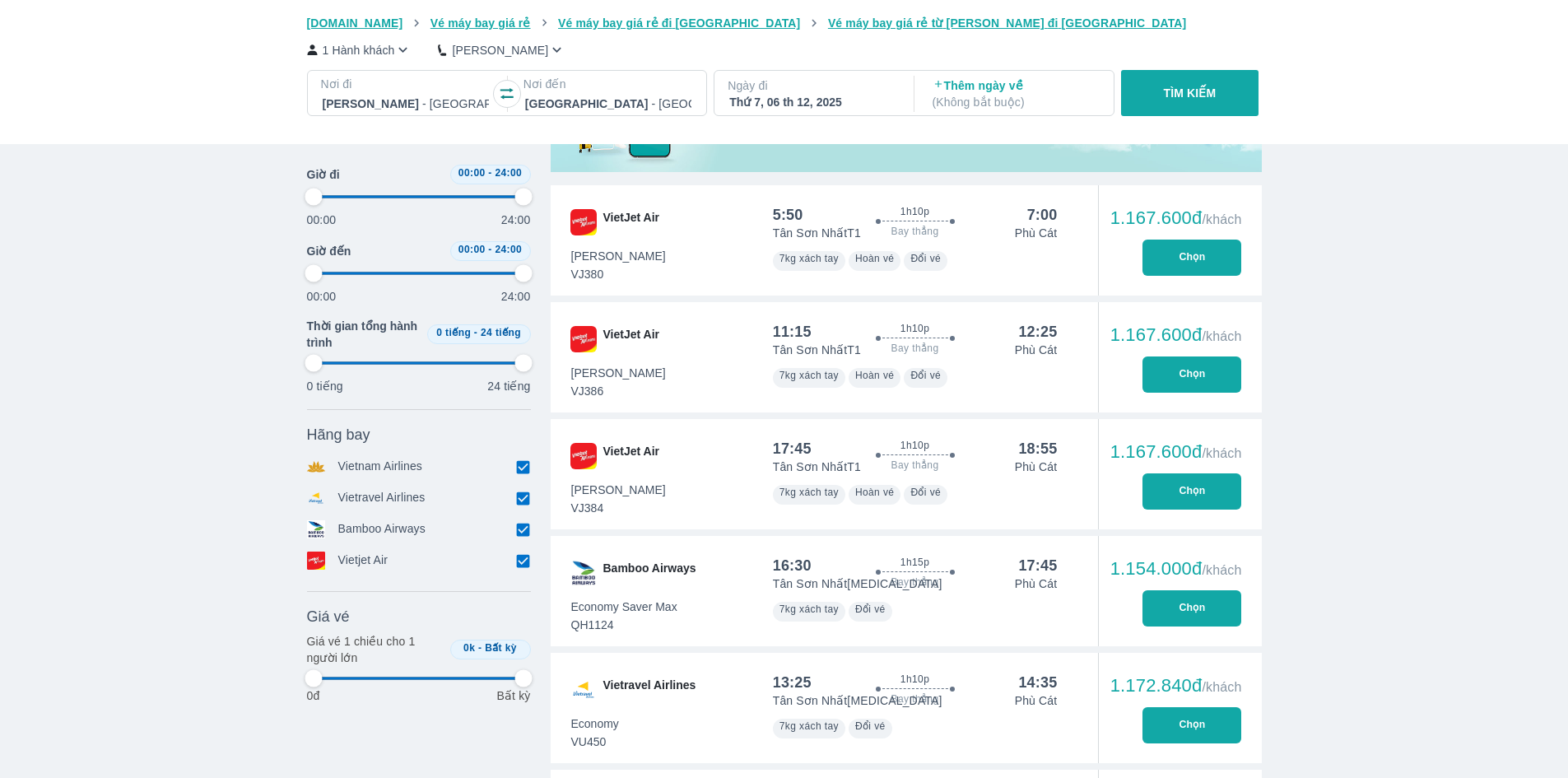
scroll to position [507, 0]
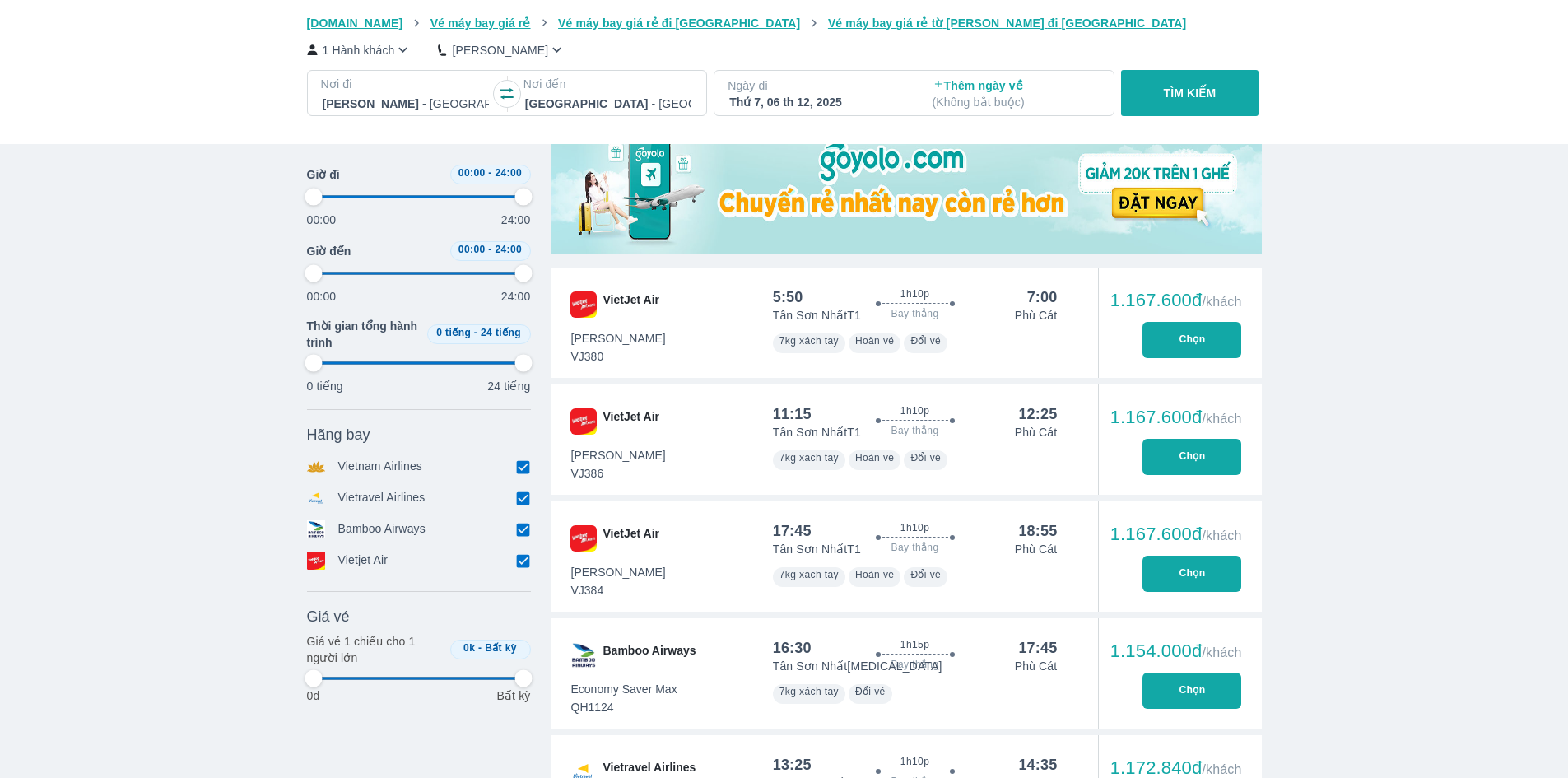
type input "97.9166666666667"
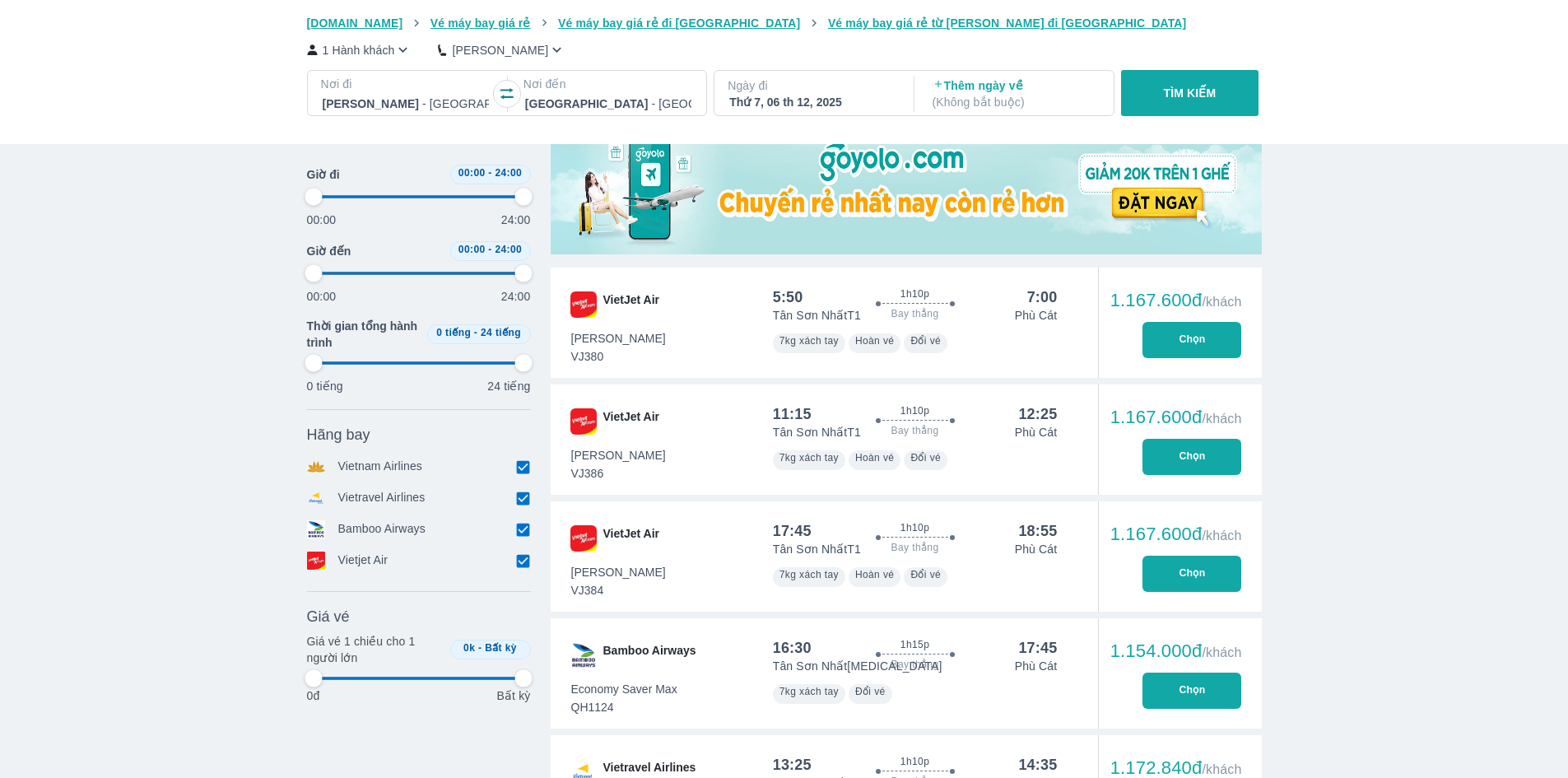
type input "97.9166666666667"
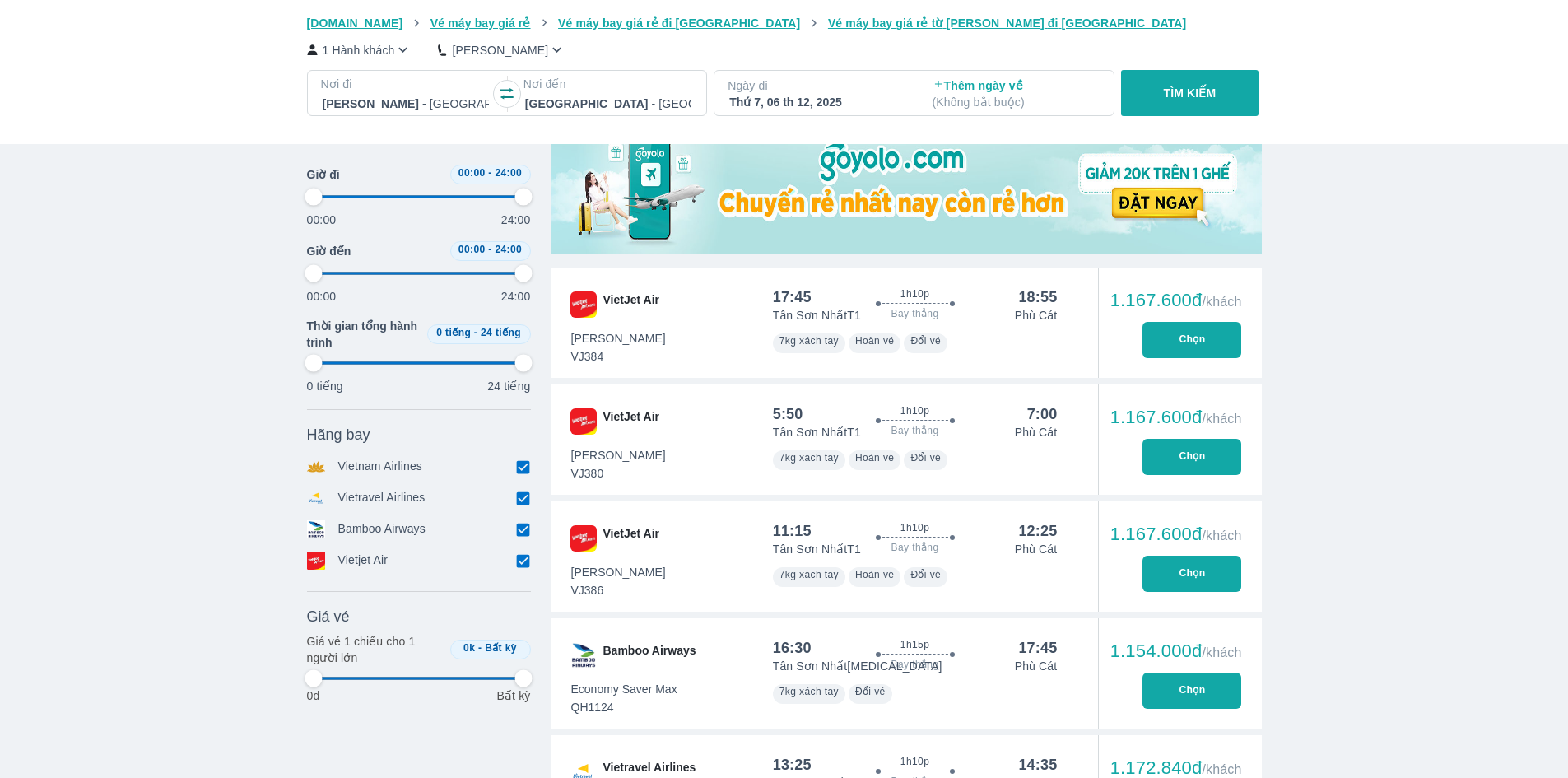
type input "97.9166666666667"
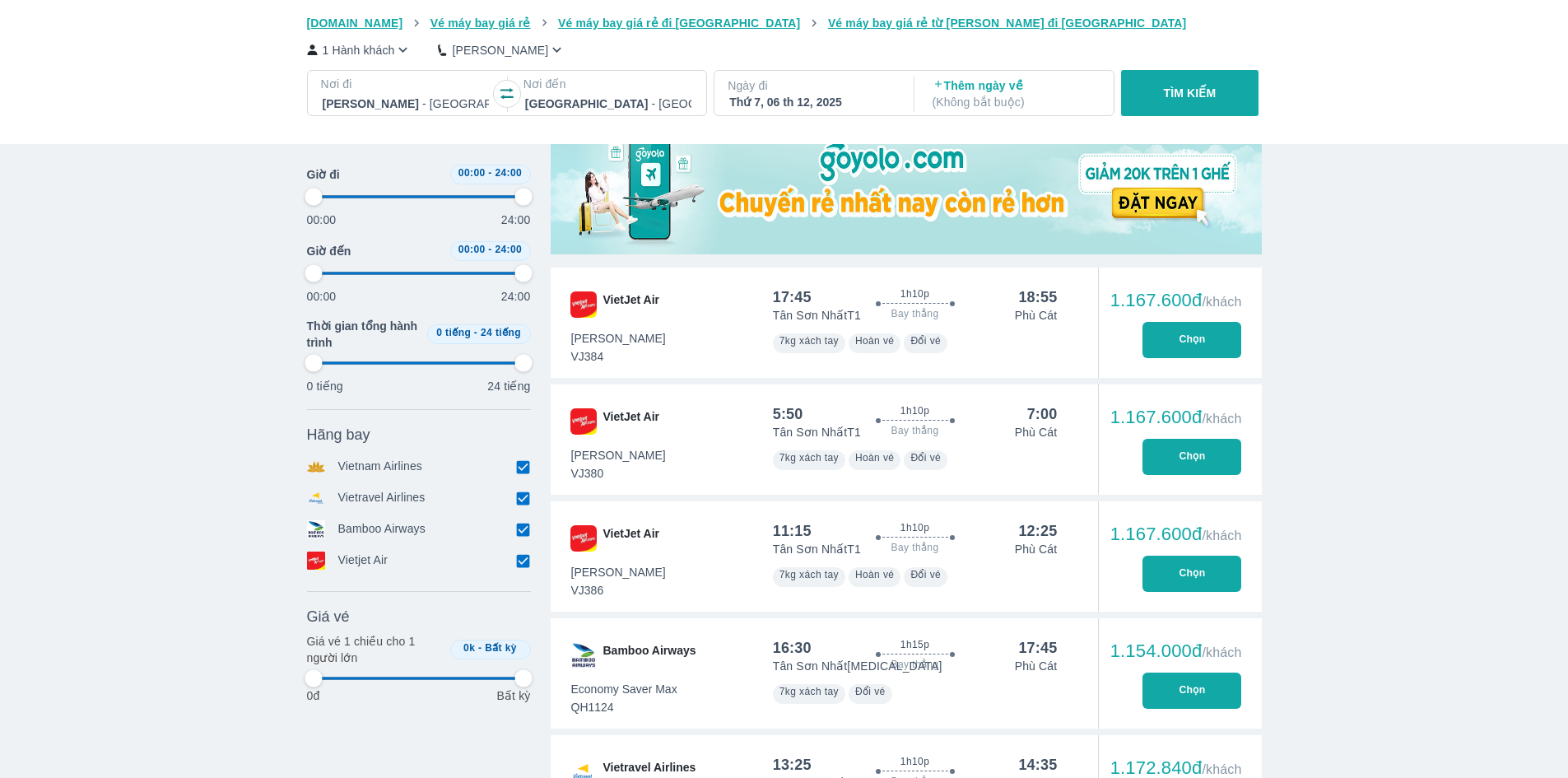
type input "97.9166666666667"
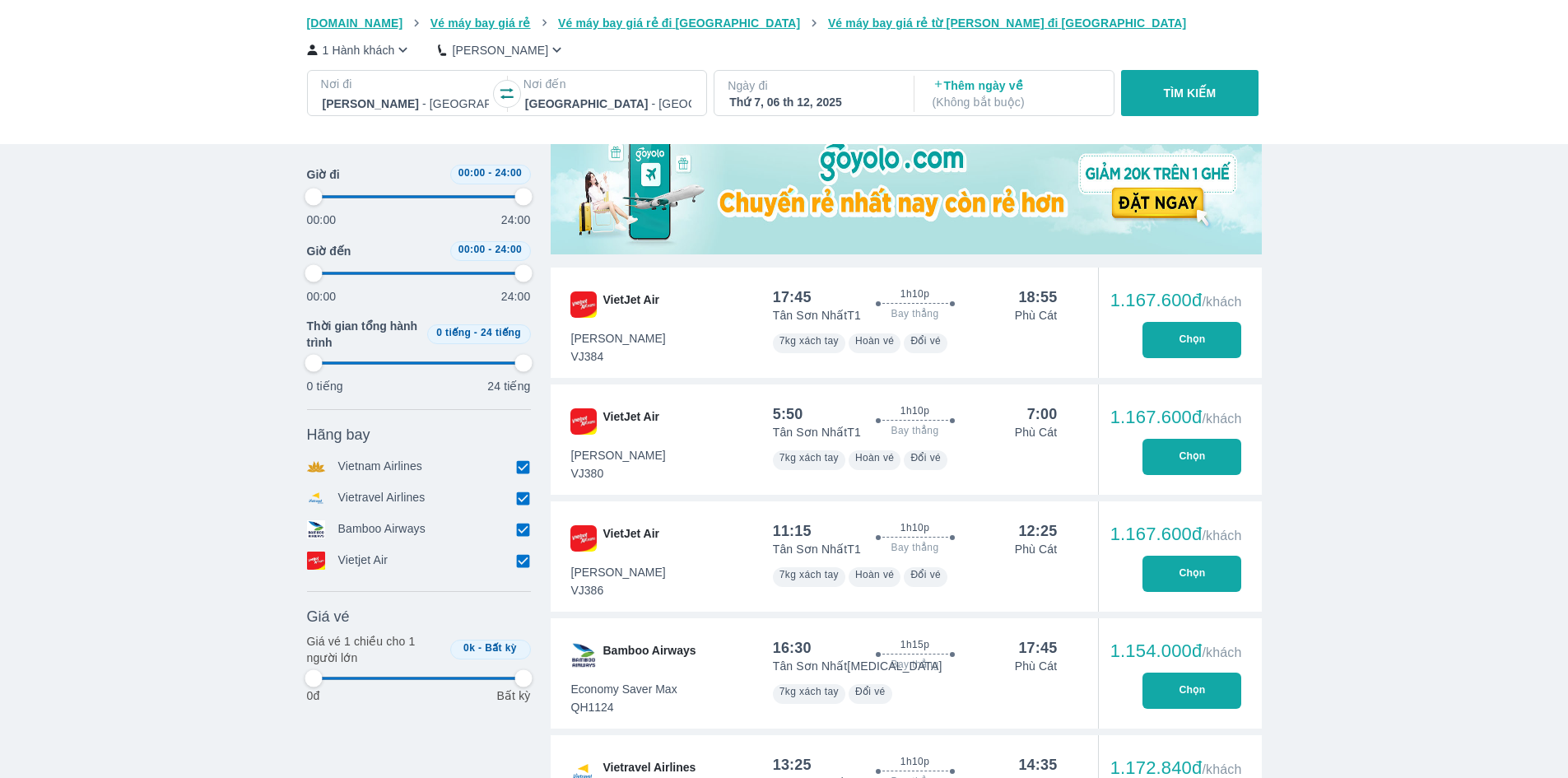
type input "97.9166666666667"
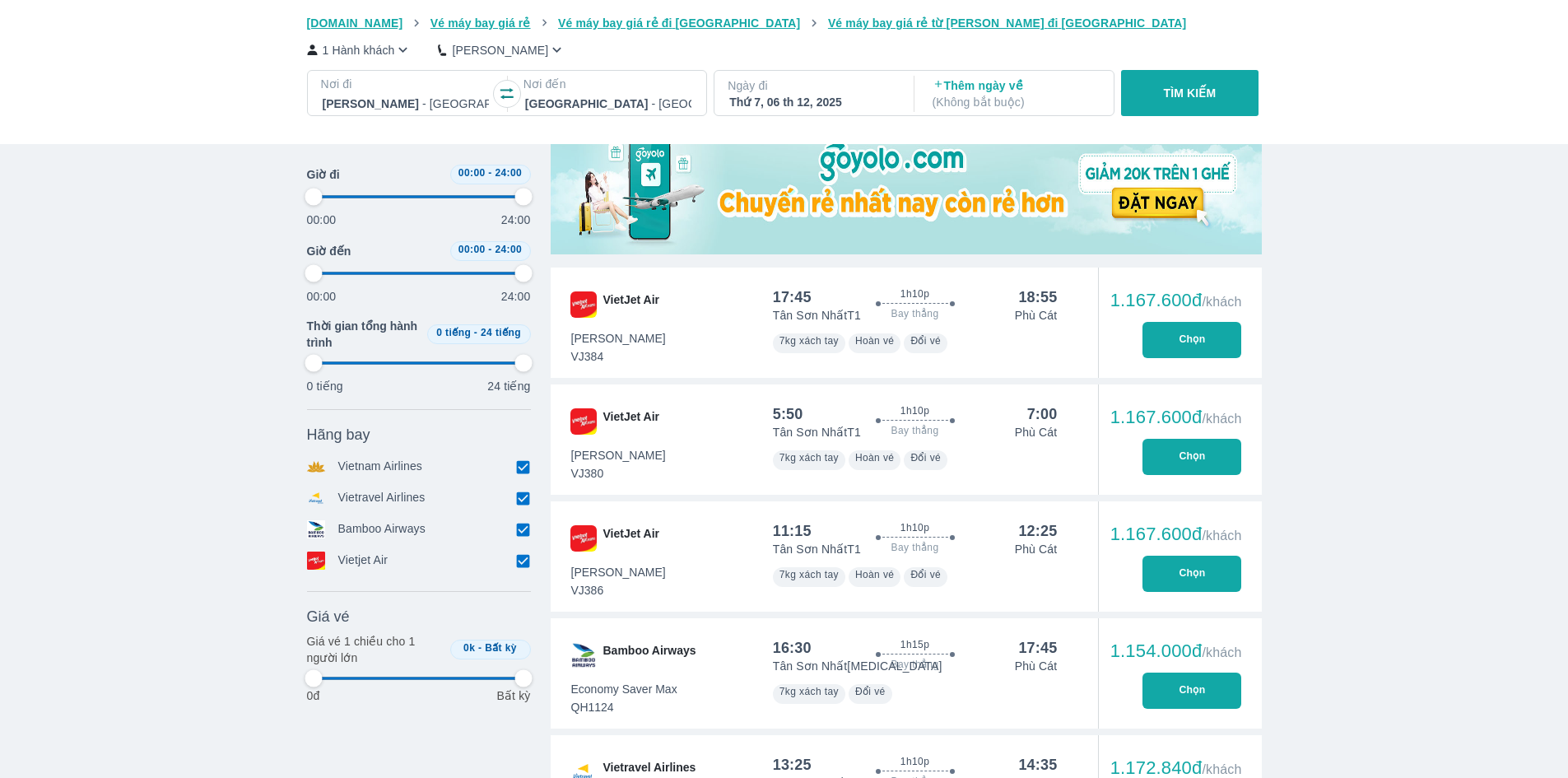
type input "97.9166666666667"
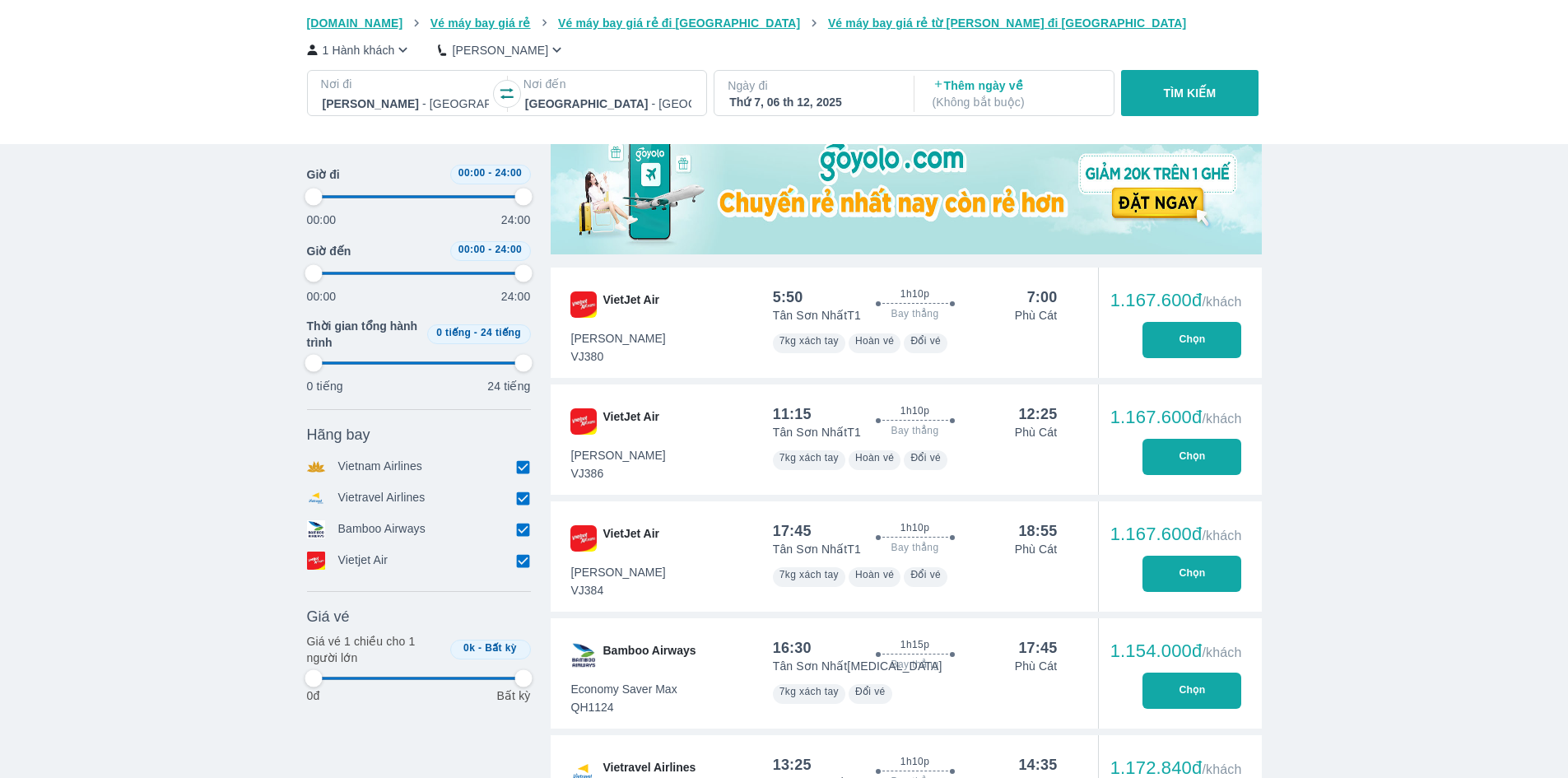
type input "97.9166666666667"
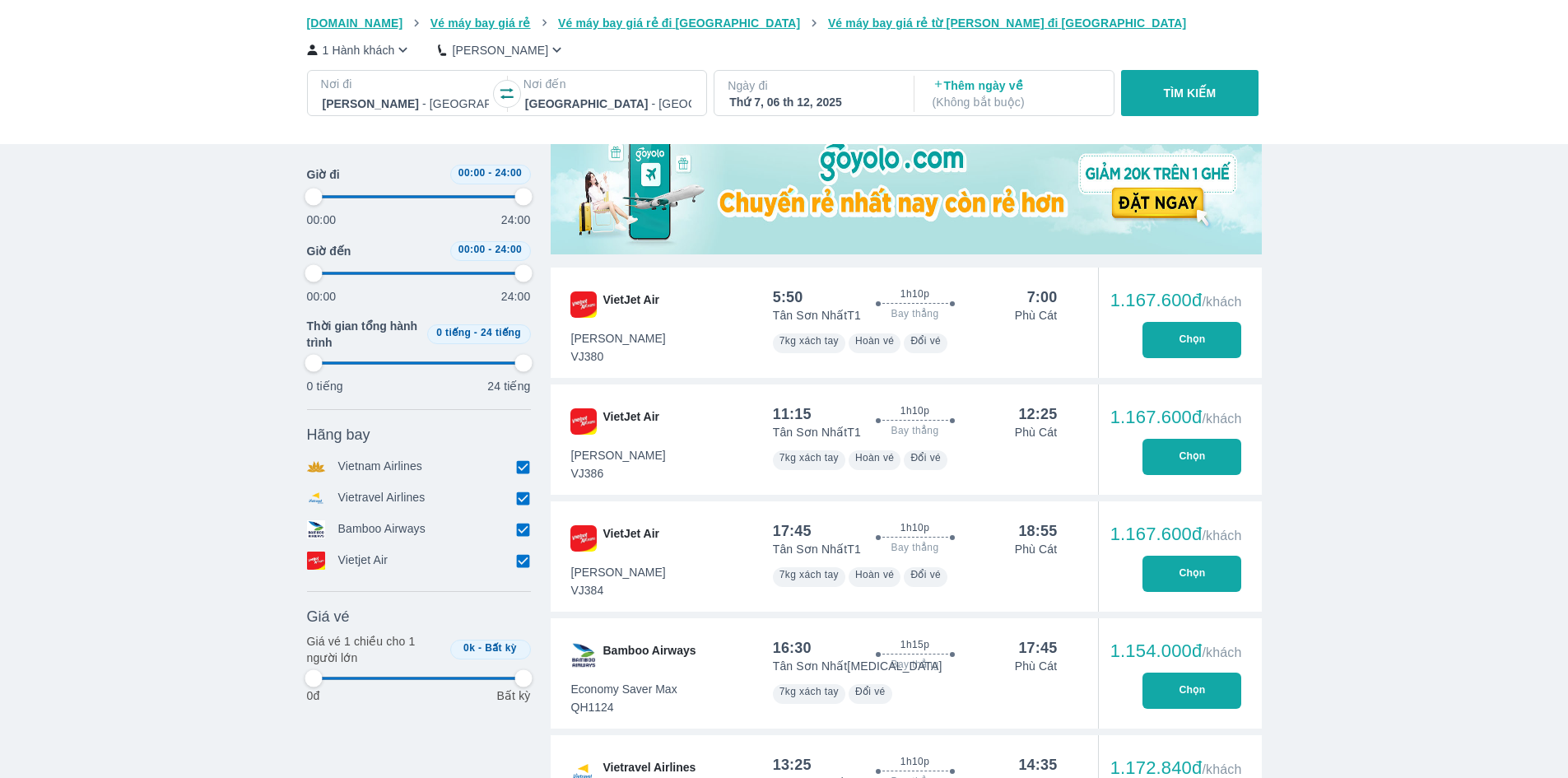
type input "97.9166666666667"
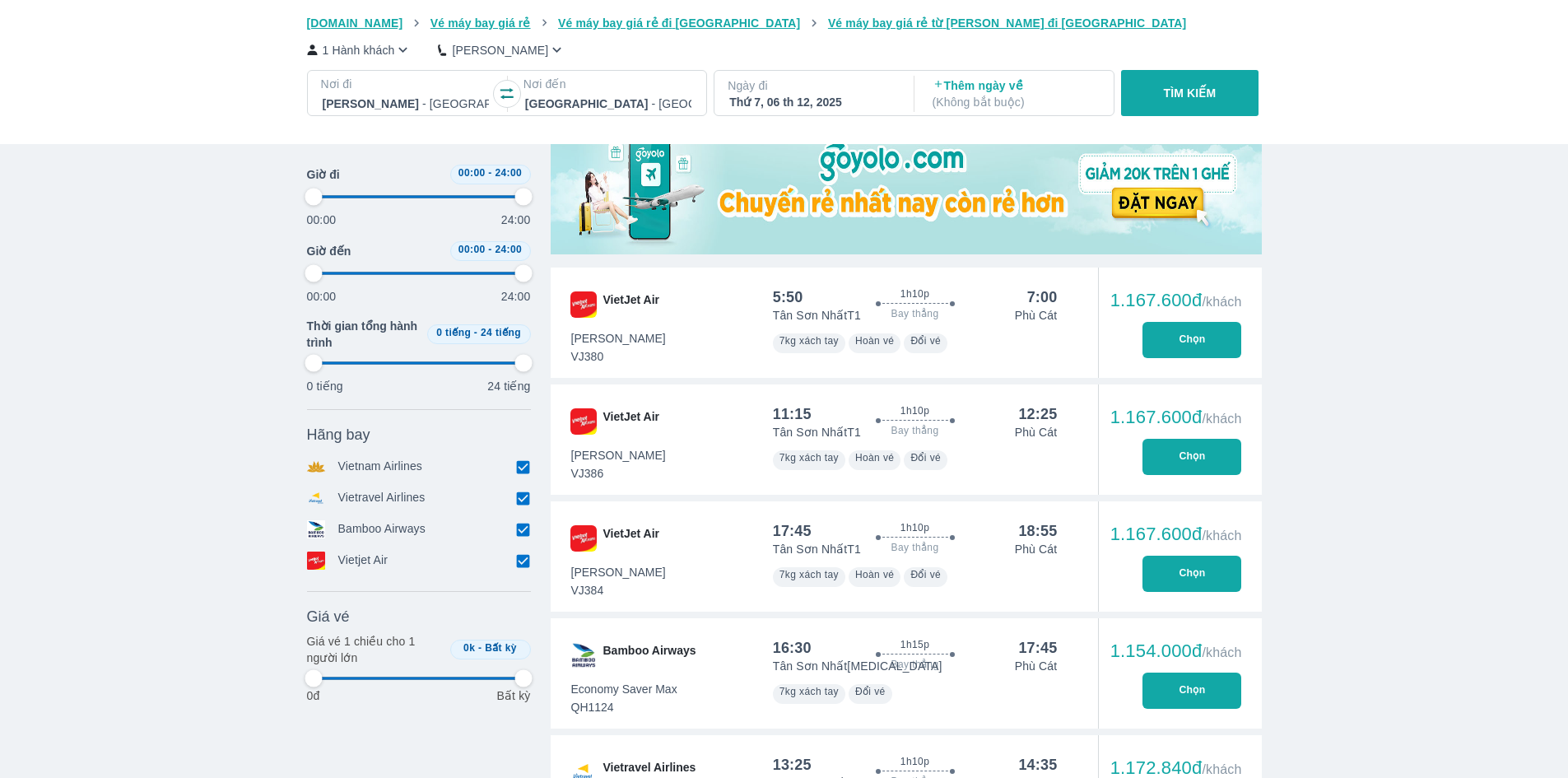
type input "97.9166666666667"
click at [1195, 342] on button "Chọn" at bounding box center [1191, 340] width 99 height 36
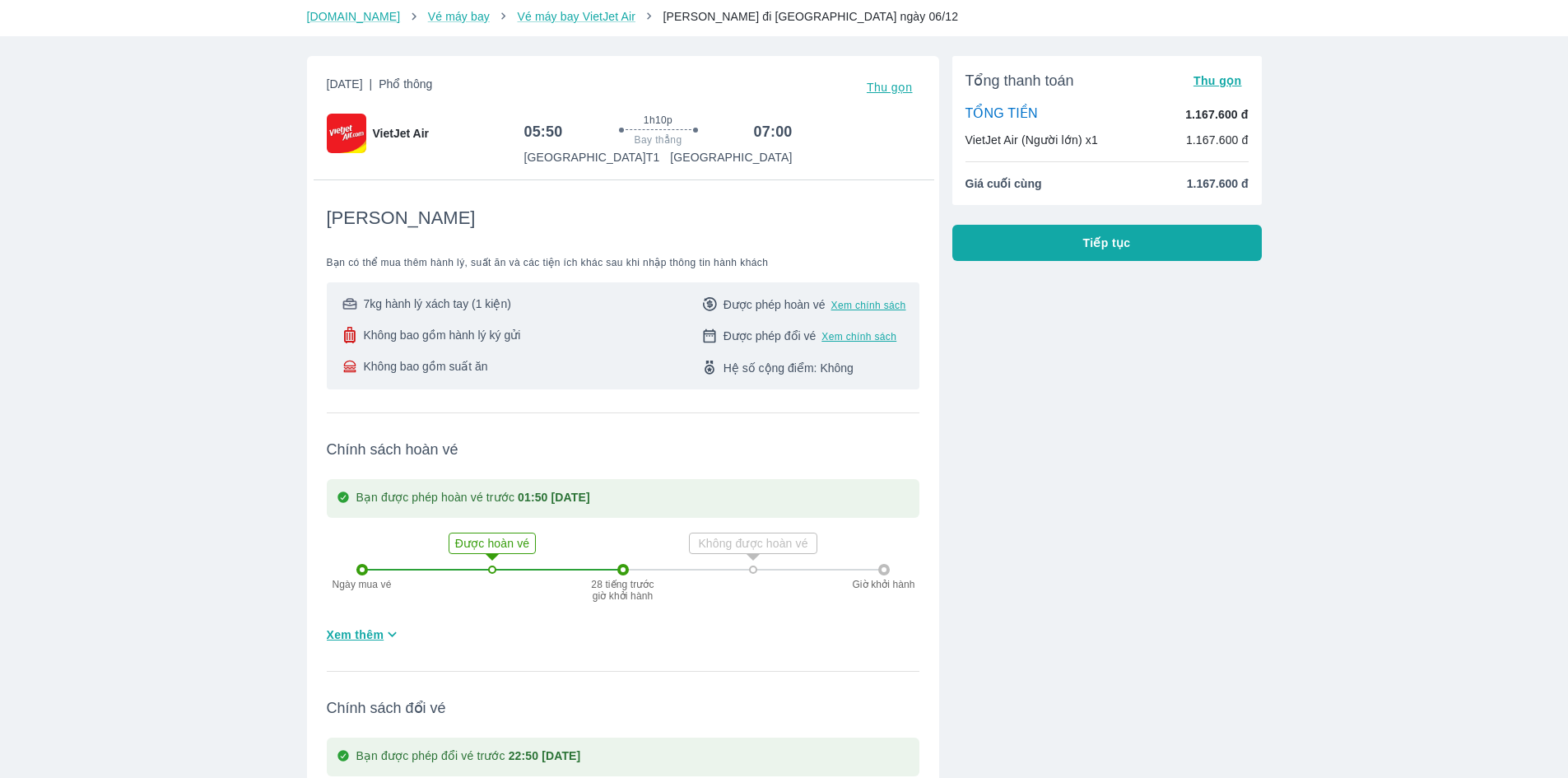
scroll to position [4, 0]
